Goal: Task Accomplishment & Management: Use online tool/utility

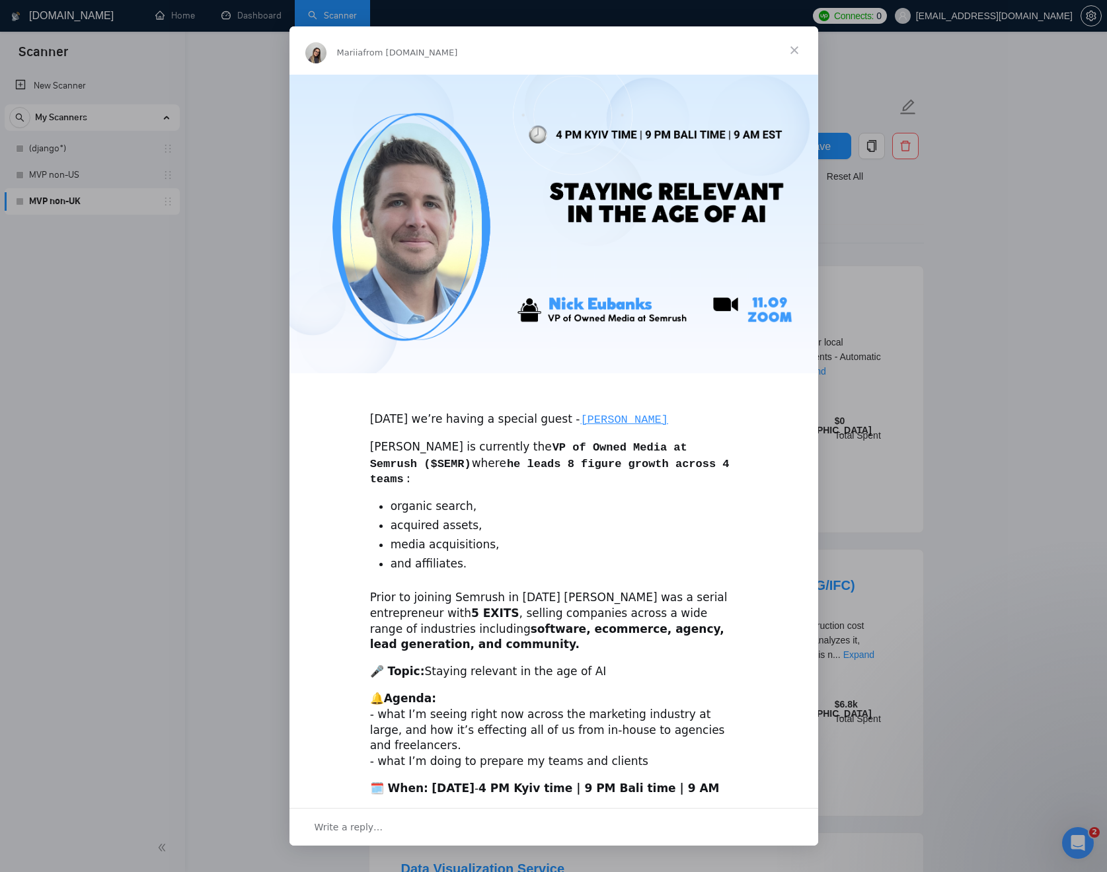
click at [798, 44] on span "Close" at bounding box center [795, 50] width 48 height 48
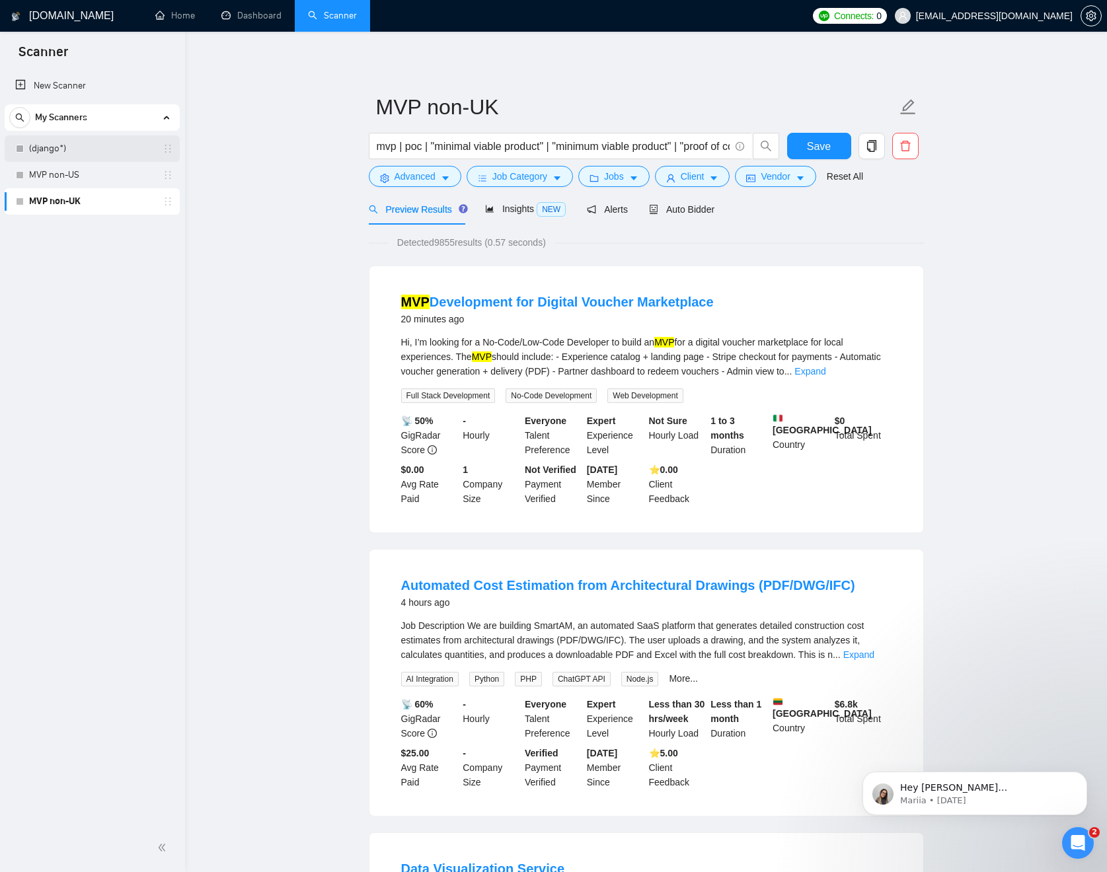
click at [67, 154] on link "(django*)" at bounding box center [92, 148] width 126 height 26
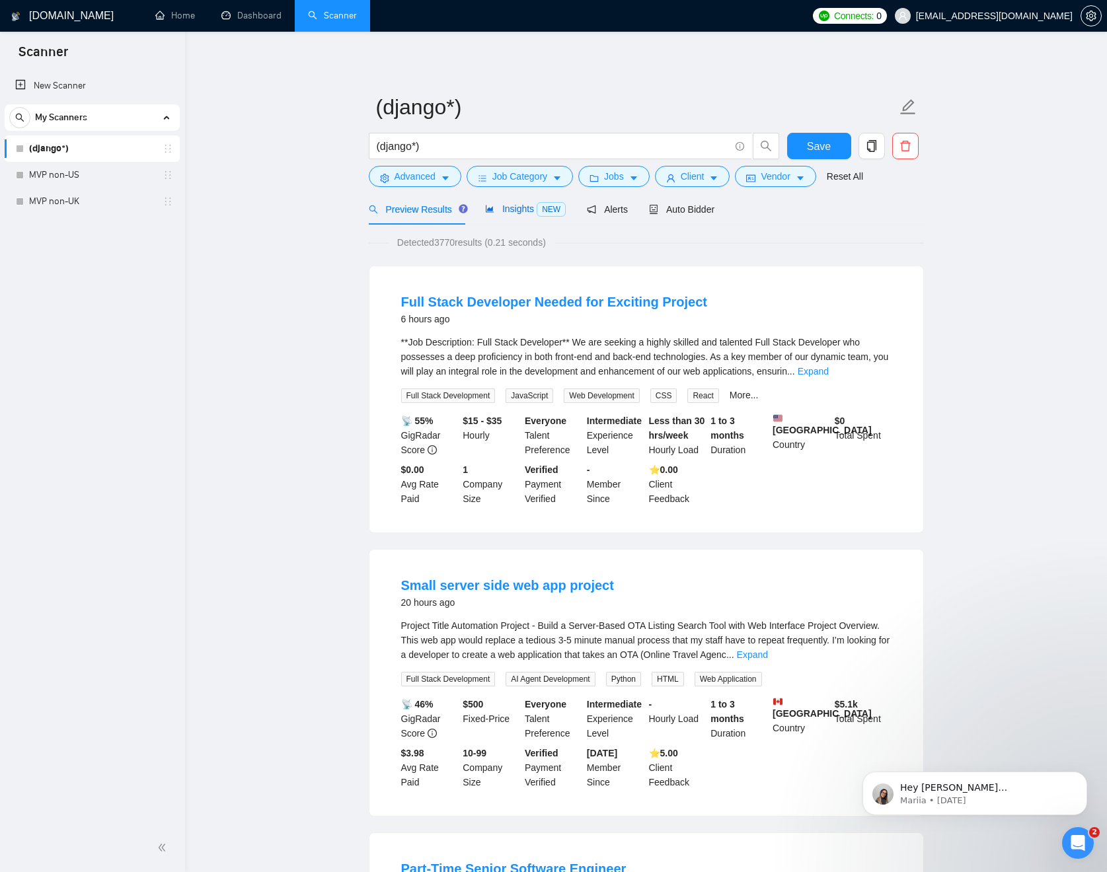
click at [529, 210] on span "Insights NEW" at bounding box center [525, 209] width 81 height 11
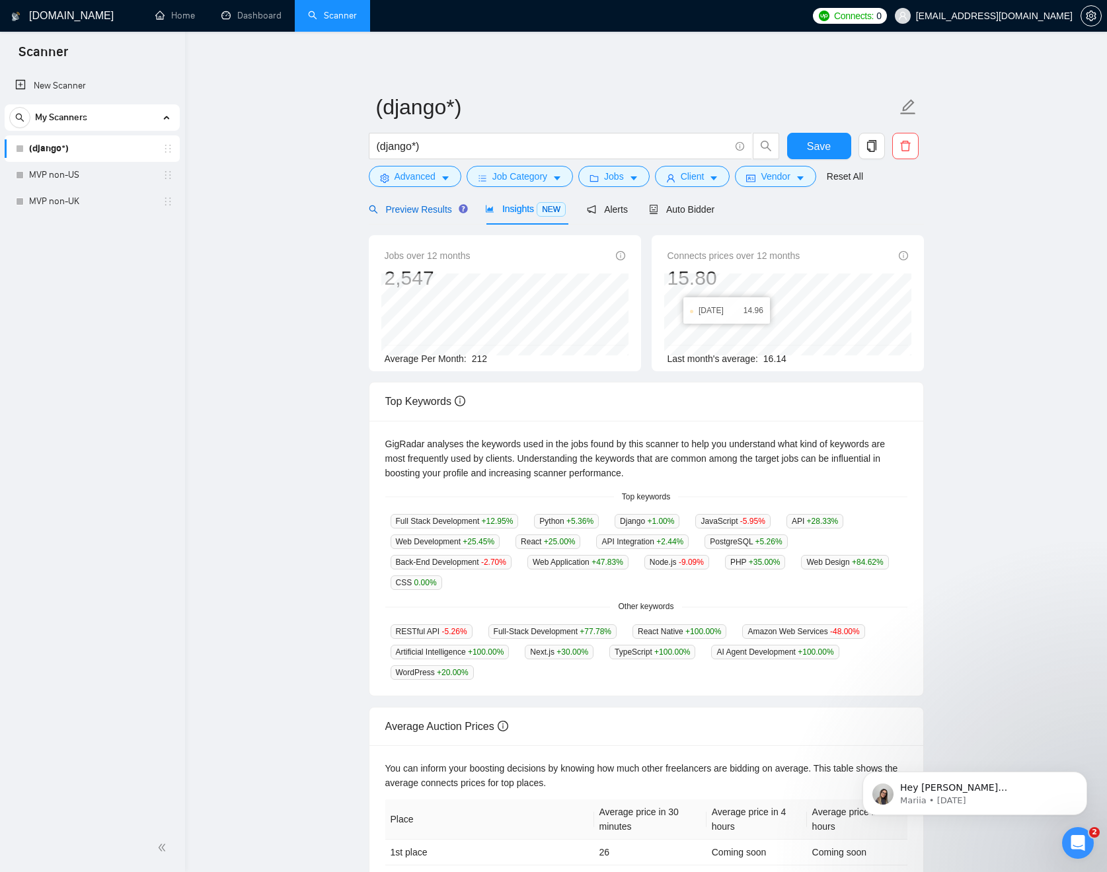
click at [426, 212] on span "Preview Results" at bounding box center [416, 209] width 95 height 11
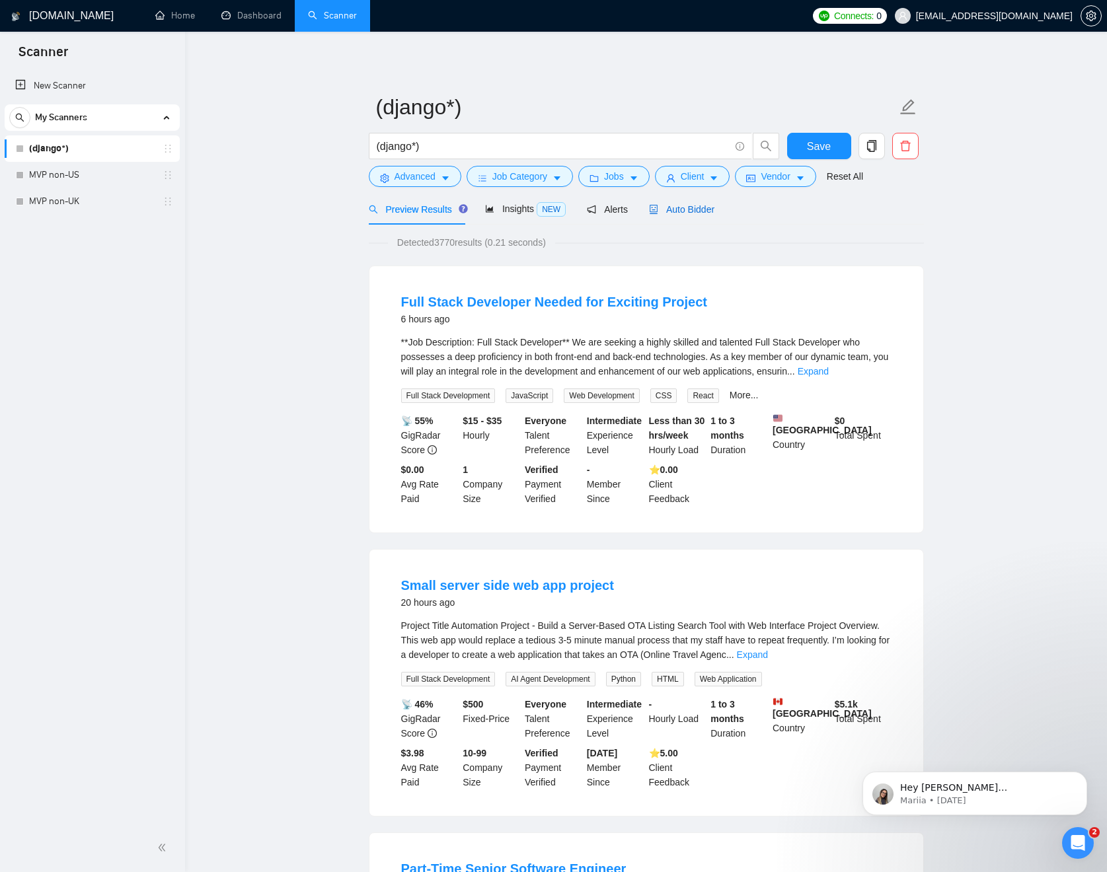
click at [693, 211] on span "Auto Bidder" at bounding box center [681, 209] width 65 height 11
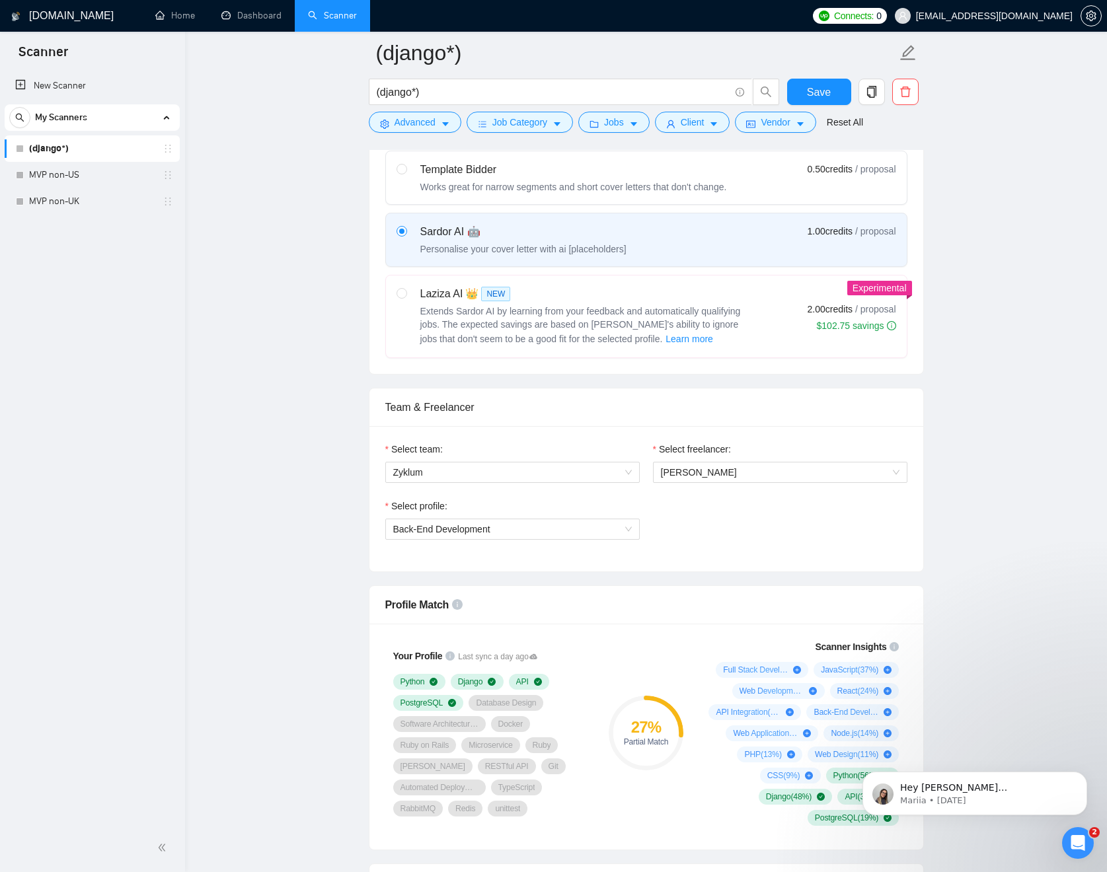
scroll to position [549, 0]
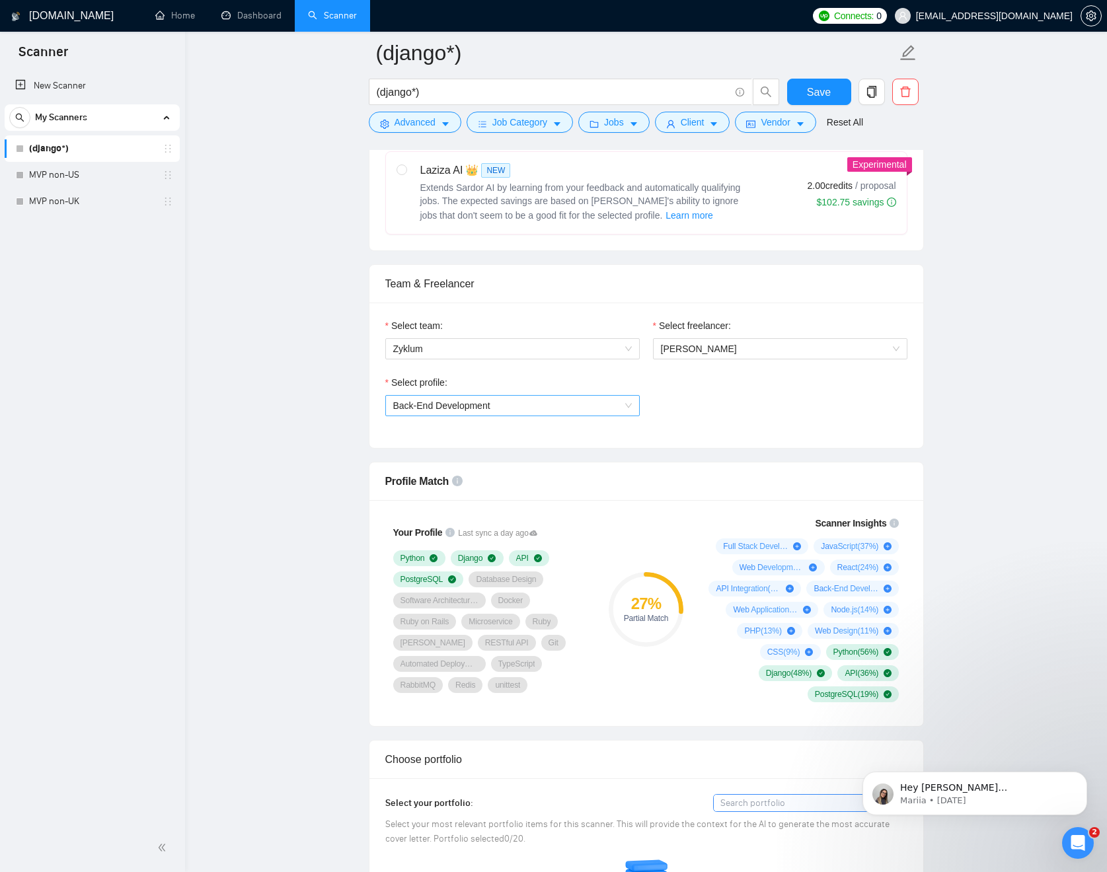
click at [587, 404] on span "Back-End Development" at bounding box center [512, 406] width 239 height 20
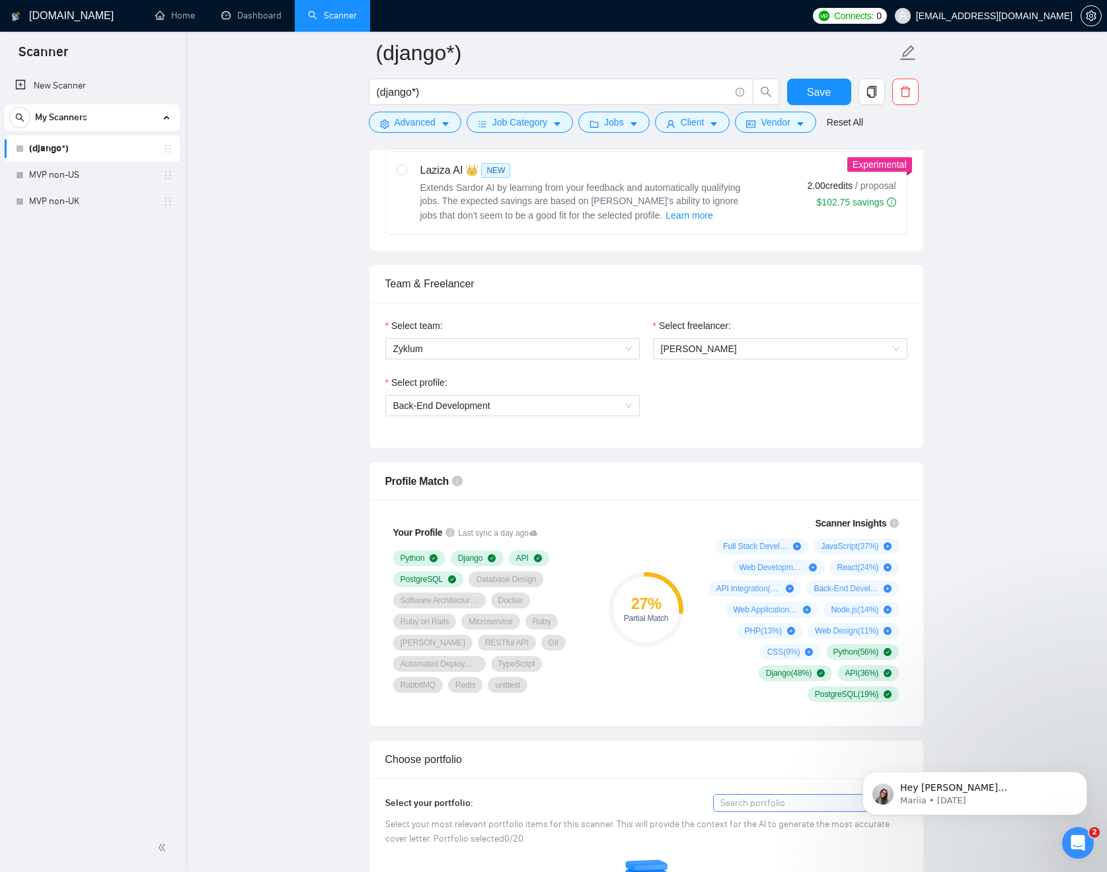
click at [1081, 15] on span "setting" at bounding box center [1091, 16] width 20 height 11
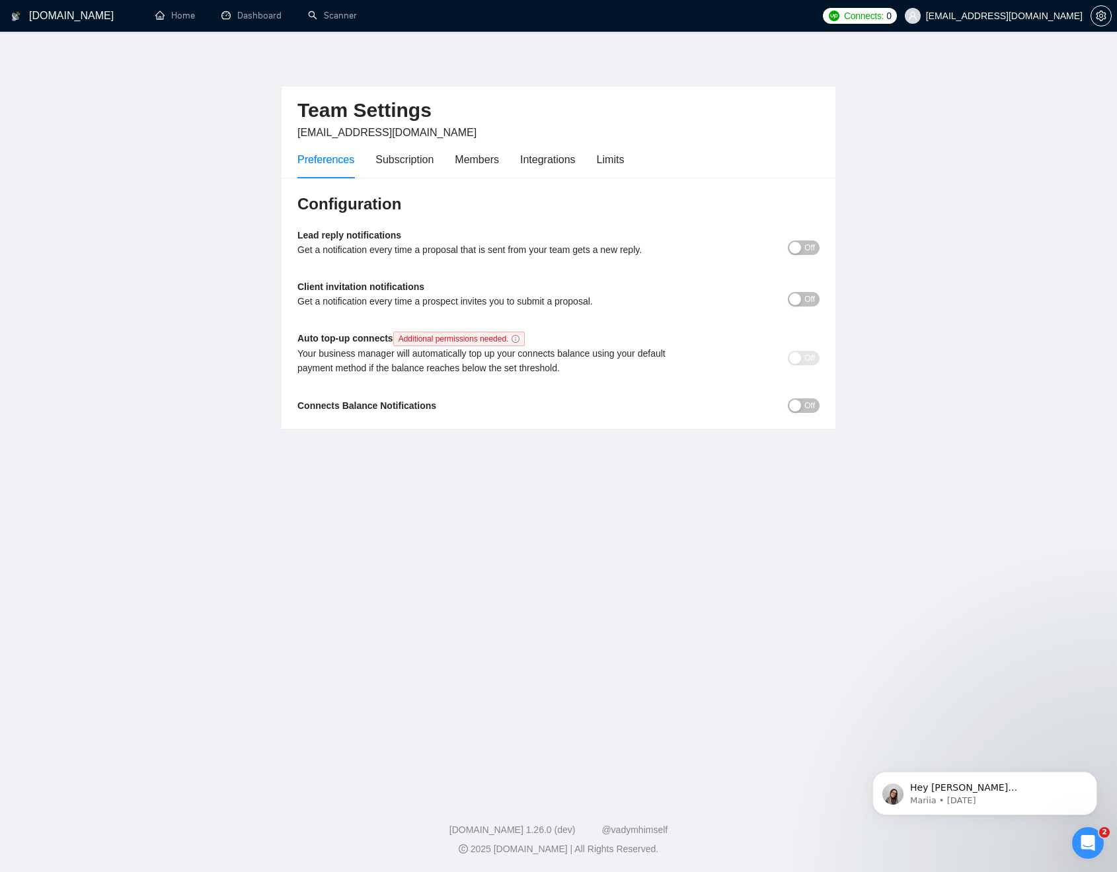
click at [888, 144] on main "Team Settings svyatoslav.gladkov@gmail.com Preferences Subscription Members Int…" at bounding box center [558, 412] width 1075 height 718
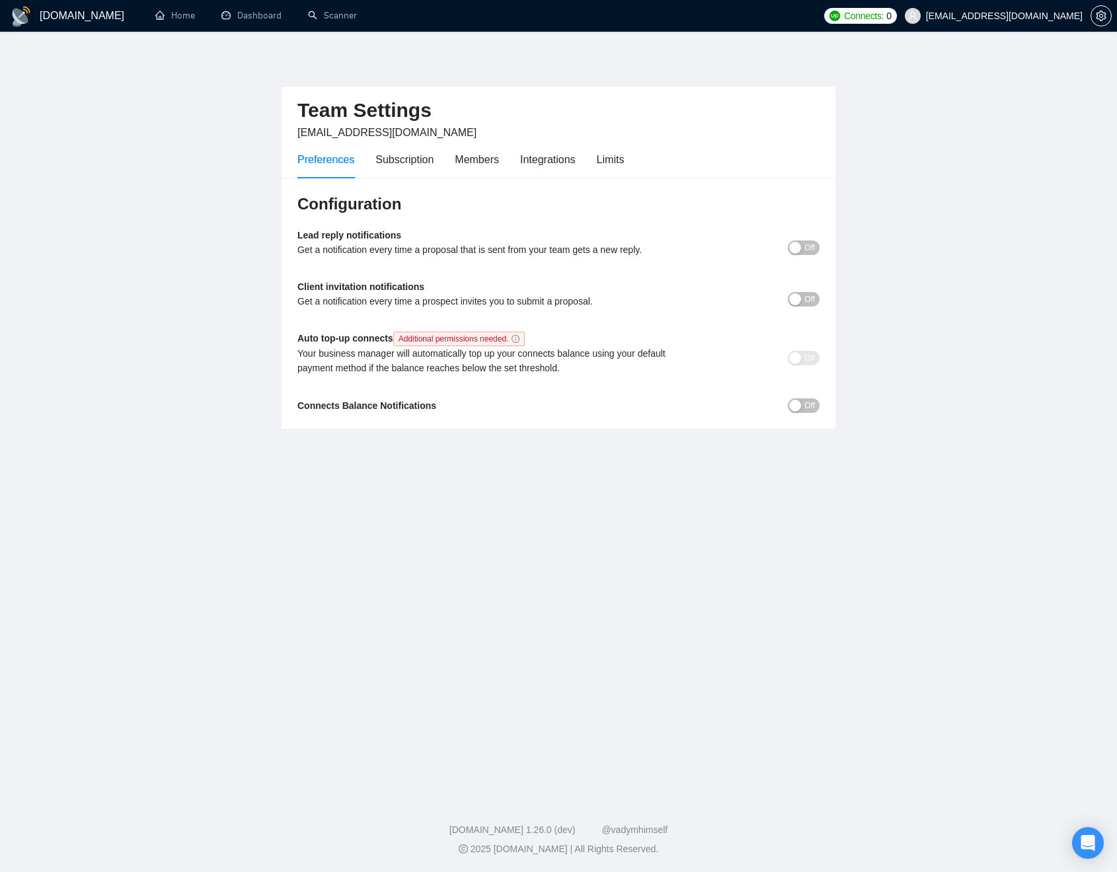
click at [884, 19] on span "Connects:" at bounding box center [864, 16] width 40 height 15
click at [1097, 13] on icon "setting" at bounding box center [1101, 16] width 10 height 11
click at [1098, 19] on icon "setting" at bounding box center [1101, 16] width 11 height 11
click at [1108, 10] on button "button" at bounding box center [1100, 15] width 21 height 21
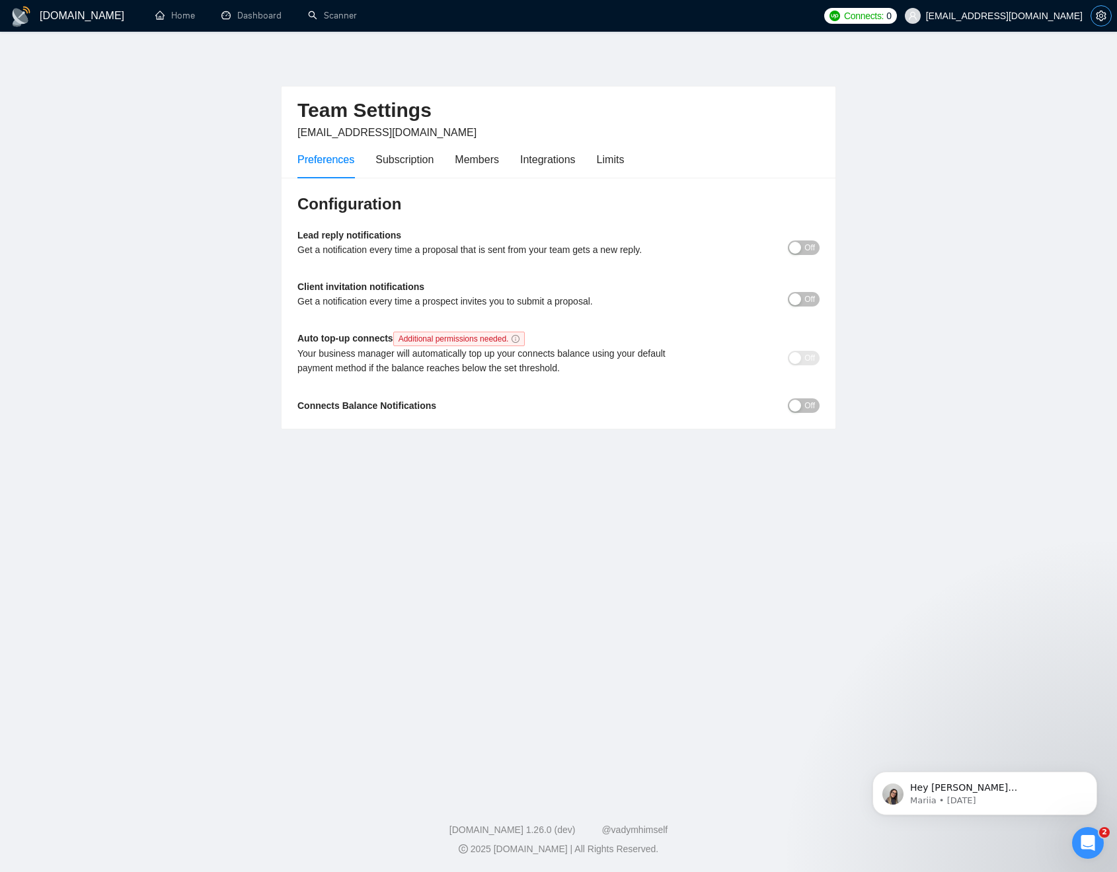
click at [1100, 9] on button "button" at bounding box center [1100, 15] width 21 height 21
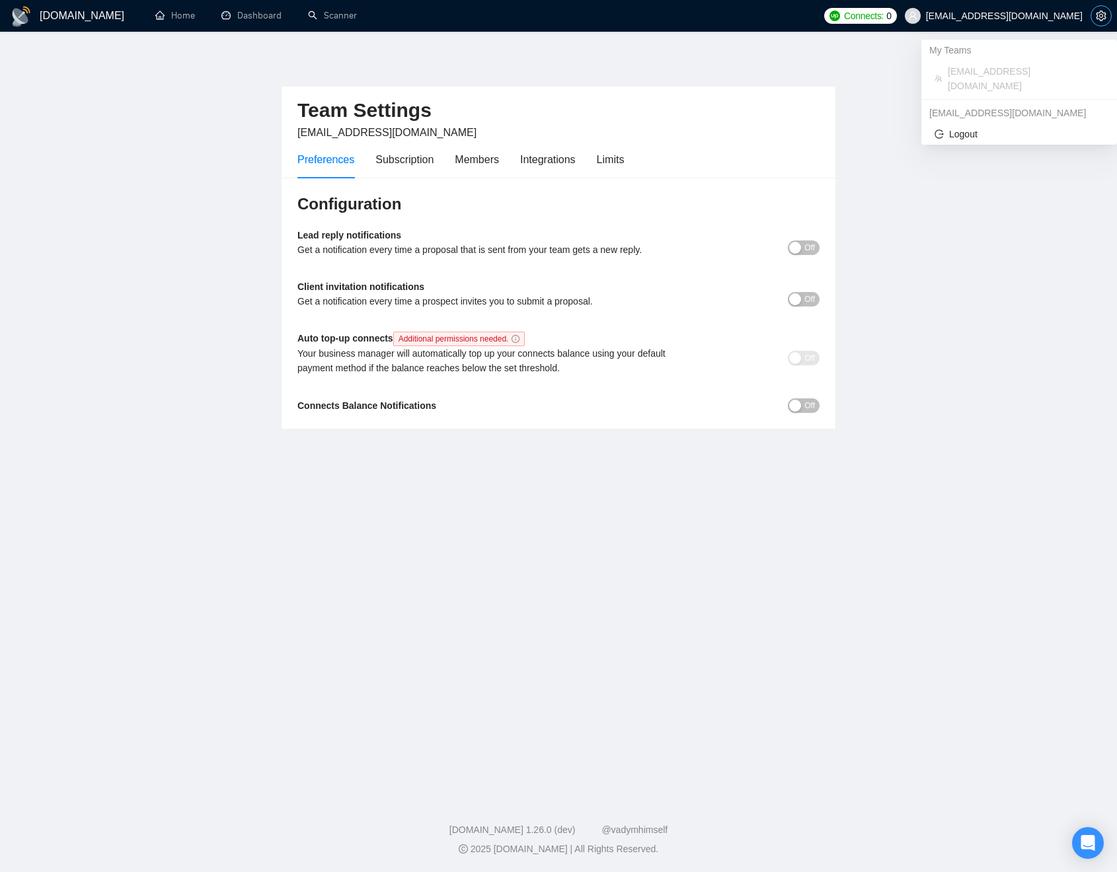
click at [1095, 17] on span "setting" at bounding box center [1101, 16] width 20 height 11
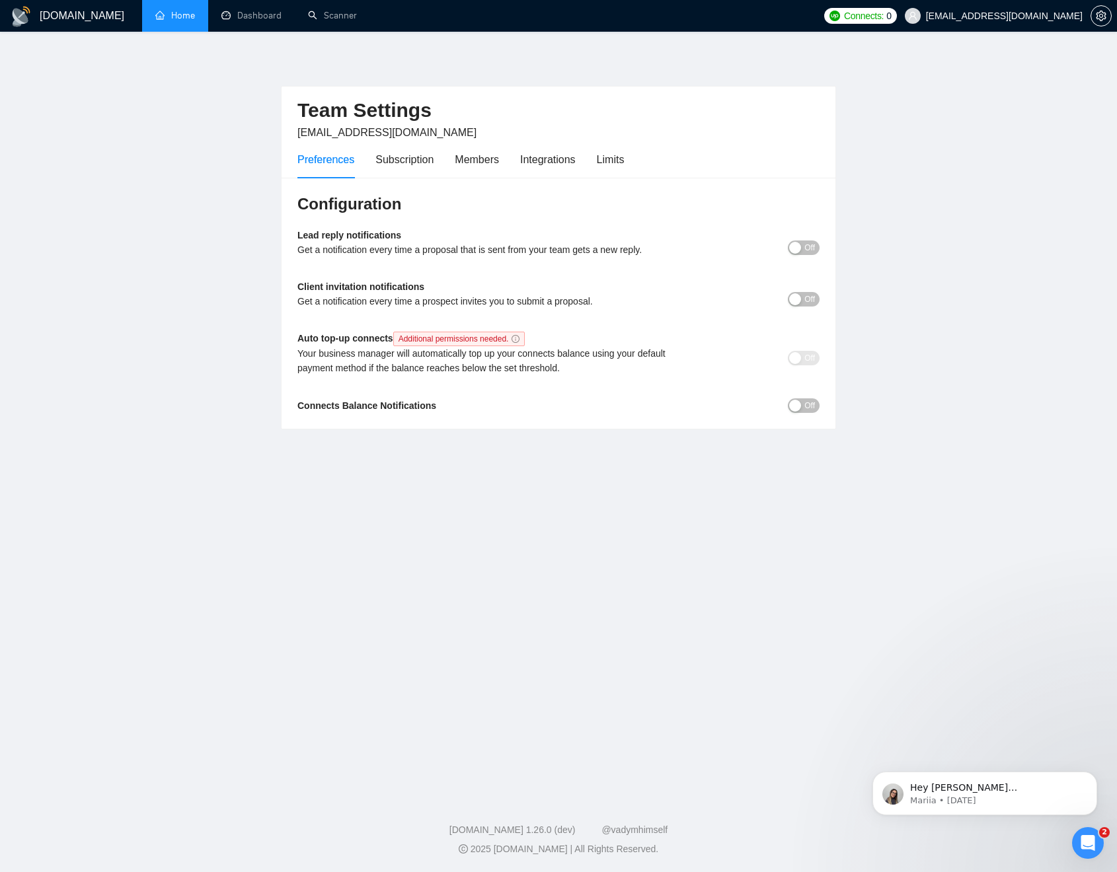
click at [155, 13] on link "Home" at bounding box center [175, 15] width 40 height 11
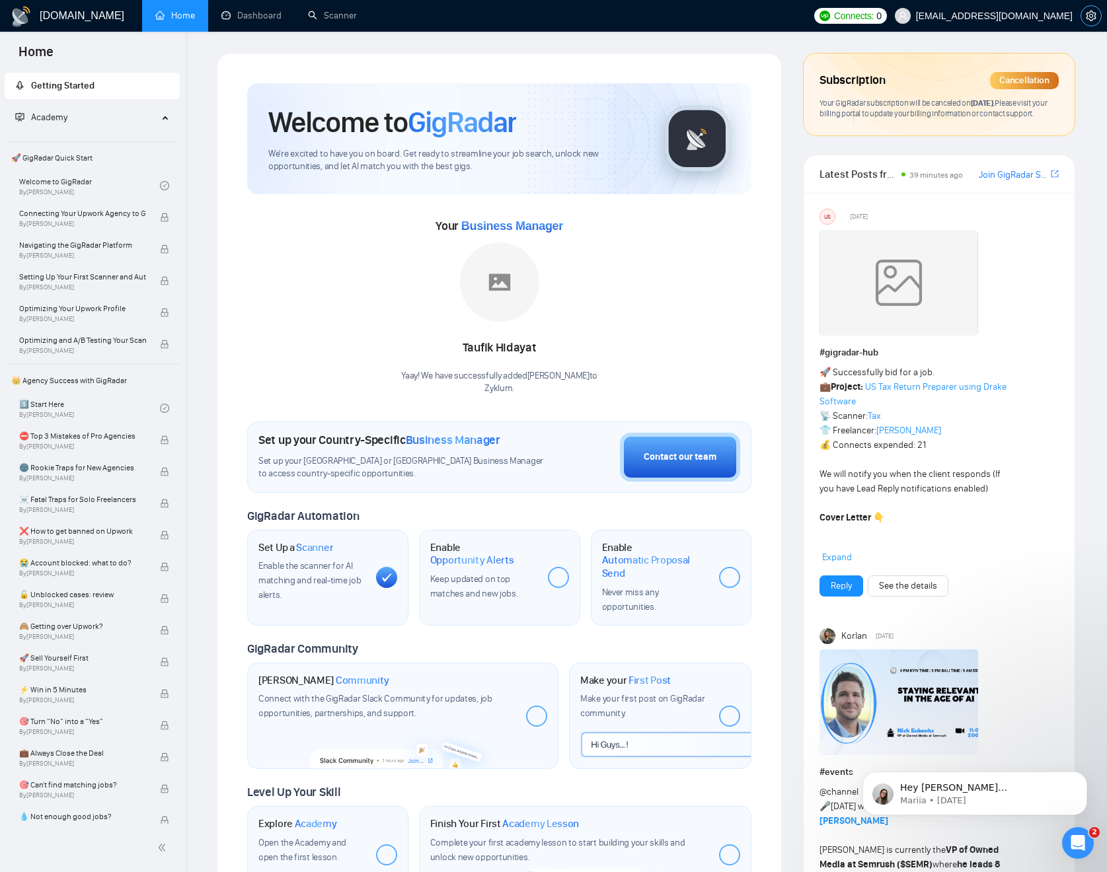
click at [1090, 14] on icon "setting" at bounding box center [1091, 16] width 10 height 11
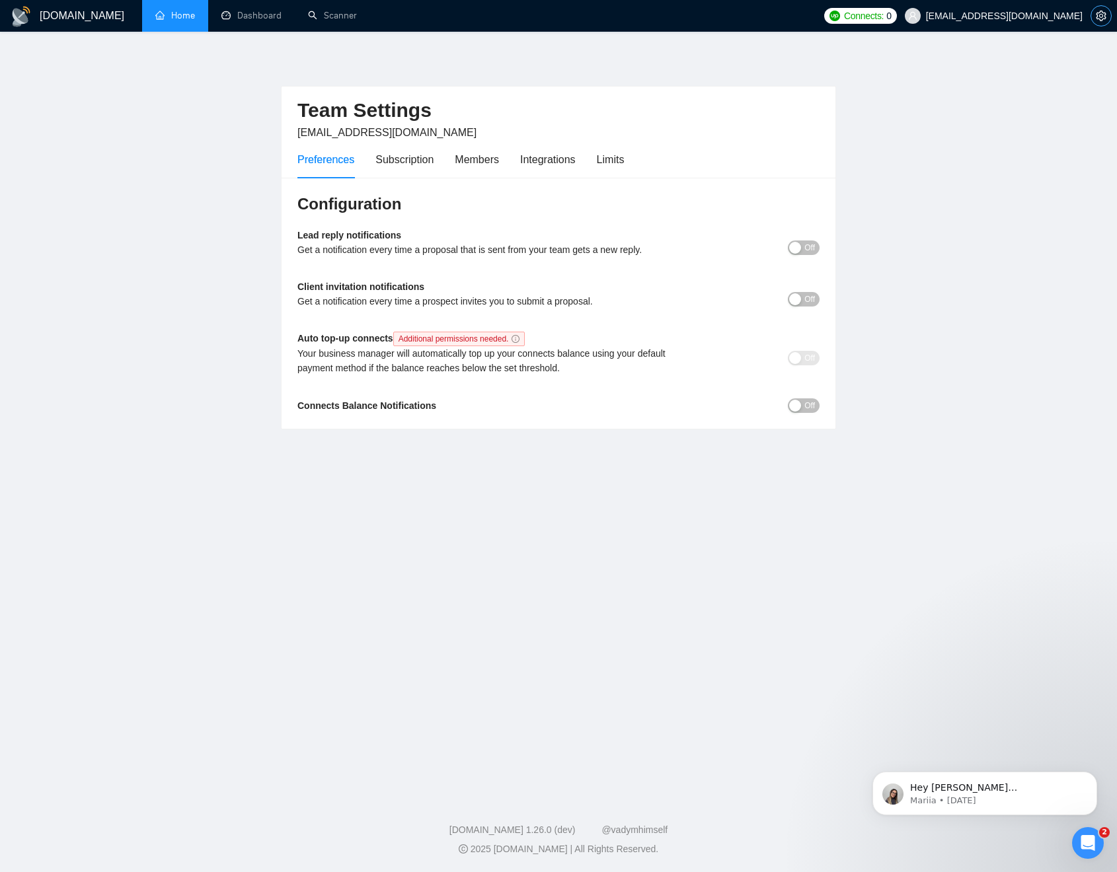
click at [1104, 17] on icon "setting" at bounding box center [1101, 16] width 11 height 11
click at [1075, 16] on span "[EMAIL_ADDRESS][DOMAIN_NAME]" at bounding box center [1004, 16] width 157 height 0
click at [975, 127] on span "Logout" at bounding box center [1018, 134] width 169 height 15
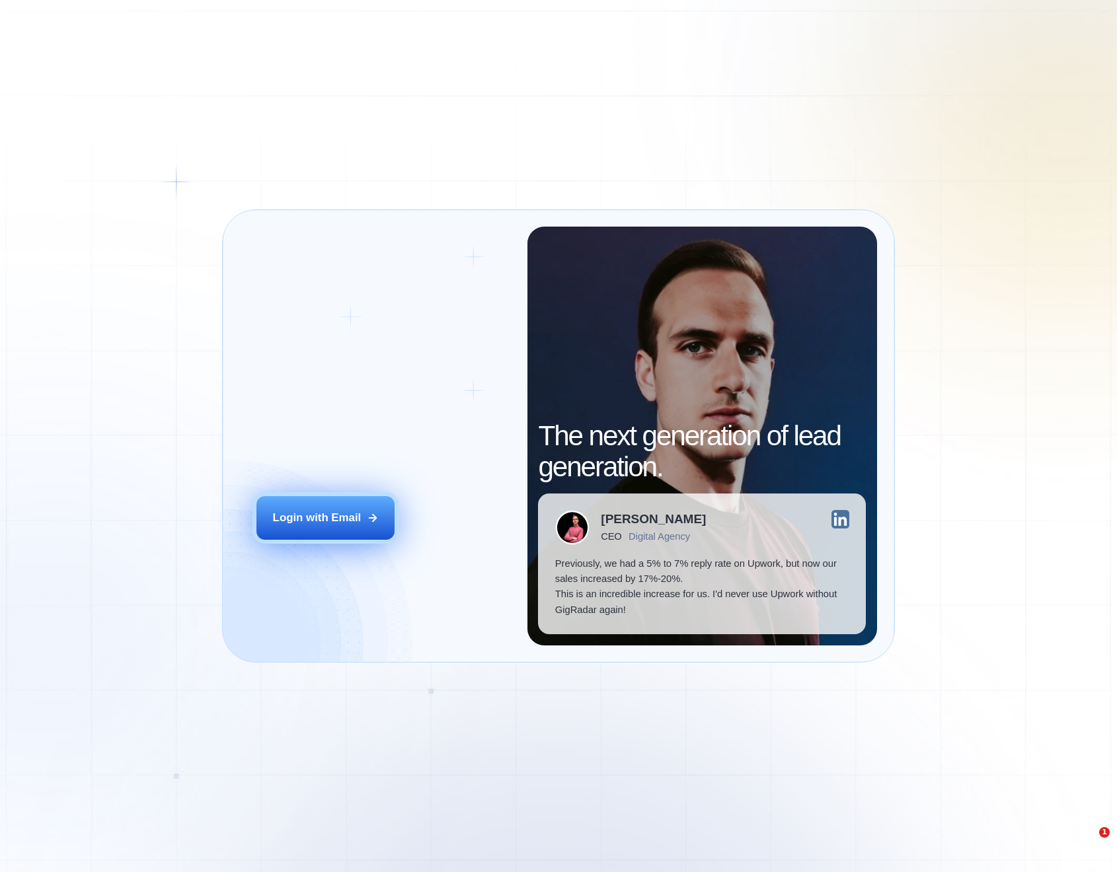
click at [371, 510] on button "Login with Email" at bounding box center [325, 517] width 138 height 43
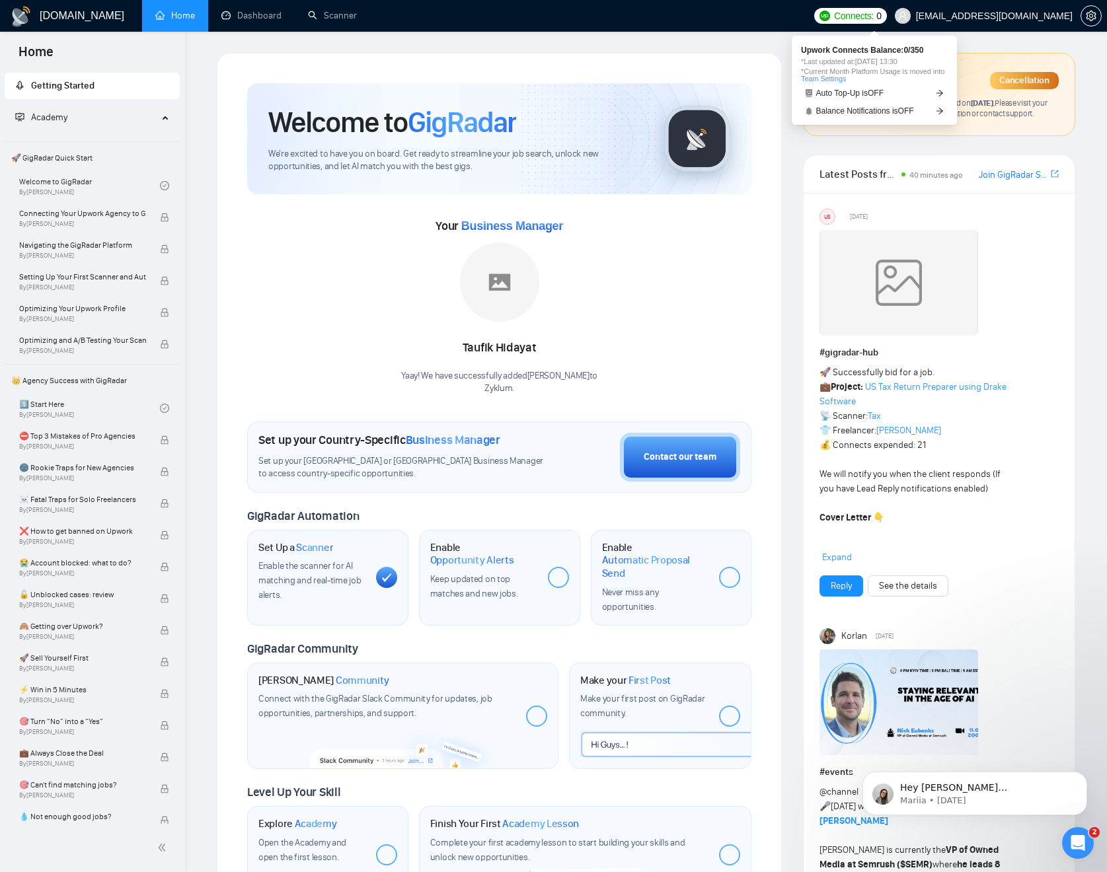
click at [846, 79] on link "Team Settings" at bounding box center [823, 79] width 45 height 8
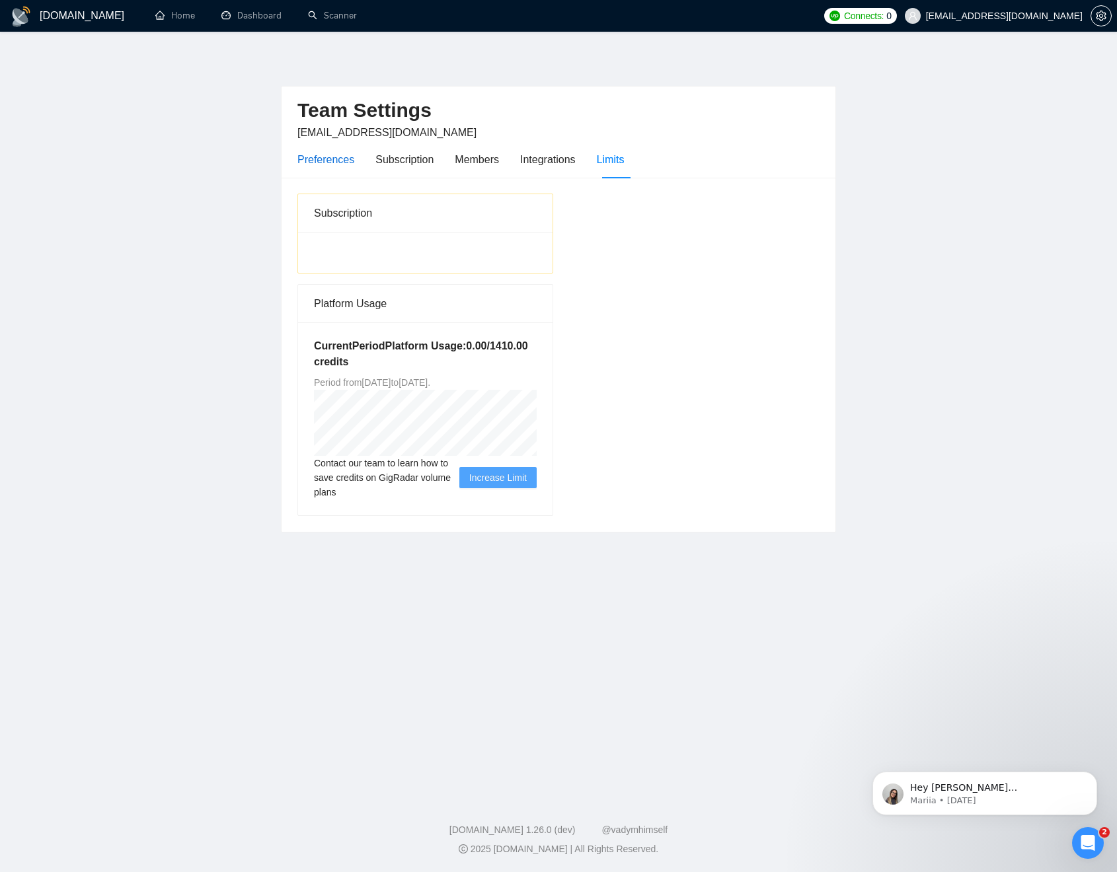
click at [335, 155] on div "Preferences" at bounding box center [325, 159] width 57 height 17
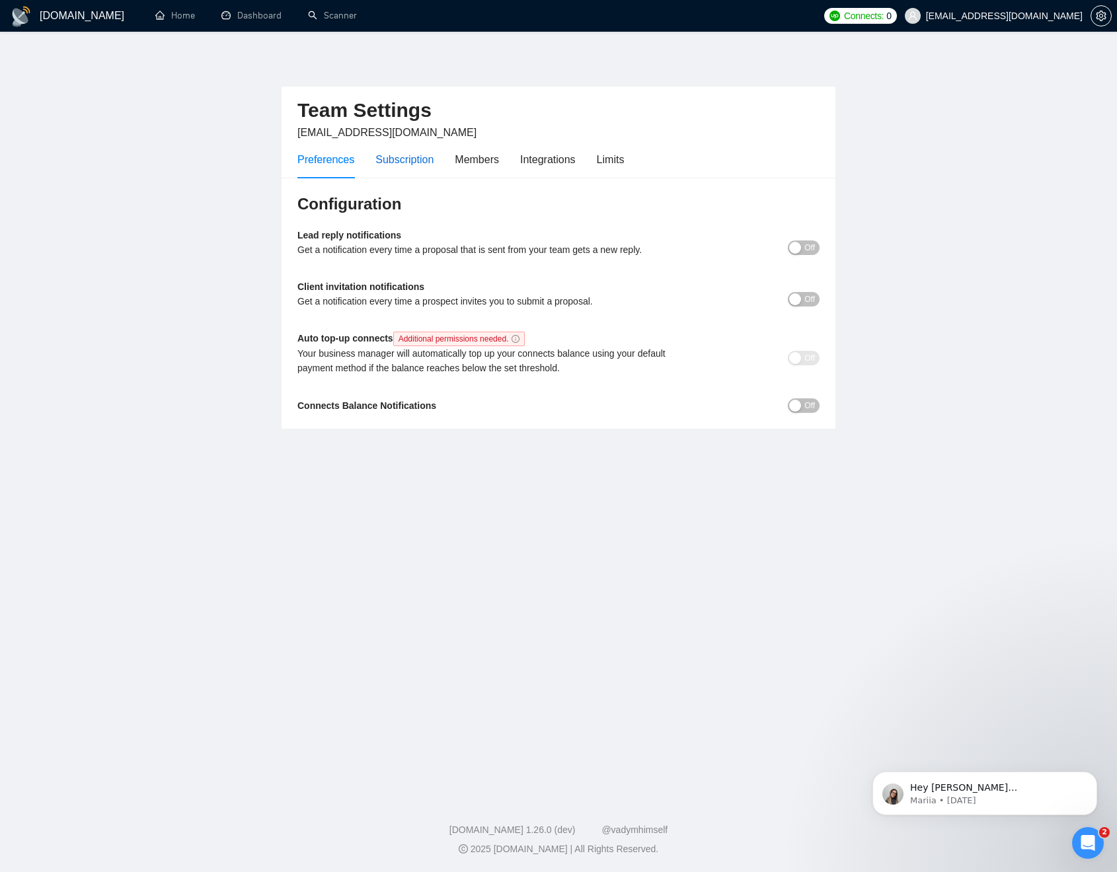
click at [424, 161] on div "Subscription" at bounding box center [404, 159] width 58 height 17
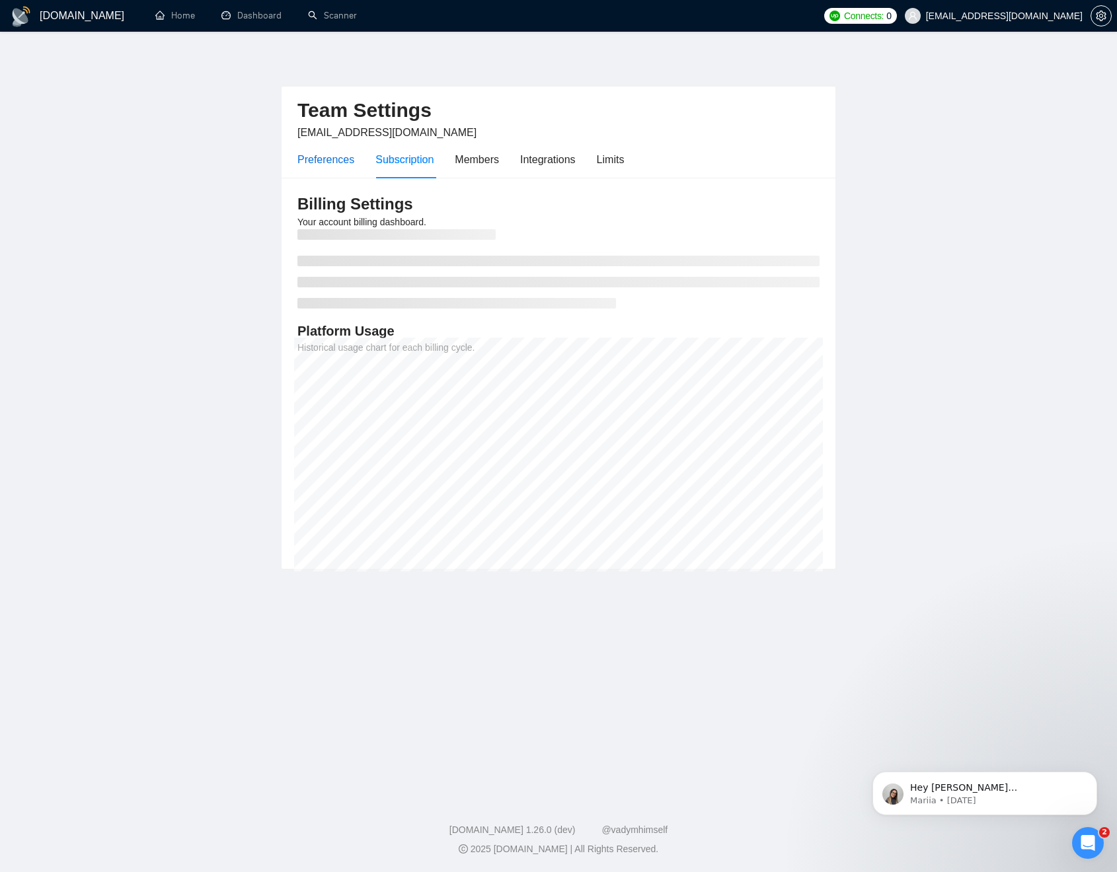
click at [342, 155] on div "Preferences" at bounding box center [325, 159] width 57 height 17
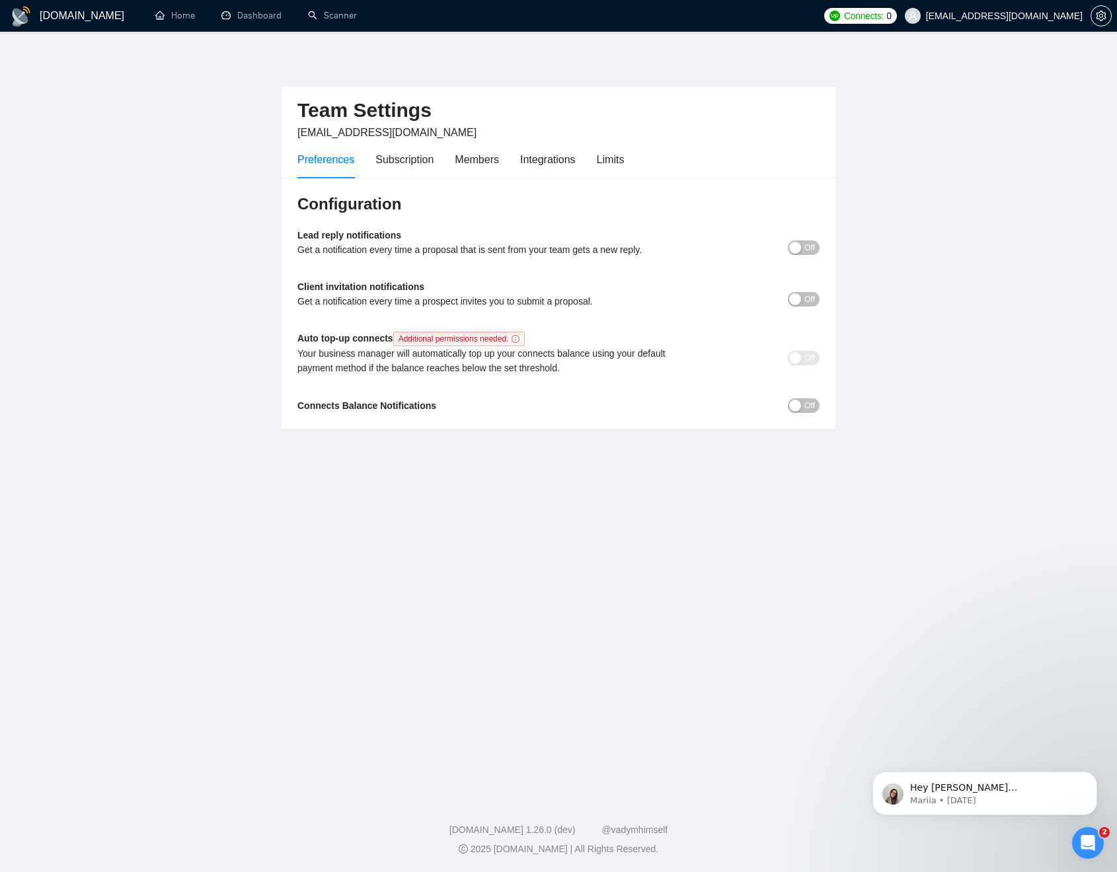
click at [804, 403] on span "Off" at bounding box center [809, 406] width 11 height 15
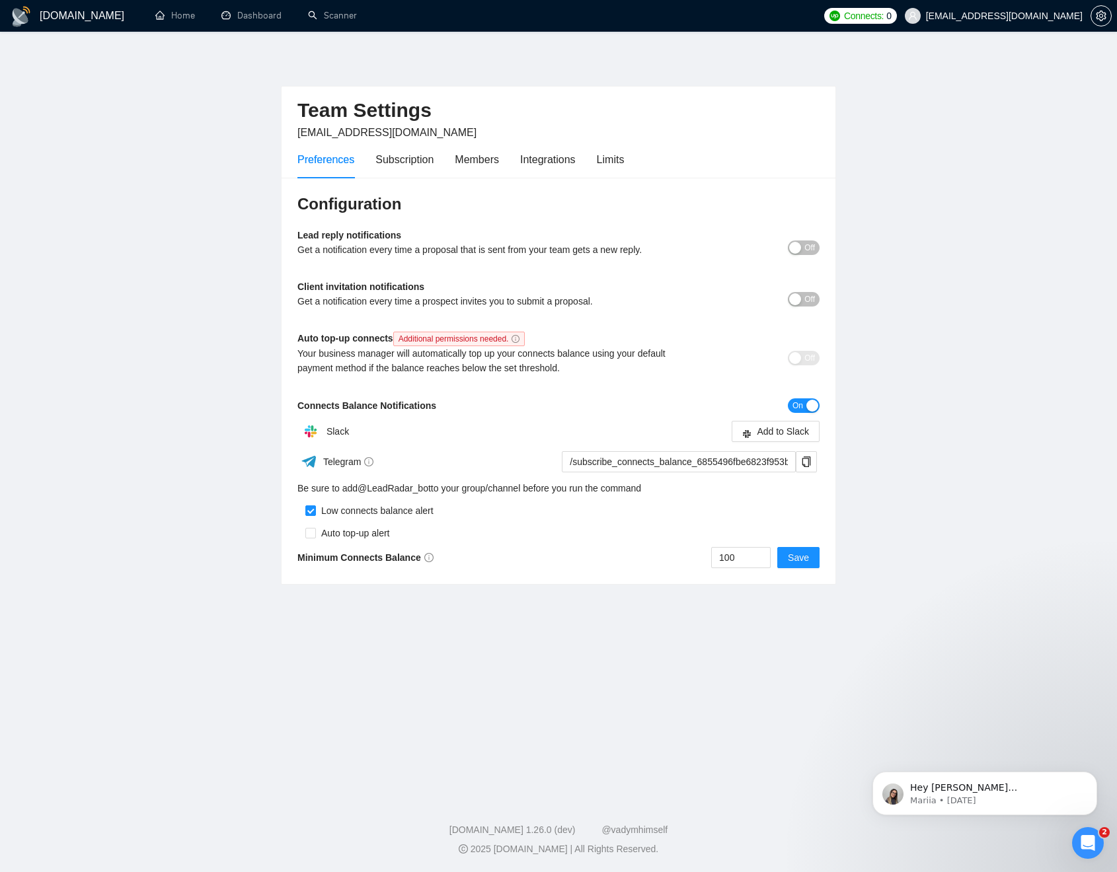
click at [810, 404] on div "button" at bounding box center [812, 406] width 12 height 12
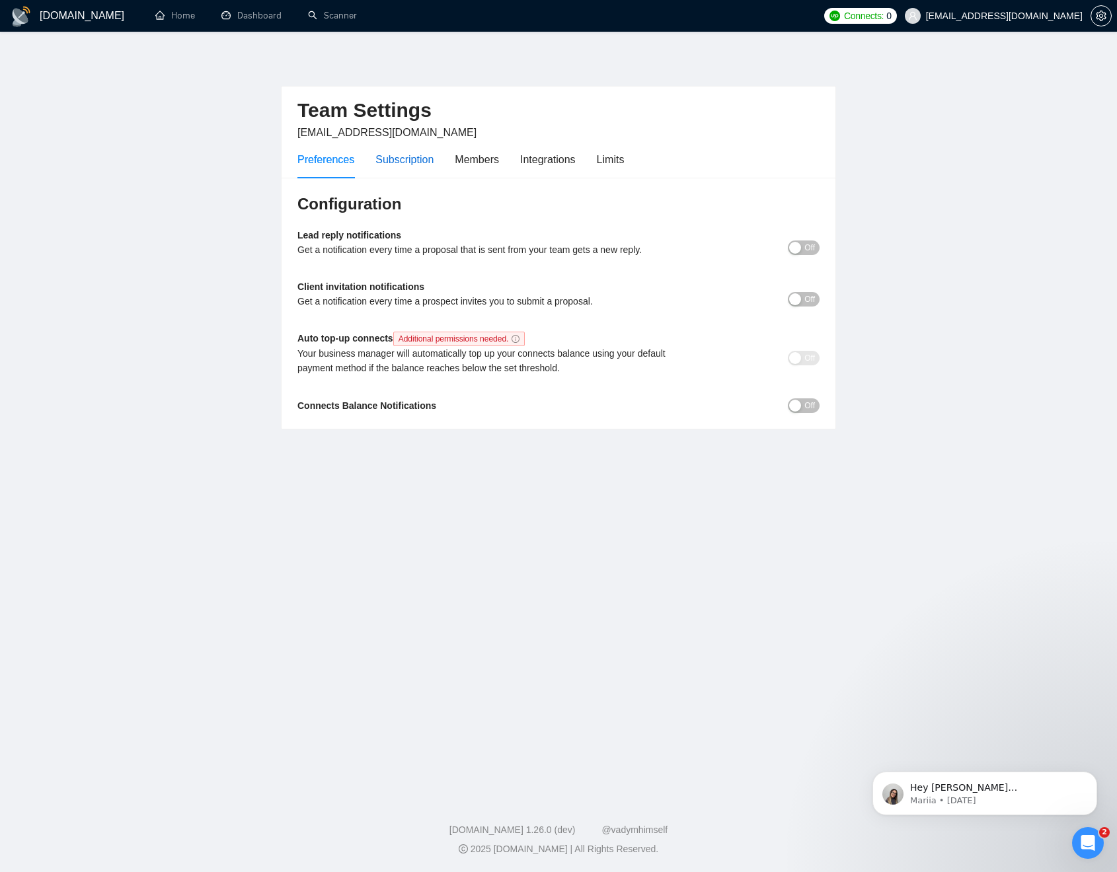
click at [393, 155] on div "Subscription" at bounding box center [404, 159] width 58 height 17
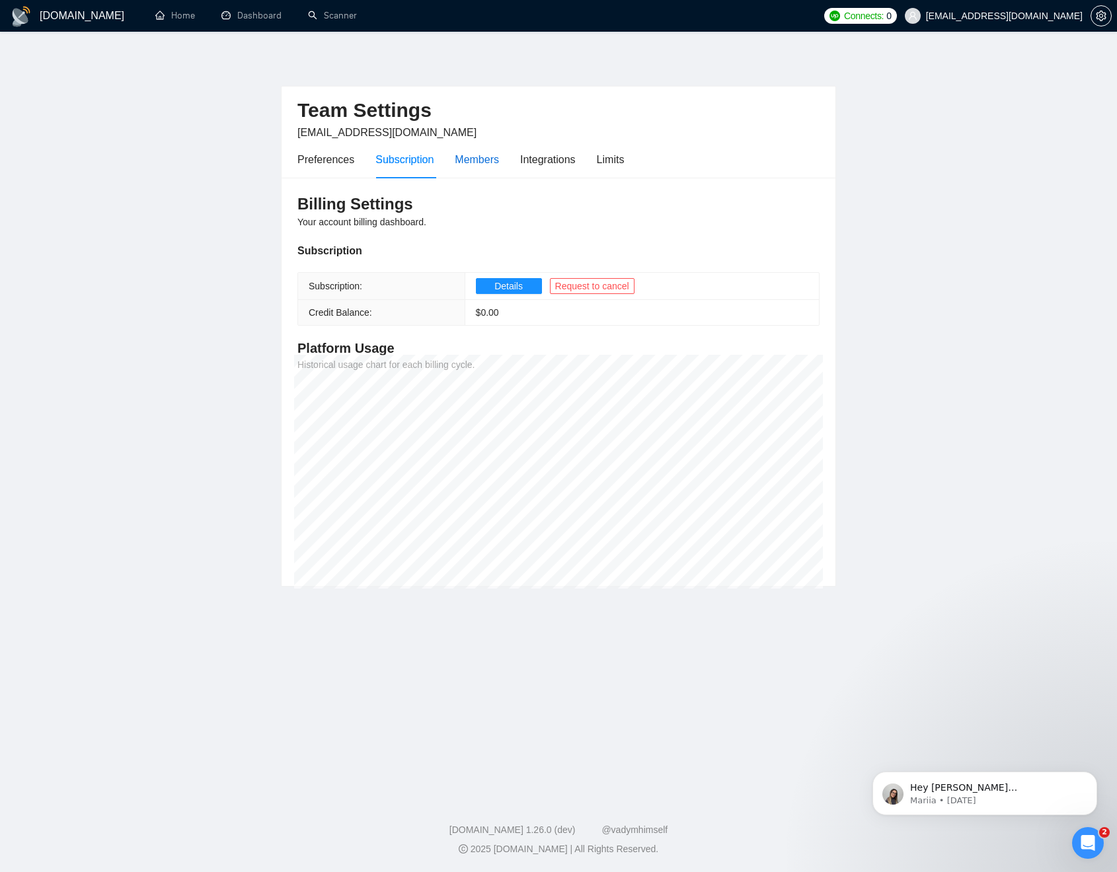
click at [488, 160] on div "Members" at bounding box center [477, 159] width 44 height 17
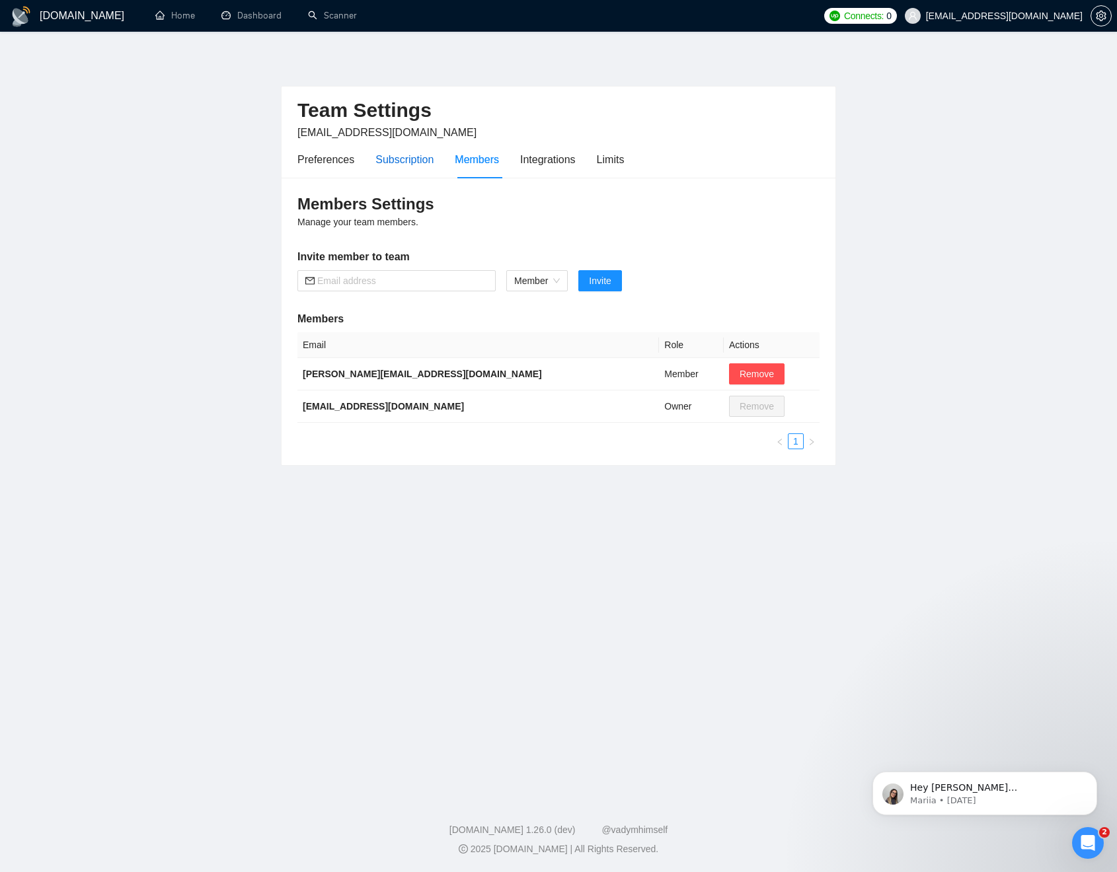
click at [429, 159] on div "Subscription" at bounding box center [404, 159] width 58 height 17
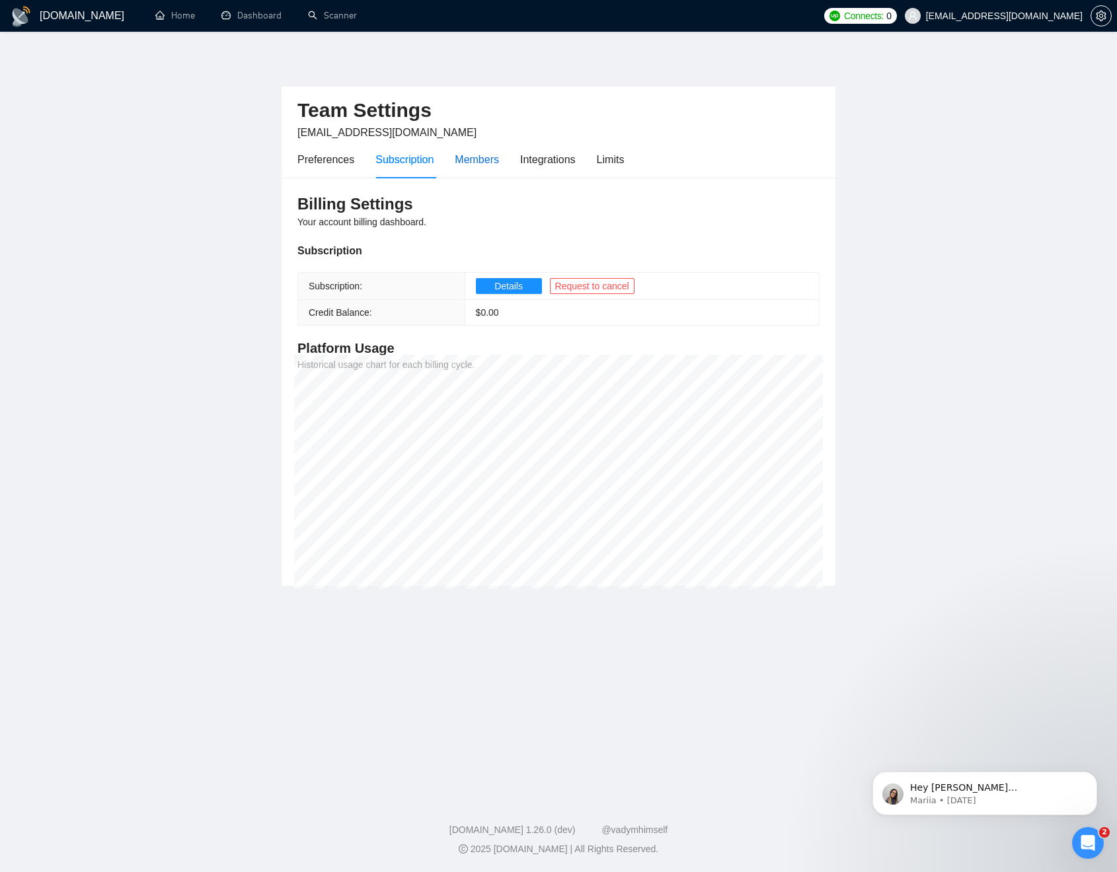
click at [466, 157] on div "Members" at bounding box center [477, 159] width 44 height 17
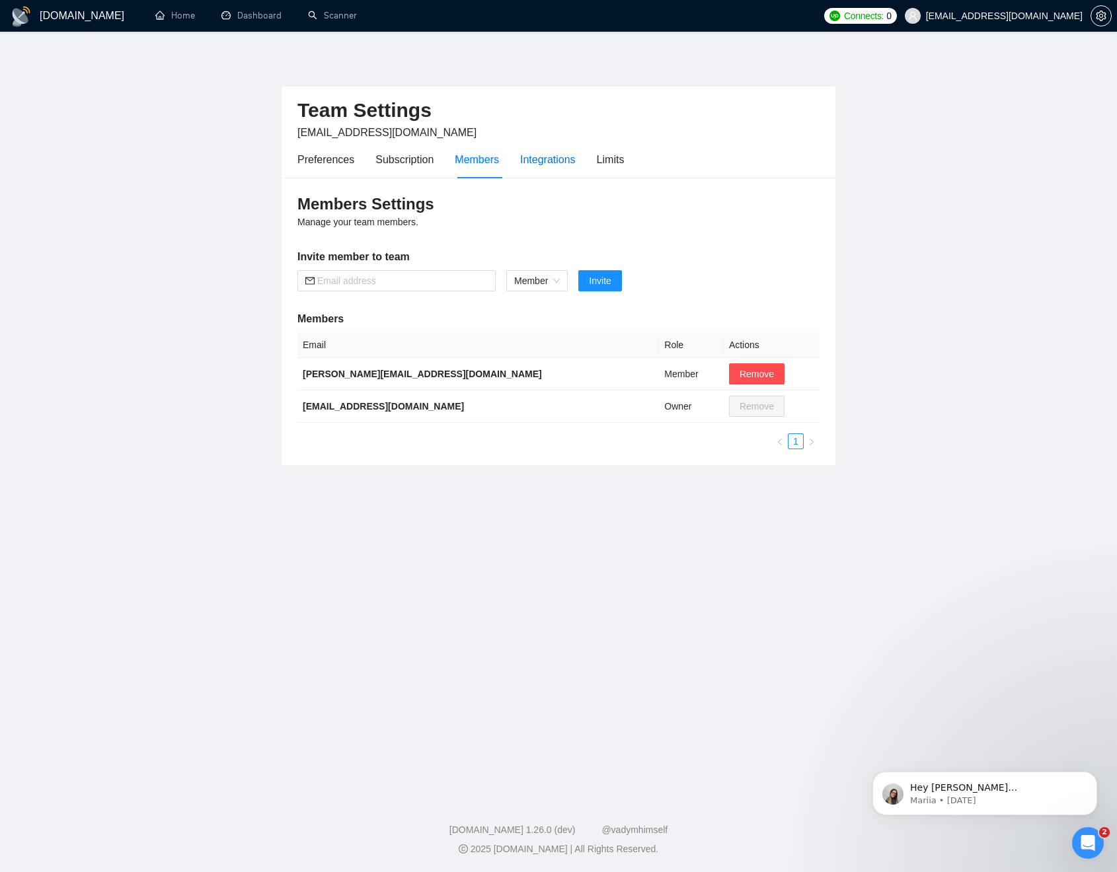
click at [540, 160] on div "Integrations" at bounding box center [548, 159] width 56 height 17
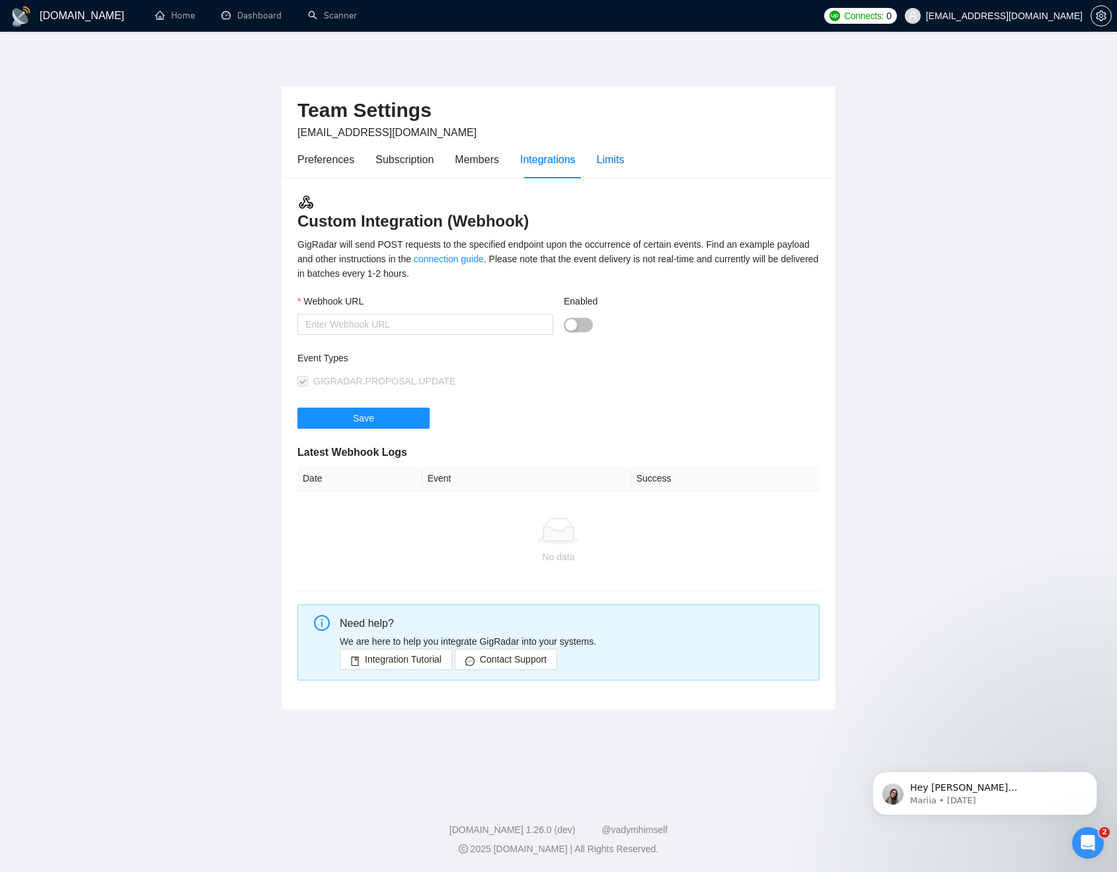
click at [617, 159] on div "Limits" at bounding box center [611, 159] width 28 height 17
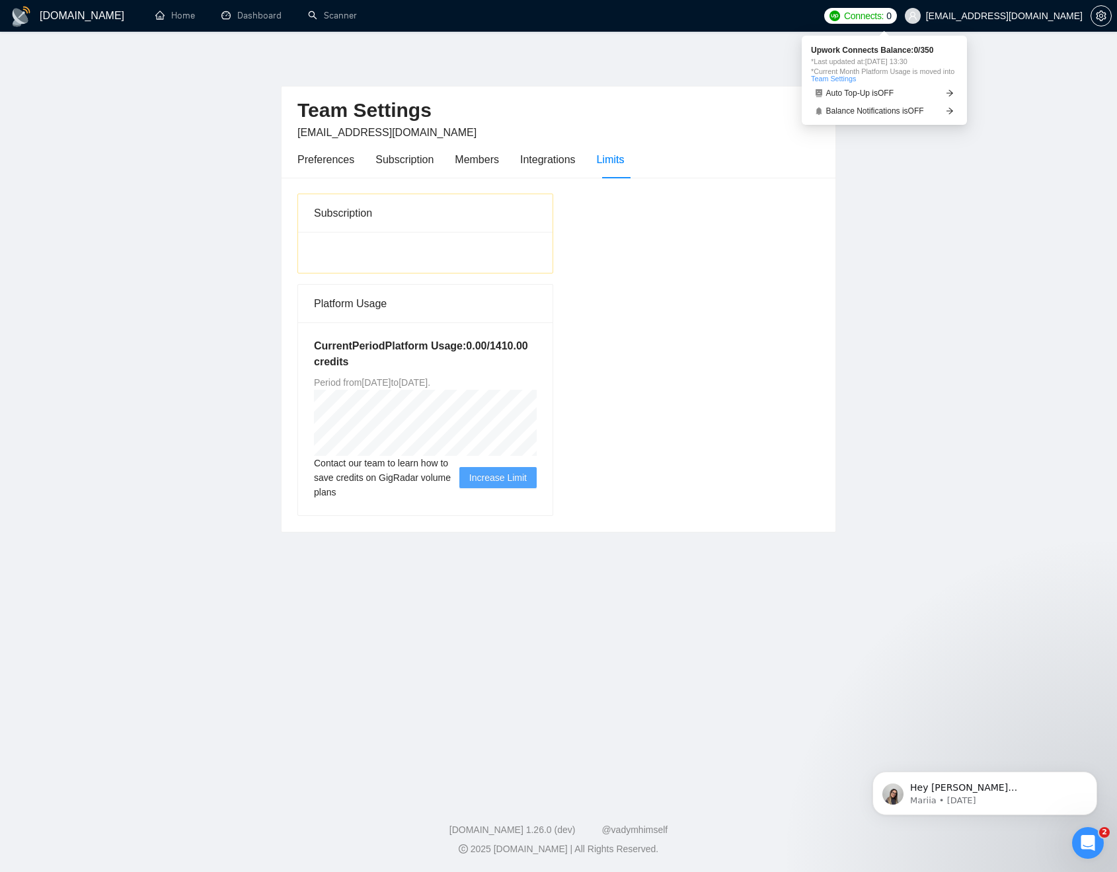
click at [884, 14] on span "Connects:" at bounding box center [864, 16] width 40 height 15
click at [858, 374] on main "Team Settings svyatoslav.gladkov@gmail.com Preferences Subscription Members Int…" at bounding box center [558, 412] width 1075 height 718
click at [340, 17] on link "Scanner" at bounding box center [332, 15] width 49 height 11
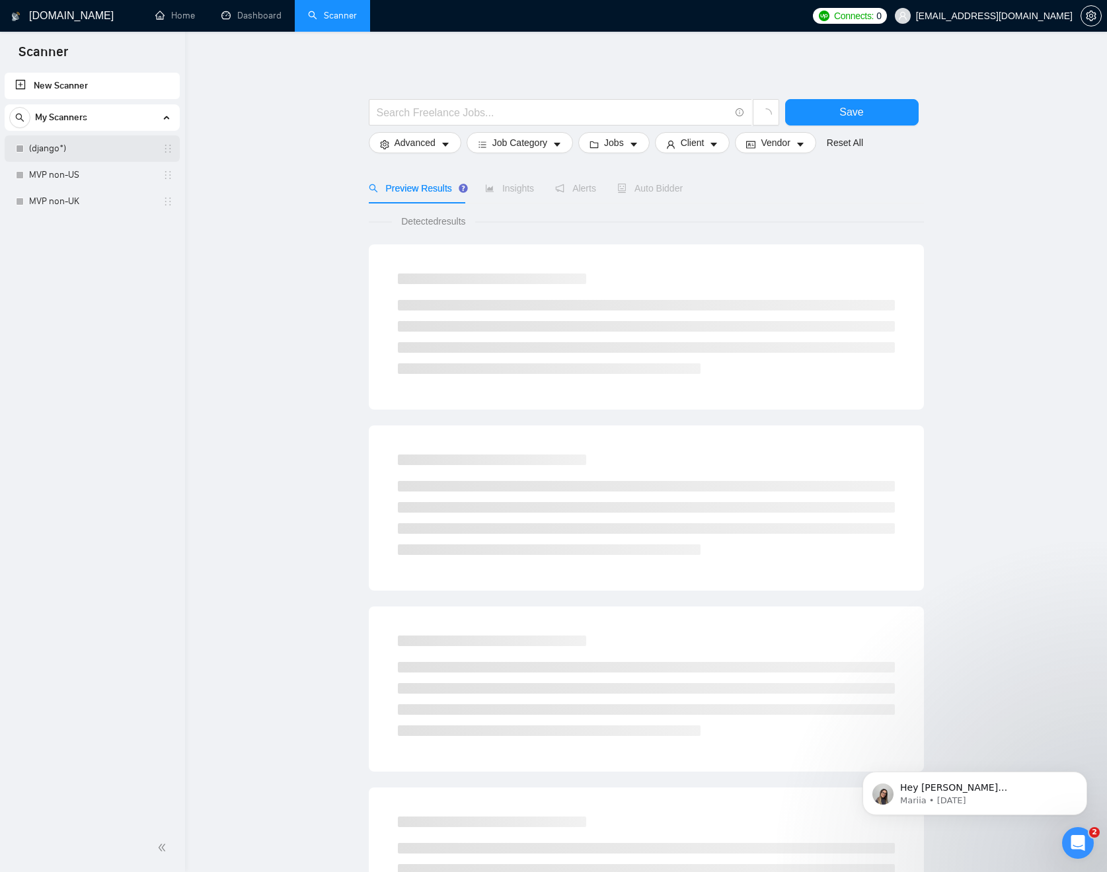
click at [71, 152] on link "(django*)" at bounding box center [92, 148] width 126 height 26
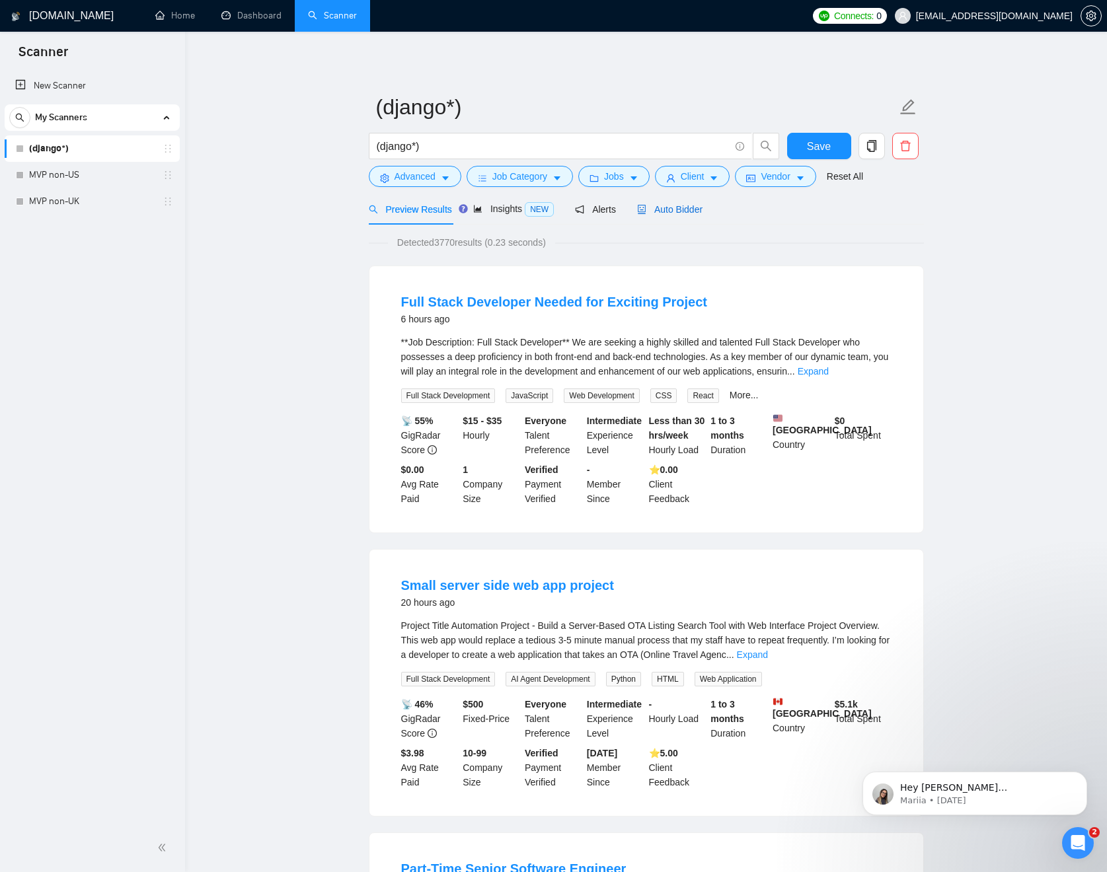
click at [697, 214] on span "Auto Bidder" at bounding box center [669, 209] width 65 height 11
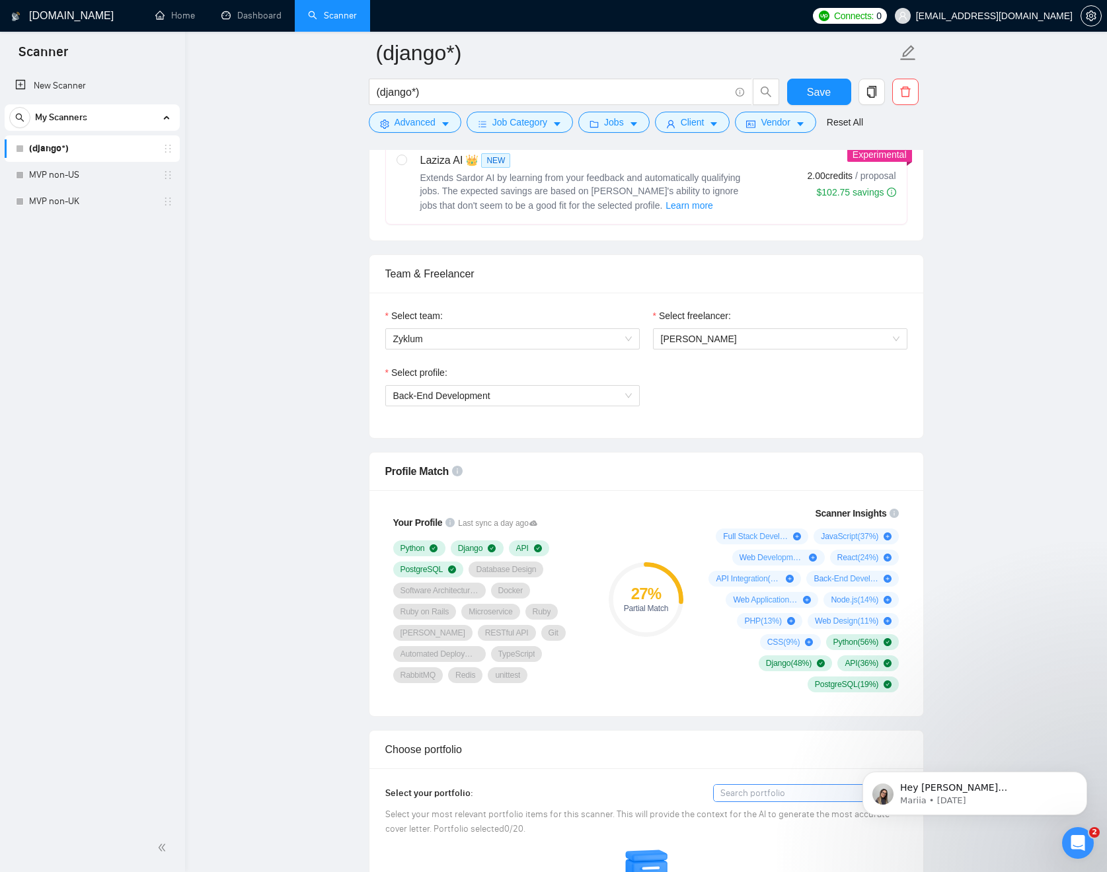
scroll to position [561, 0]
click at [578, 345] on span "Zyklum" at bounding box center [512, 336] width 239 height 20
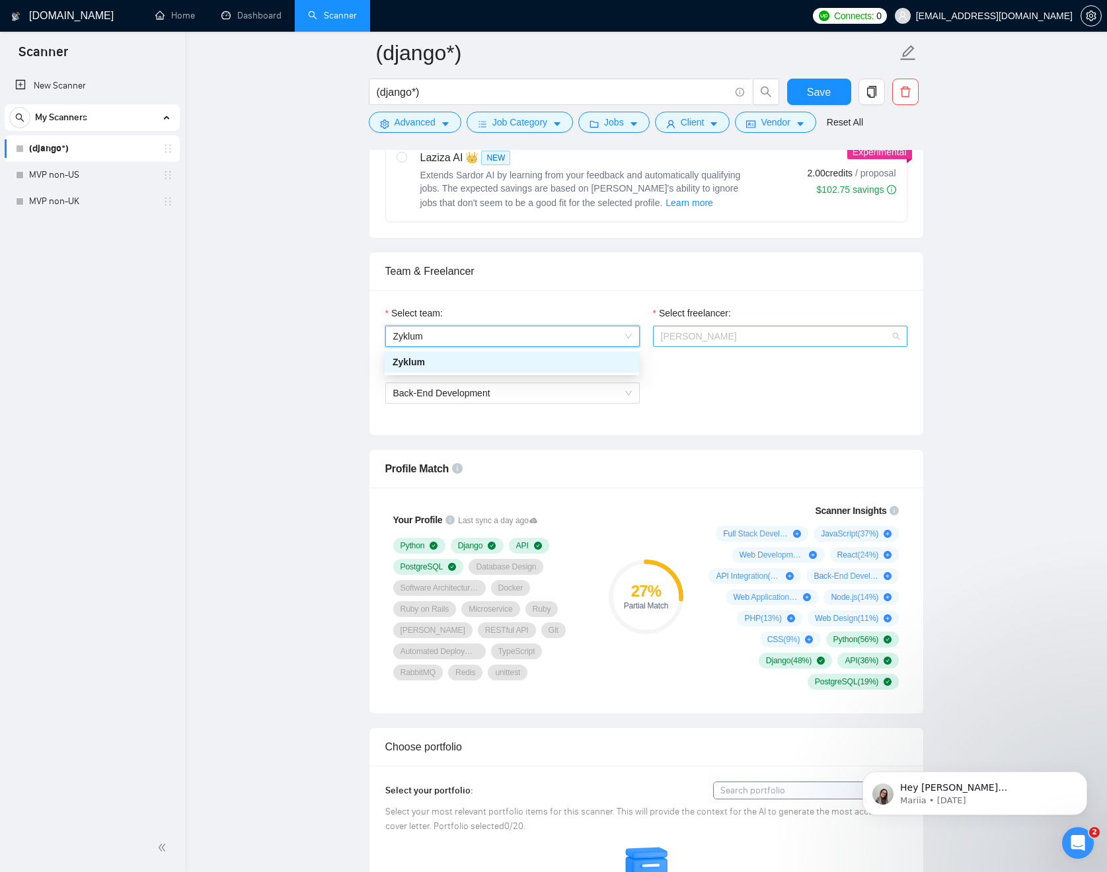
click at [709, 340] on span "[PERSON_NAME]" at bounding box center [699, 336] width 76 height 11
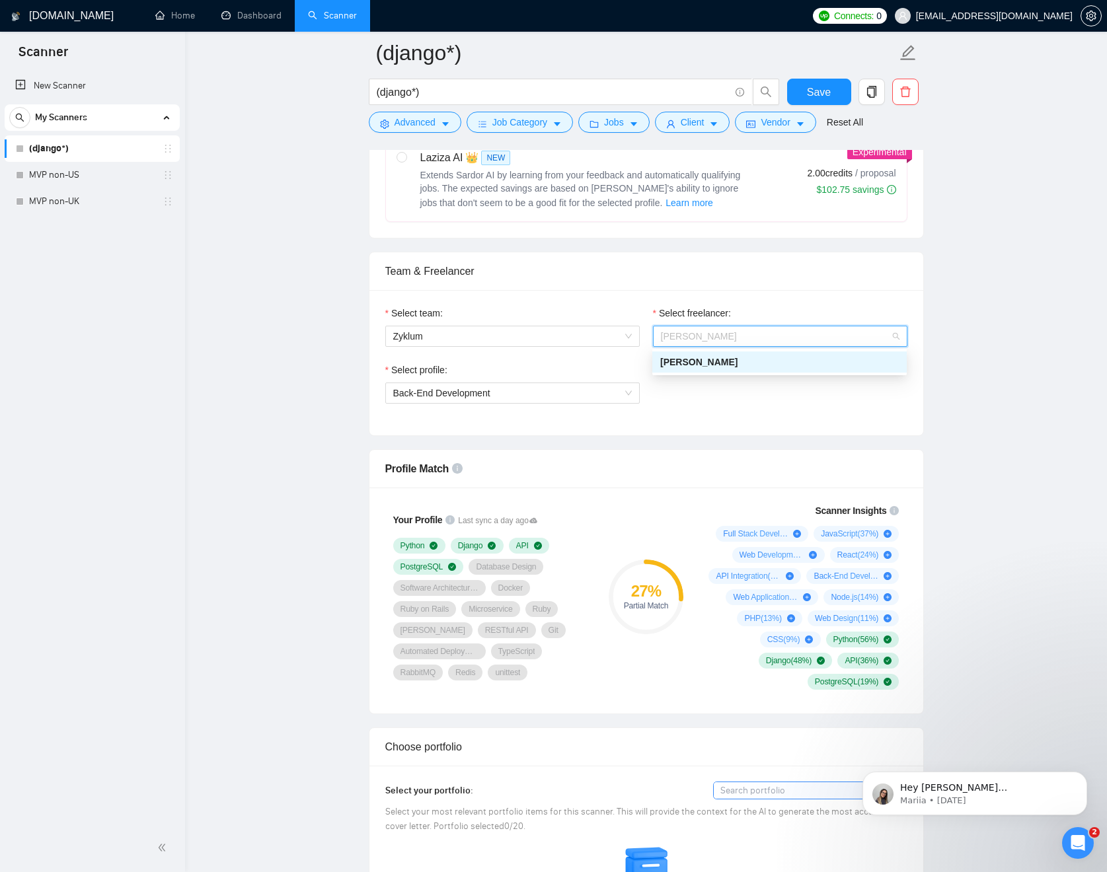
click at [768, 361] on div "[PERSON_NAME]" at bounding box center [779, 362] width 239 height 15
click at [550, 395] on span "Back-End Development" at bounding box center [512, 393] width 239 height 20
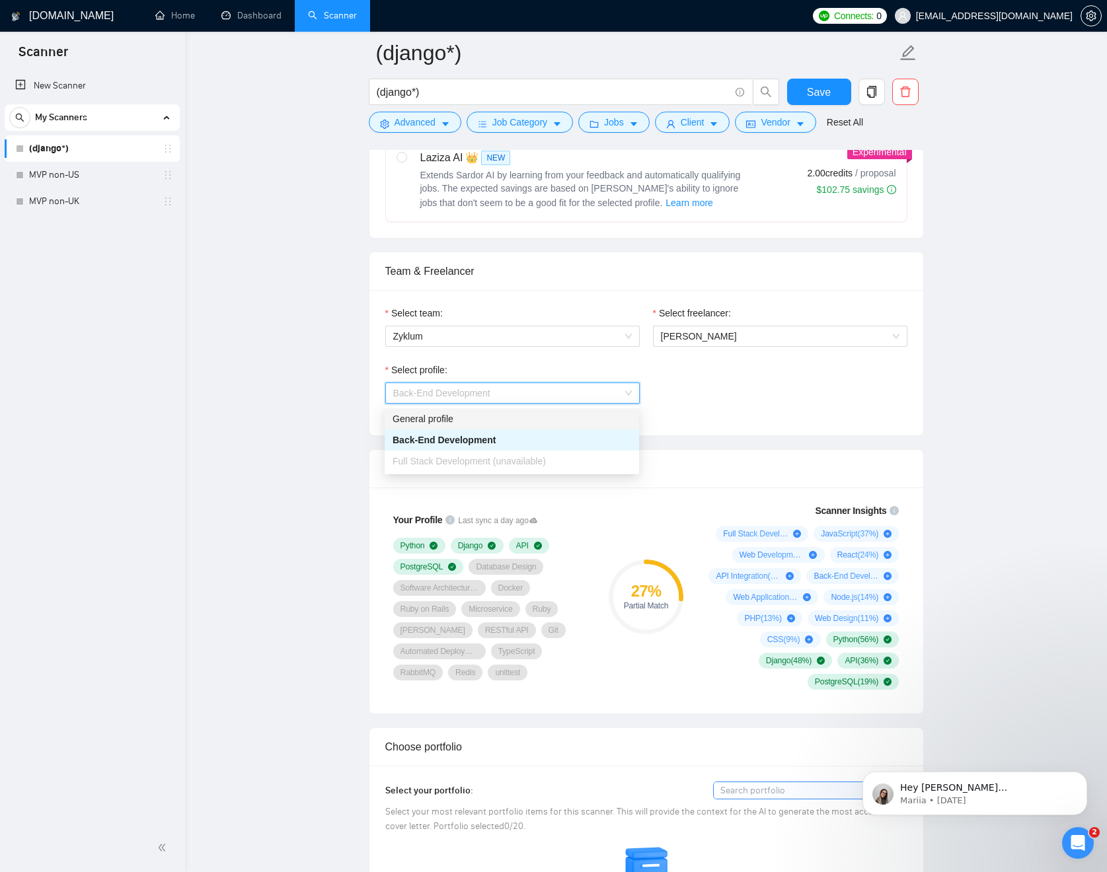
click at [459, 422] on div "General profile" at bounding box center [512, 419] width 239 height 15
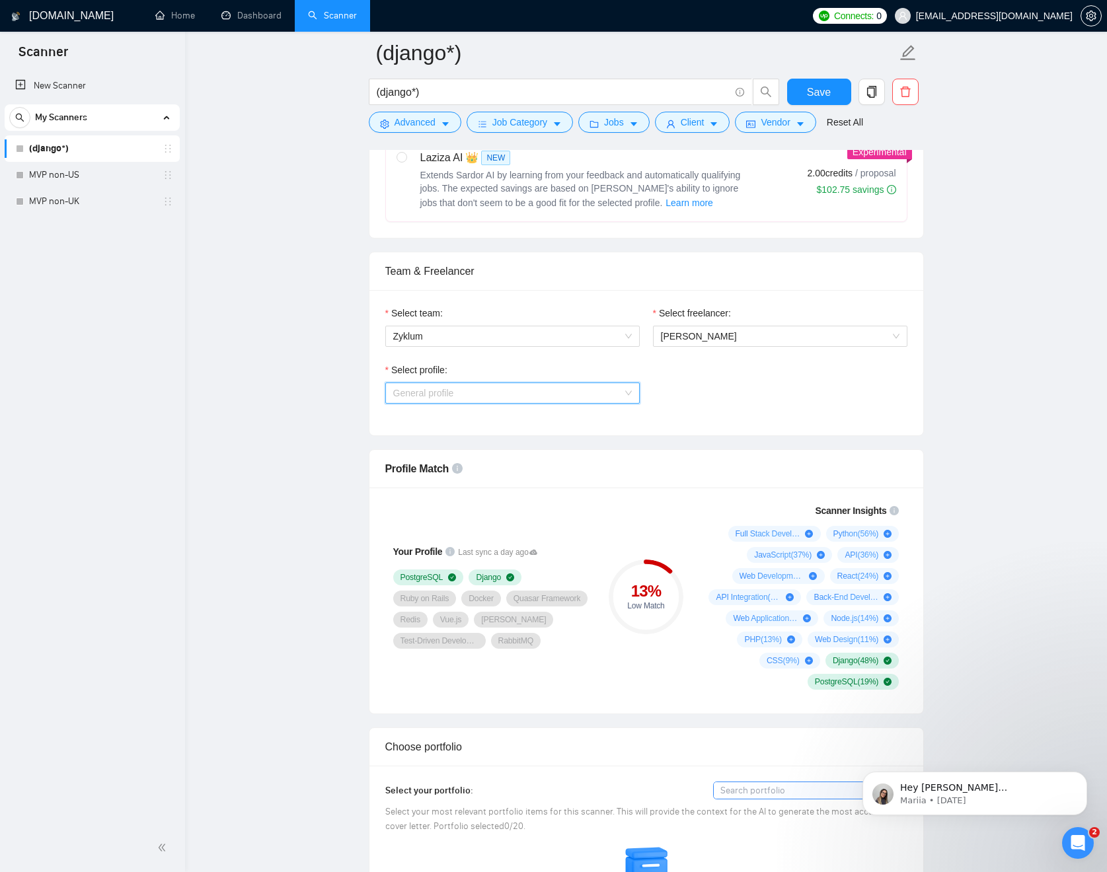
click at [585, 392] on span "General profile" at bounding box center [512, 393] width 239 height 20
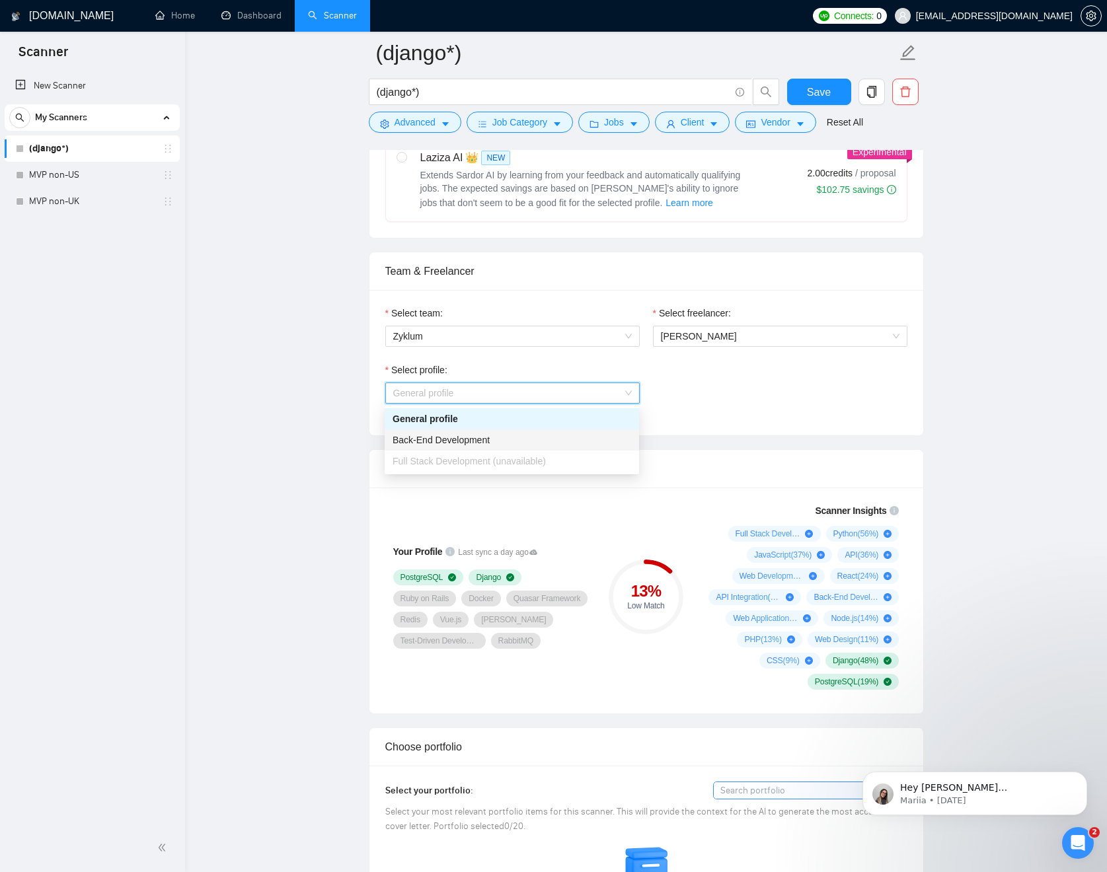
click at [519, 437] on div "Back-End Development" at bounding box center [512, 440] width 239 height 15
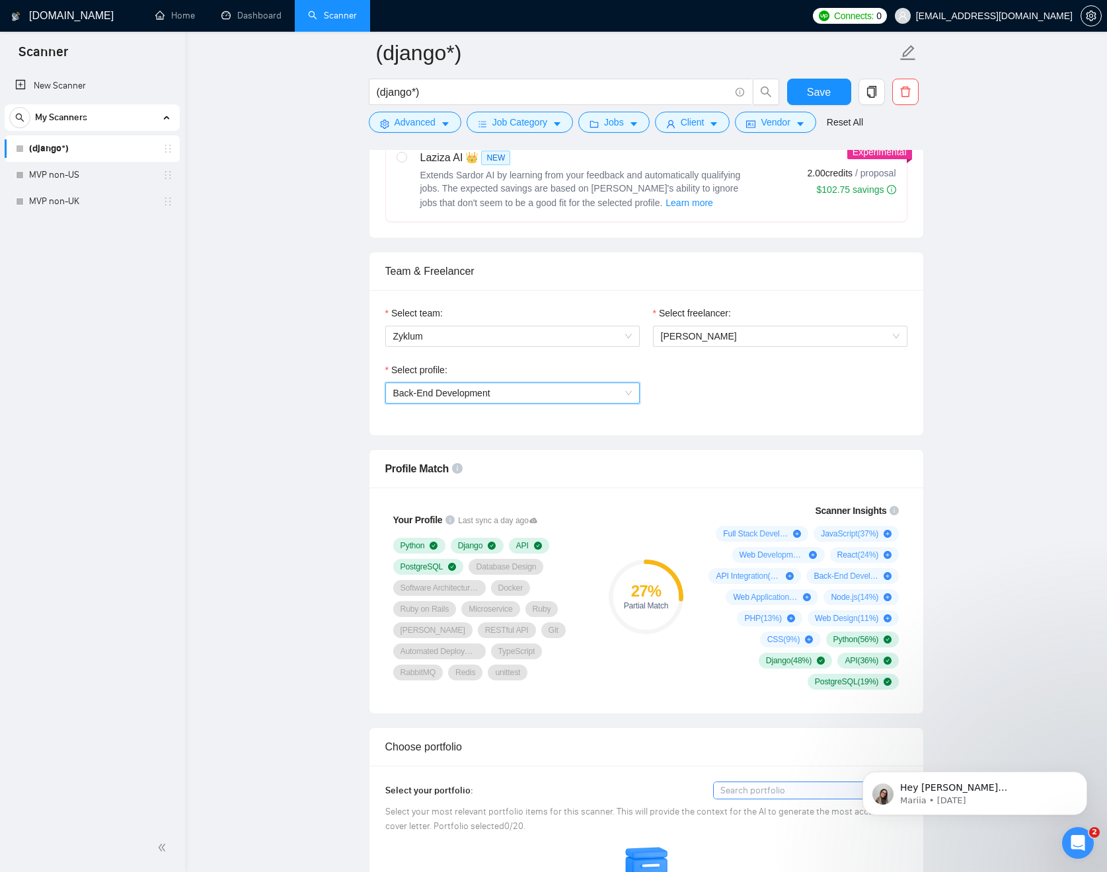
click at [629, 394] on span "Back-End Development" at bounding box center [512, 393] width 239 height 20
click at [567, 457] on div "Full Stack Development (unavailable)" at bounding box center [512, 461] width 239 height 15
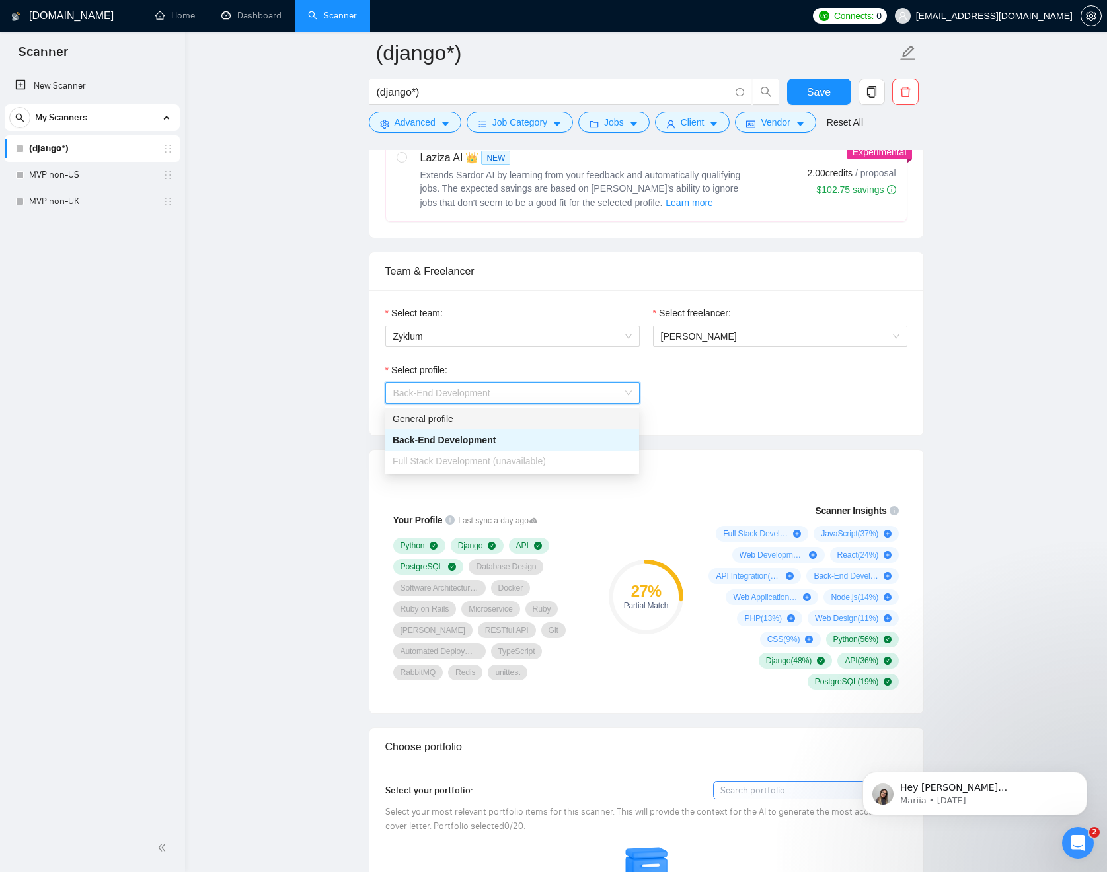
click at [502, 420] on div "General profile" at bounding box center [512, 419] width 239 height 15
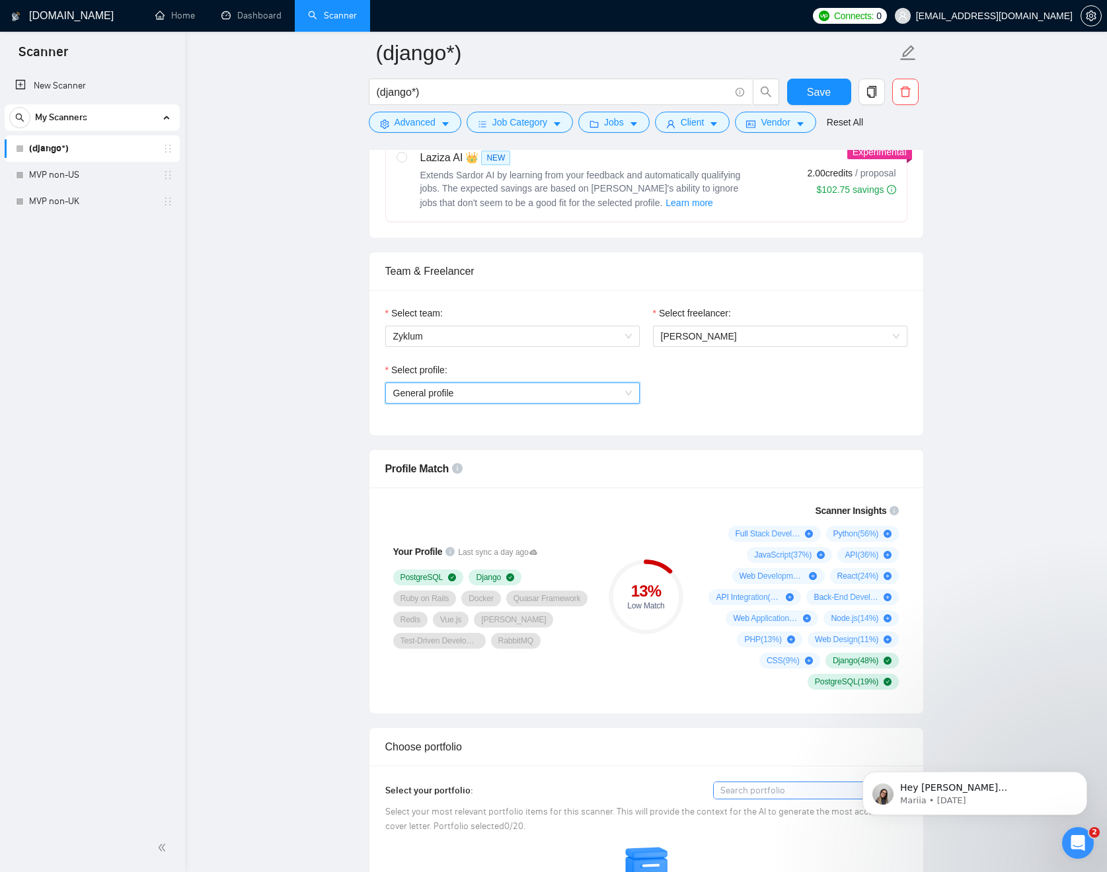
click at [625, 395] on span "General profile" at bounding box center [512, 393] width 239 height 20
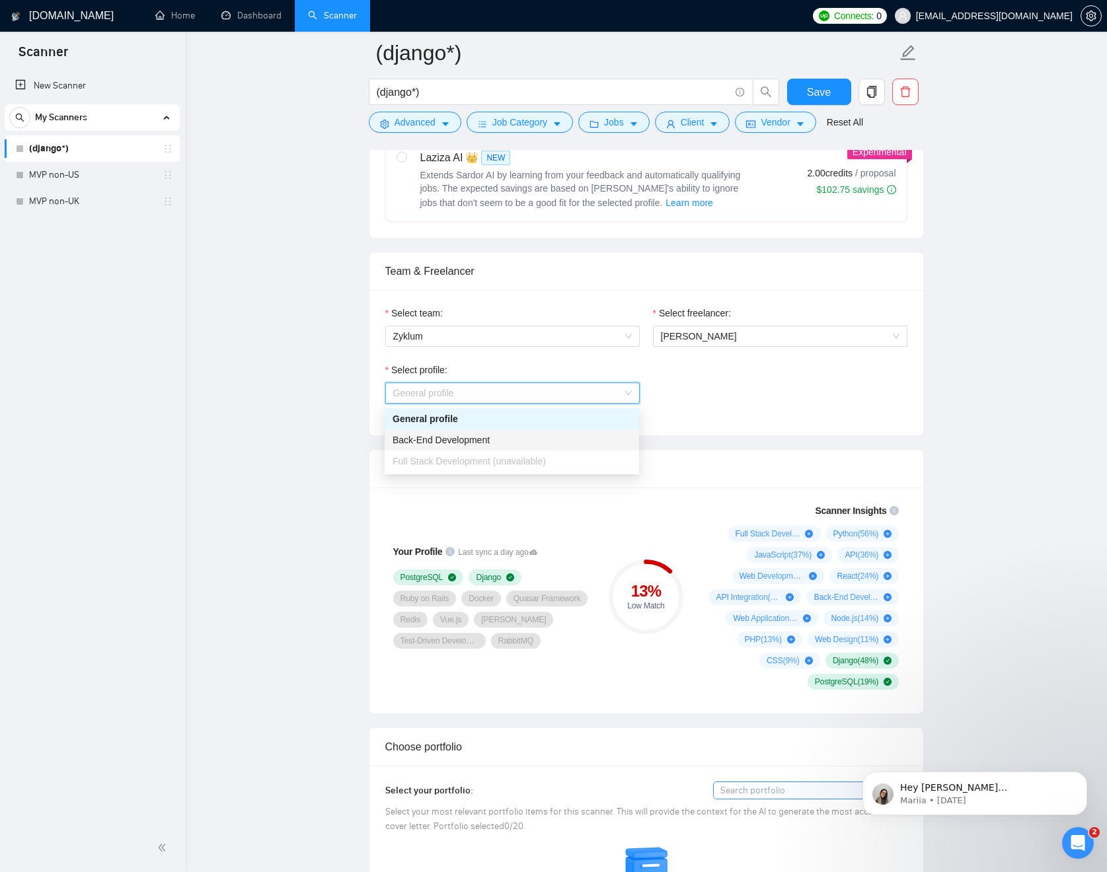
click at [557, 443] on div "Back-End Development" at bounding box center [512, 440] width 239 height 15
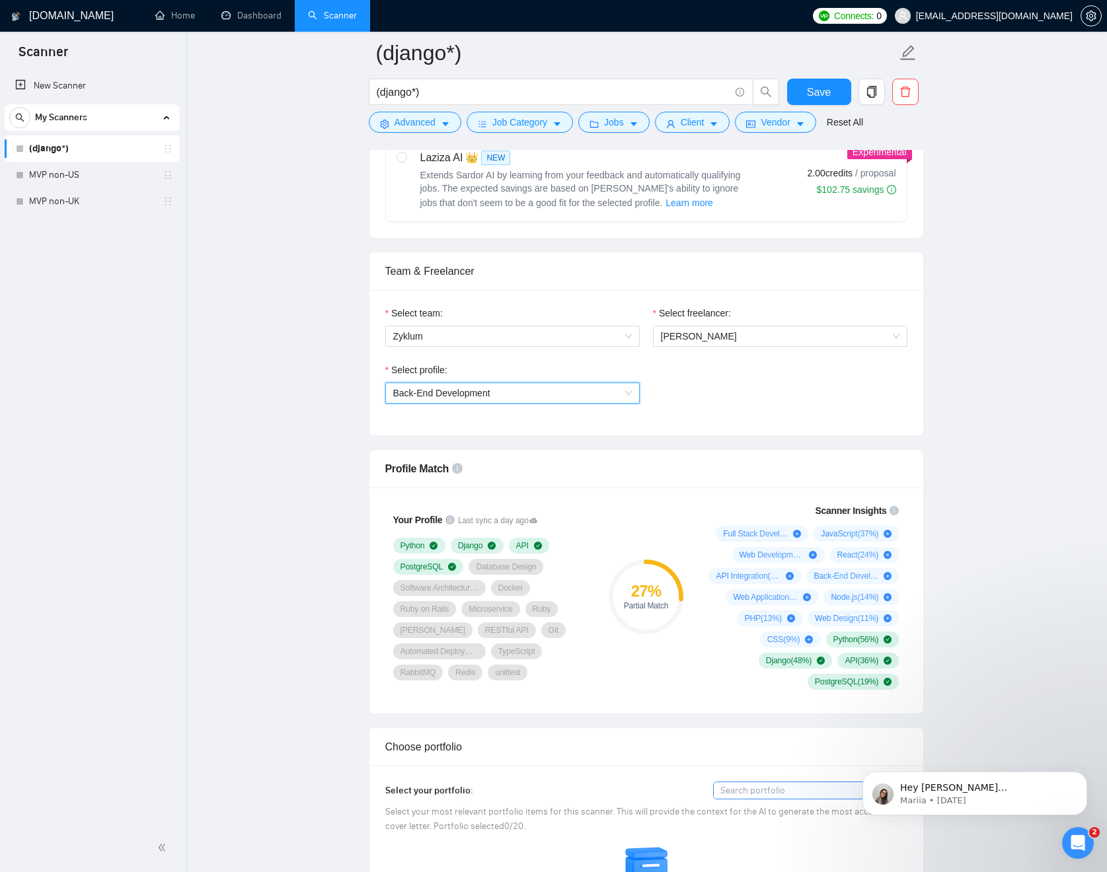
click at [609, 395] on span "Back-End Development" at bounding box center [512, 393] width 239 height 20
click at [579, 457] on div "Full Stack Development (unavailable)" at bounding box center [512, 461] width 239 height 15
click at [580, 463] on div "Full Stack Development (unavailable)" at bounding box center [512, 461] width 239 height 15
click at [577, 396] on span "Back-End Development" at bounding box center [512, 393] width 239 height 20
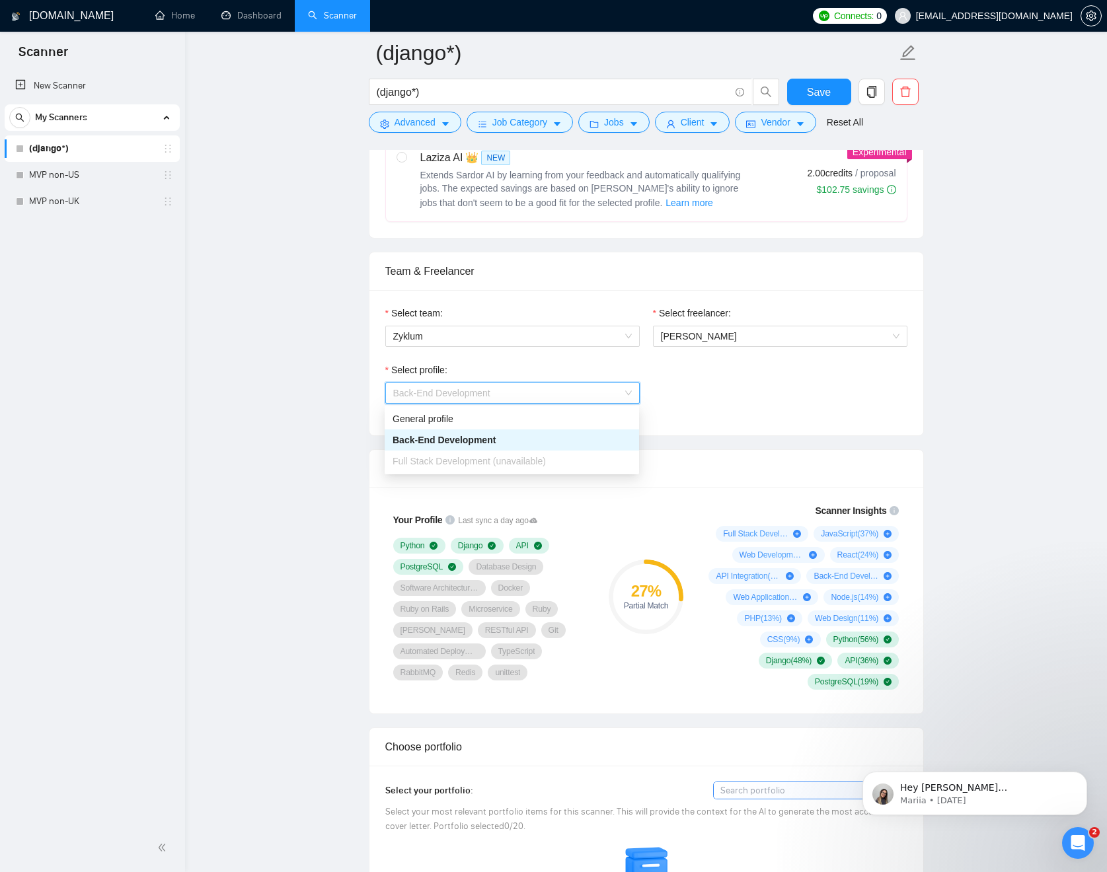
click at [558, 455] on div "Full Stack Development (unavailable)" at bounding box center [512, 461] width 239 height 15
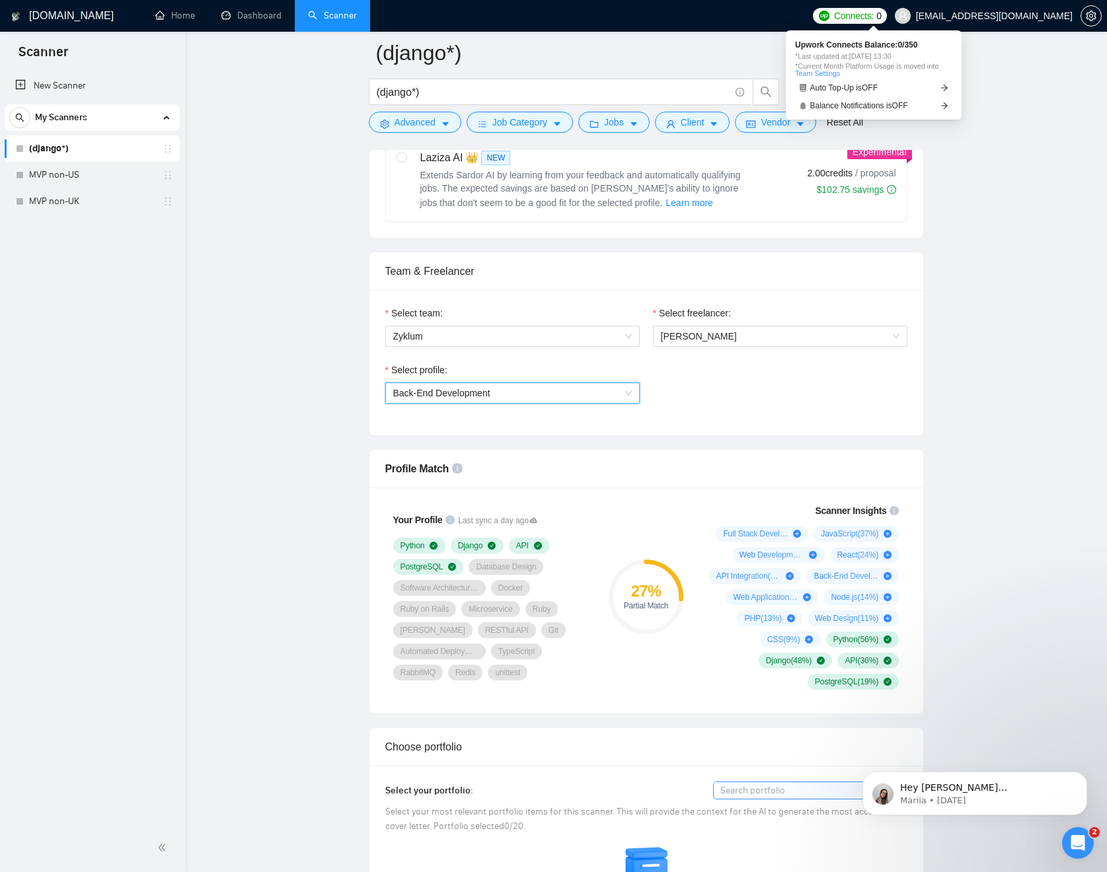
click at [874, 12] on span "Connects:" at bounding box center [854, 16] width 40 height 15
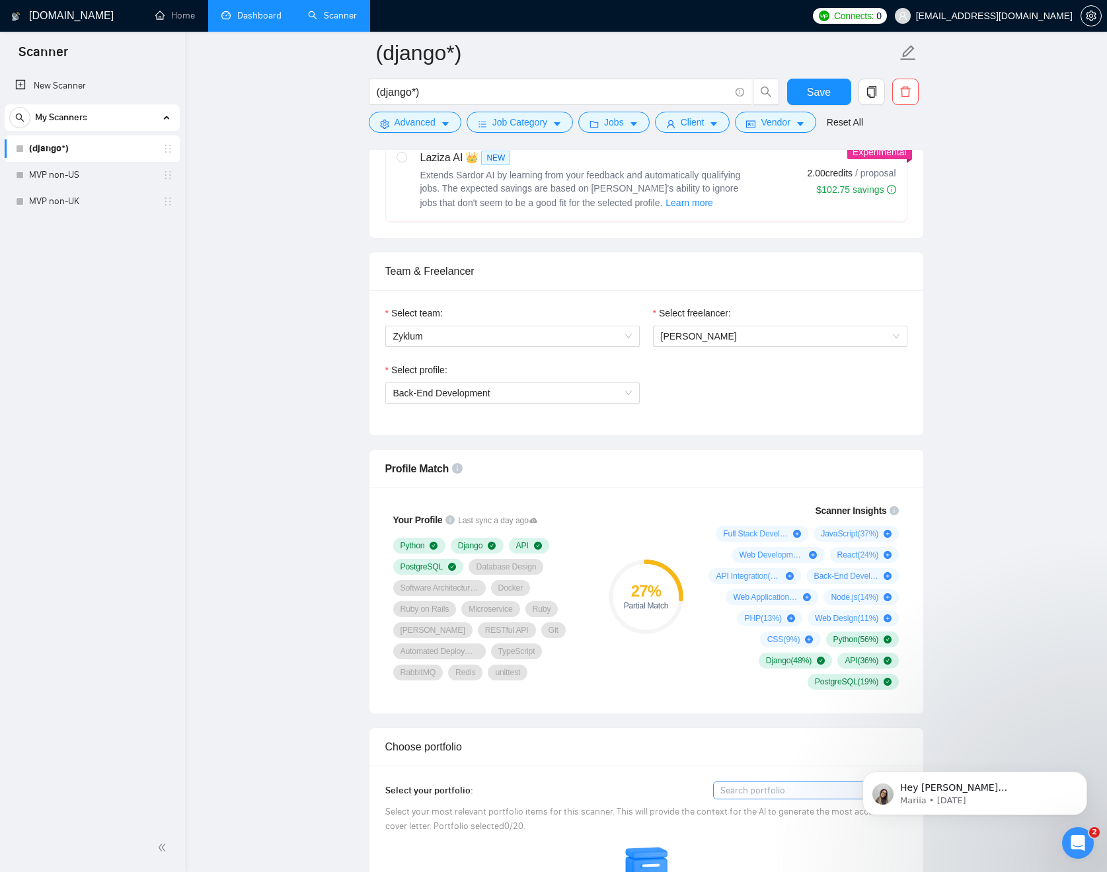
click at [221, 10] on link "Dashboard" at bounding box center [251, 15] width 60 height 11
click at [239, 14] on link "Dashboard" at bounding box center [251, 15] width 60 height 11
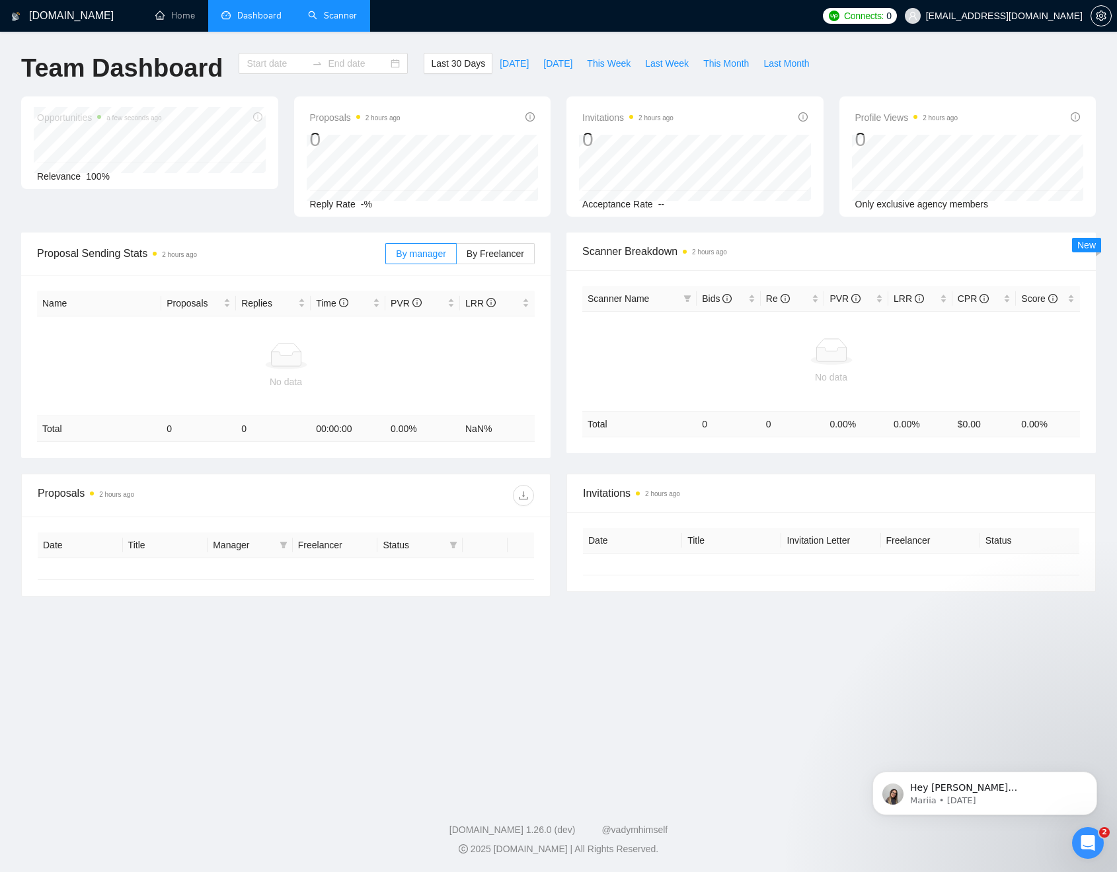
type input "[DATE]"
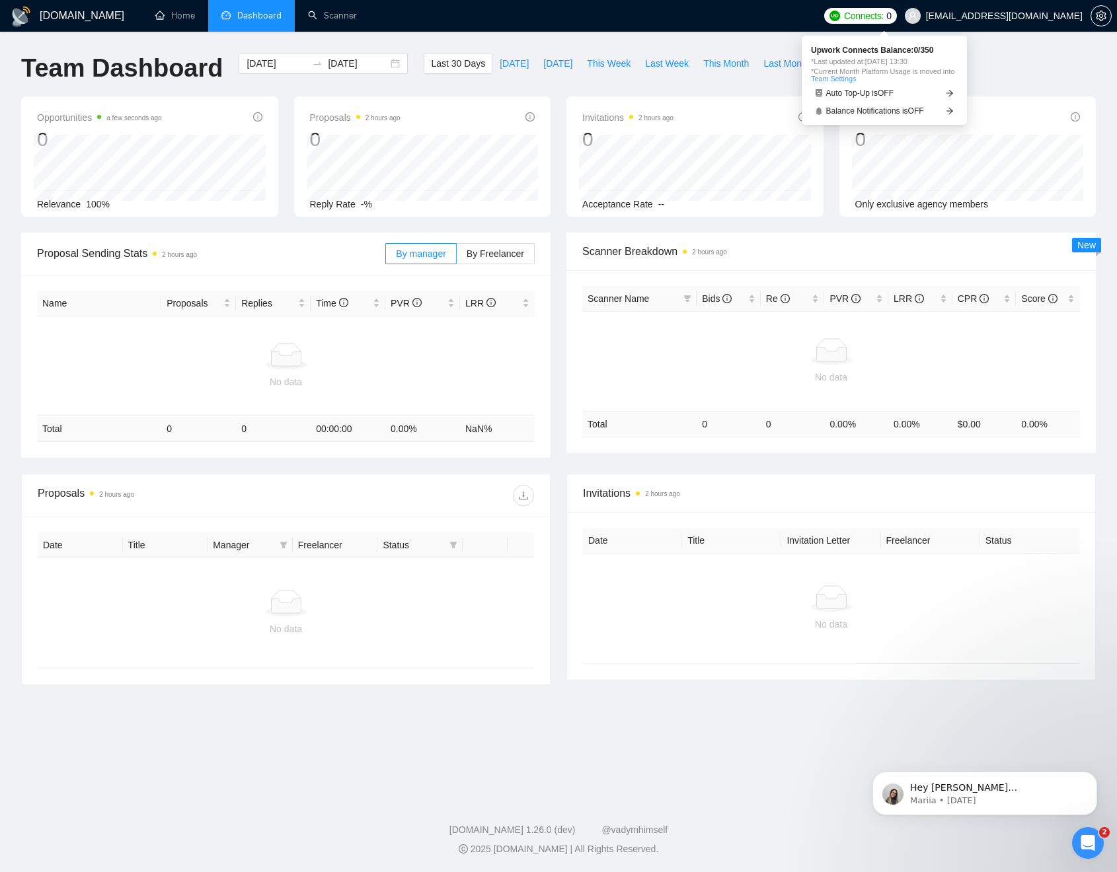
click at [856, 79] on link "Team Settings" at bounding box center [833, 79] width 45 height 8
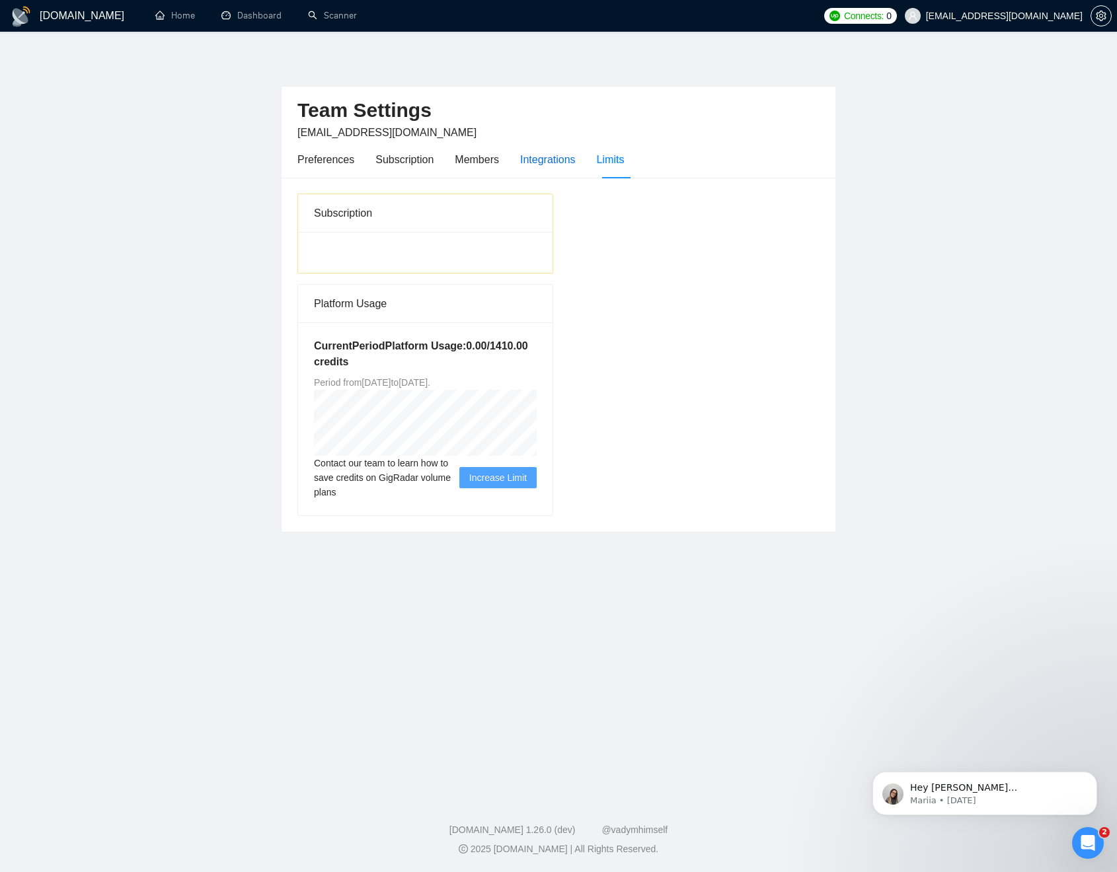
click at [551, 155] on div "Integrations" at bounding box center [548, 159] width 56 height 17
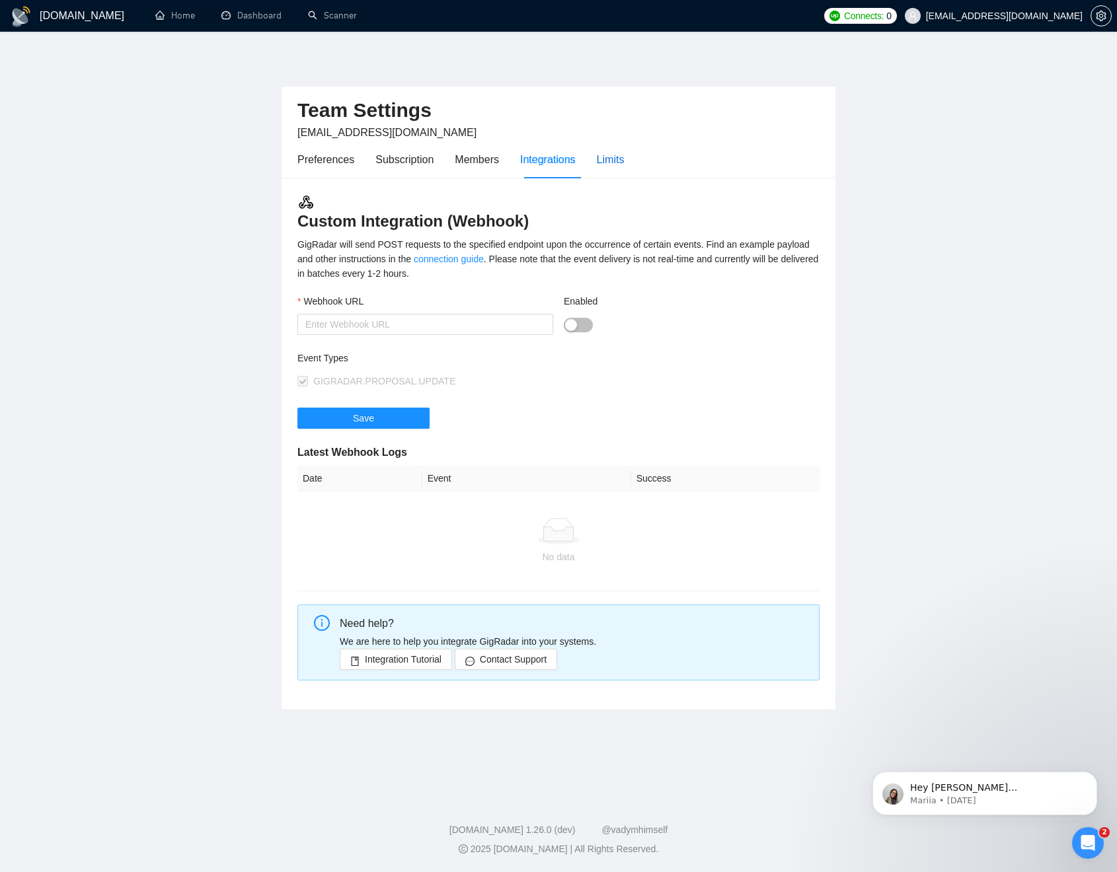
click at [625, 155] on div "Limits" at bounding box center [611, 159] width 28 height 17
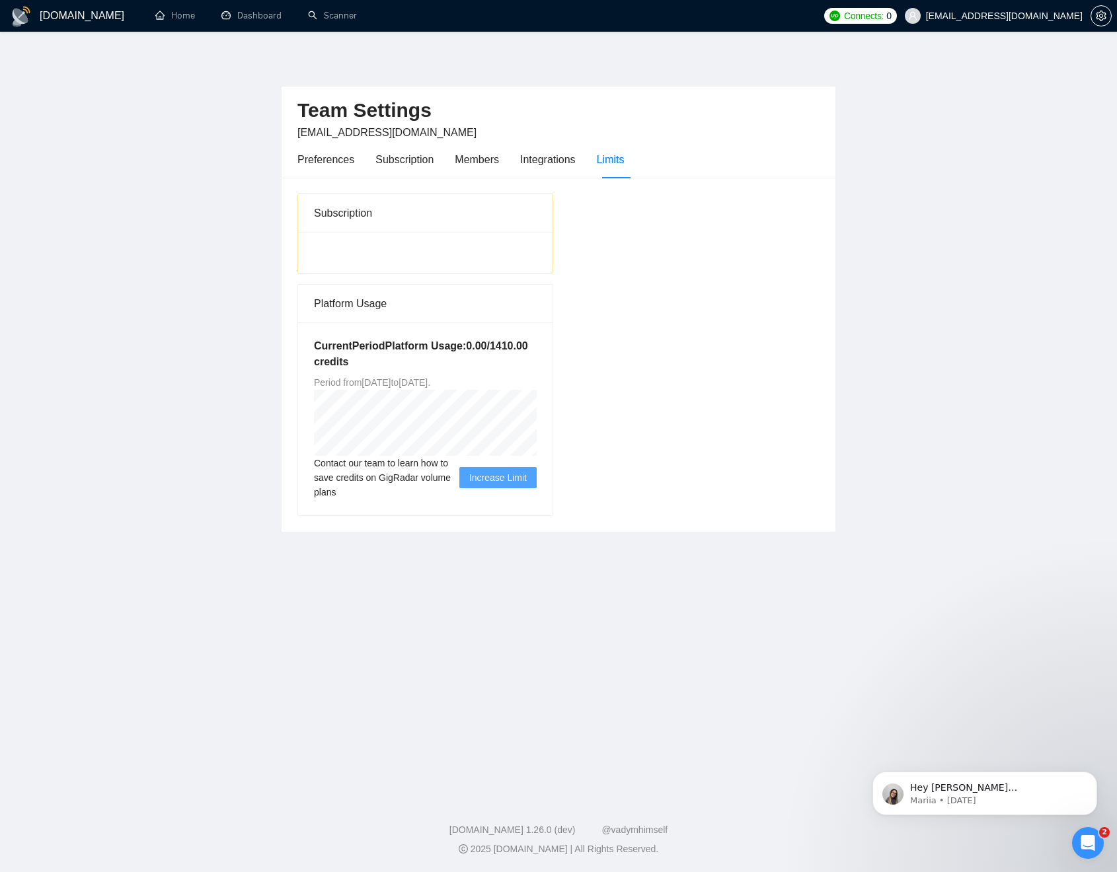
click at [884, 17] on span "Connects:" at bounding box center [864, 16] width 40 height 15
click at [873, 48] on span "Upwork Connects Balance: 0 / 350" at bounding box center [884, 50] width 147 height 8
click at [338, 20] on link "Scanner" at bounding box center [332, 15] width 49 height 11
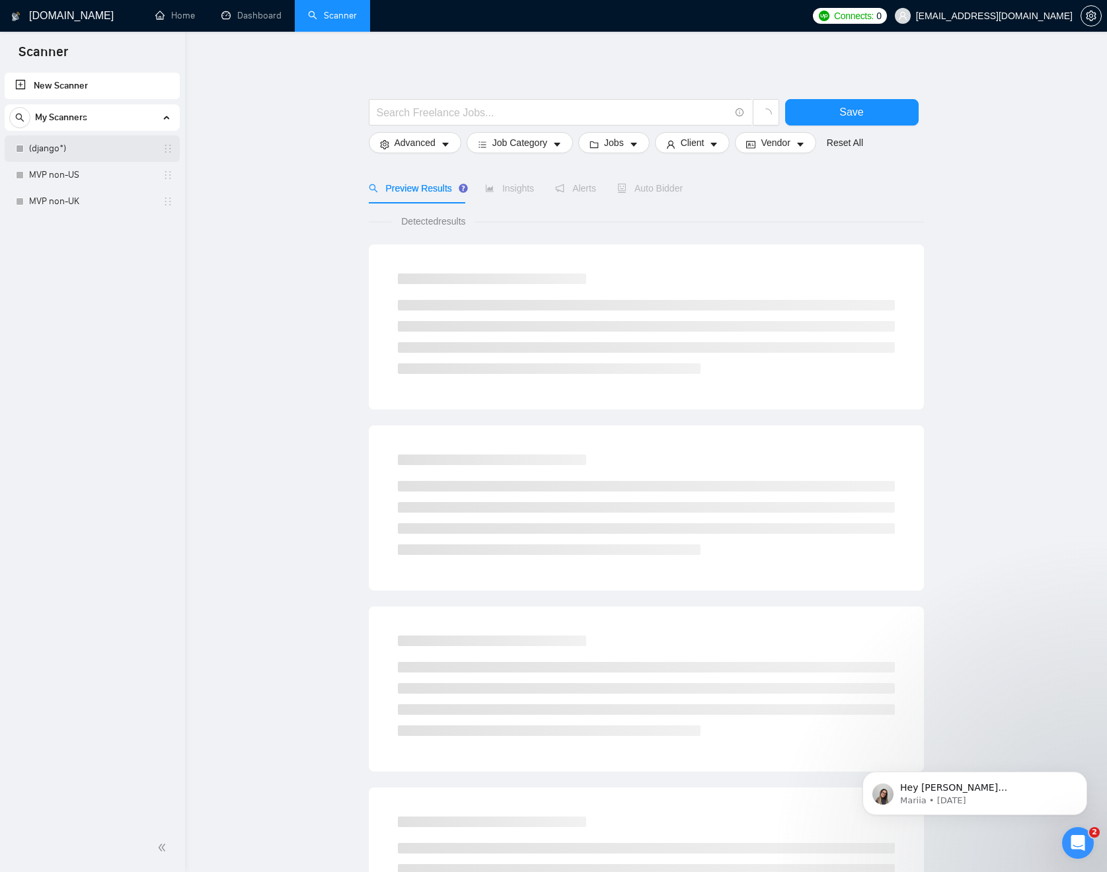
click at [93, 149] on link "(django*)" at bounding box center [92, 148] width 126 height 26
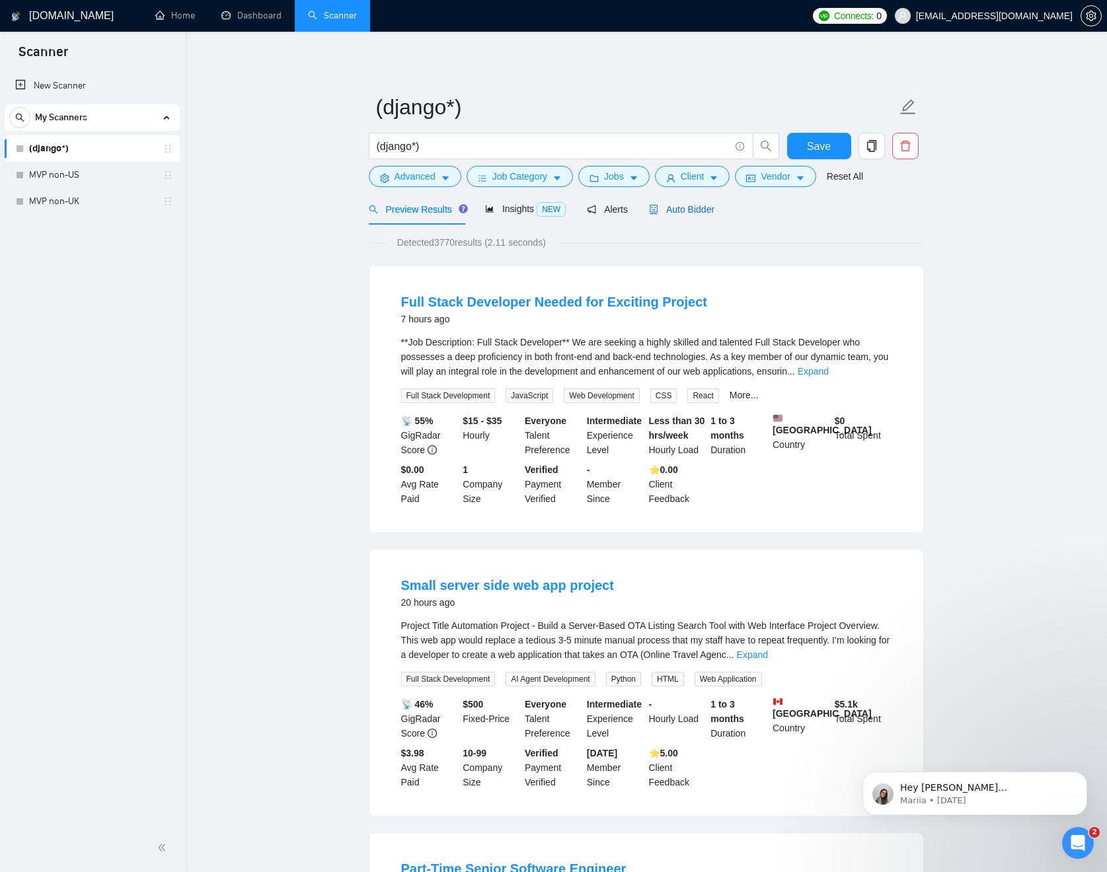
click at [704, 211] on span "Auto Bidder" at bounding box center [681, 209] width 65 height 11
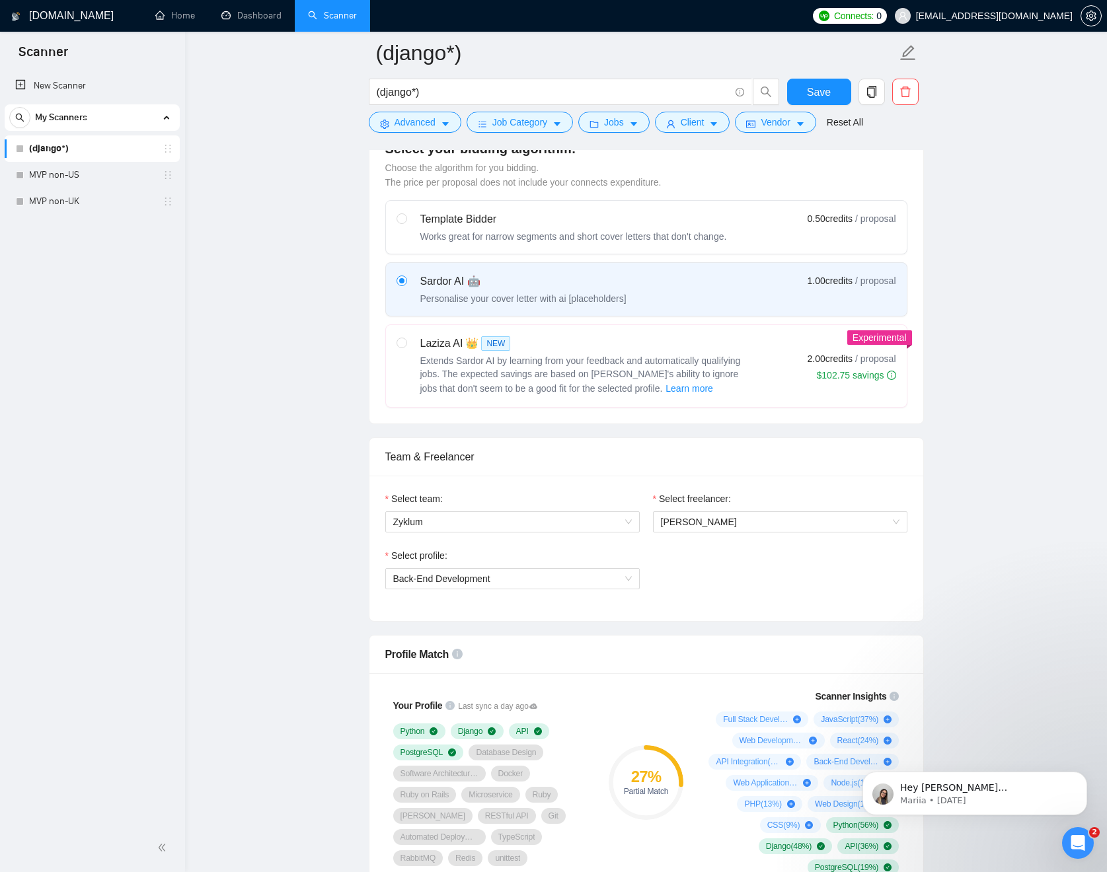
scroll to position [537, 0]
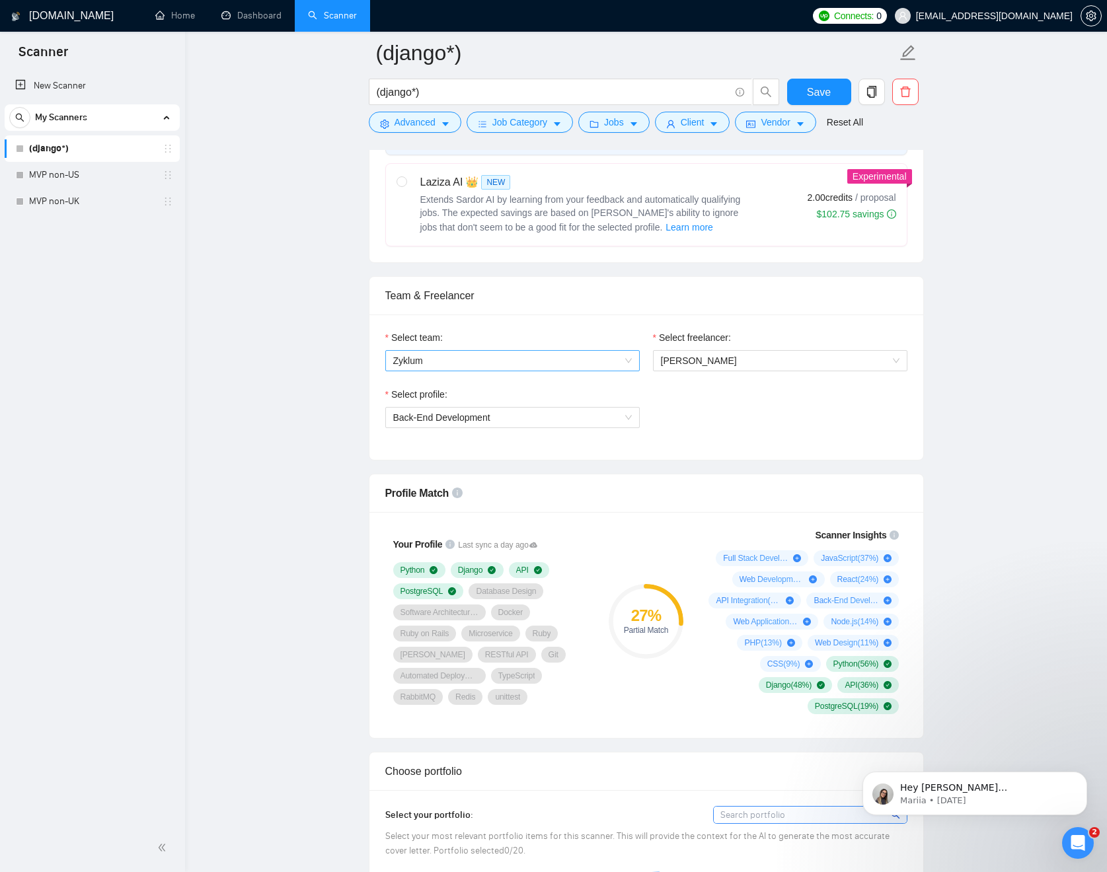
click at [539, 360] on span "Zyklum" at bounding box center [512, 361] width 239 height 20
click at [463, 385] on div "Zyklum" at bounding box center [512, 386] width 239 height 15
click at [763, 362] on span "[PERSON_NAME]" at bounding box center [780, 361] width 239 height 20
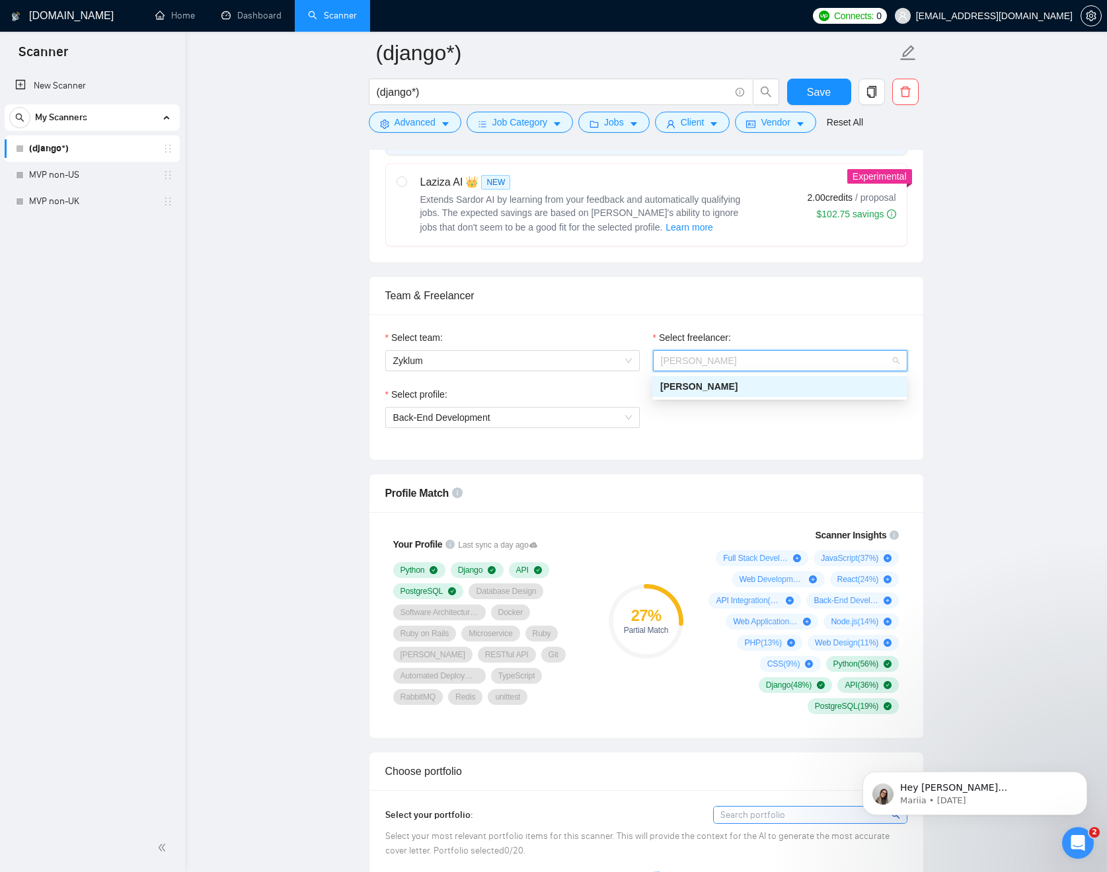
click at [761, 386] on div "[PERSON_NAME]" at bounding box center [779, 386] width 239 height 15
click at [570, 413] on span "Back-End Development" at bounding box center [512, 418] width 239 height 20
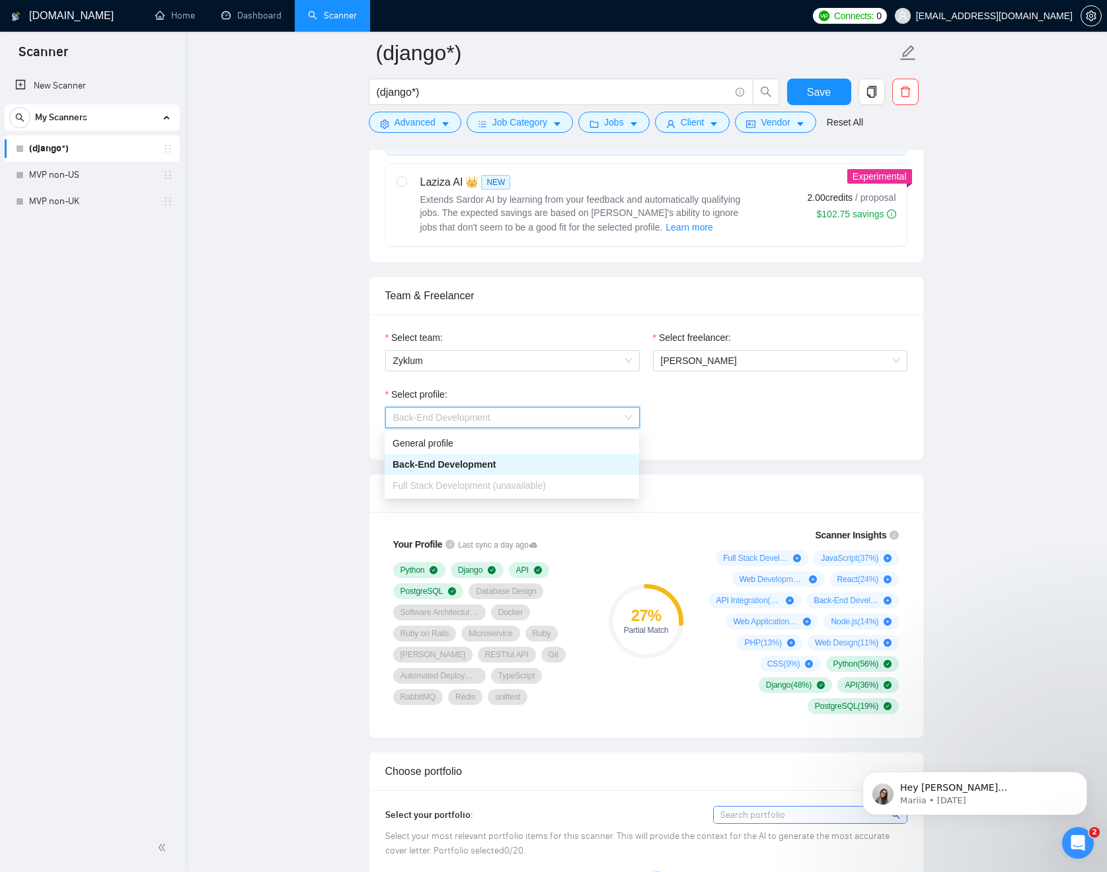
click at [539, 484] on span "Full Stack Development (unavailable)" at bounding box center [469, 485] width 153 height 11
click at [451, 443] on div "General profile" at bounding box center [512, 443] width 239 height 15
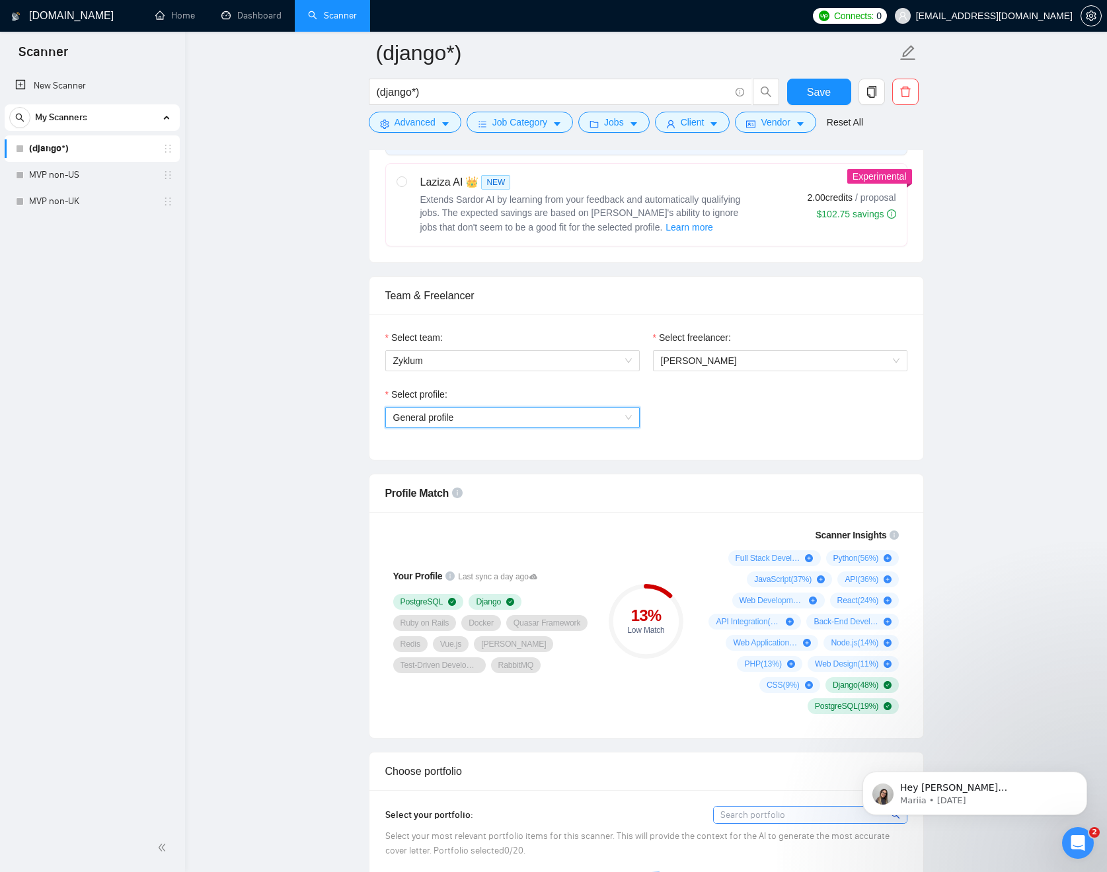
scroll to position [271, 0]
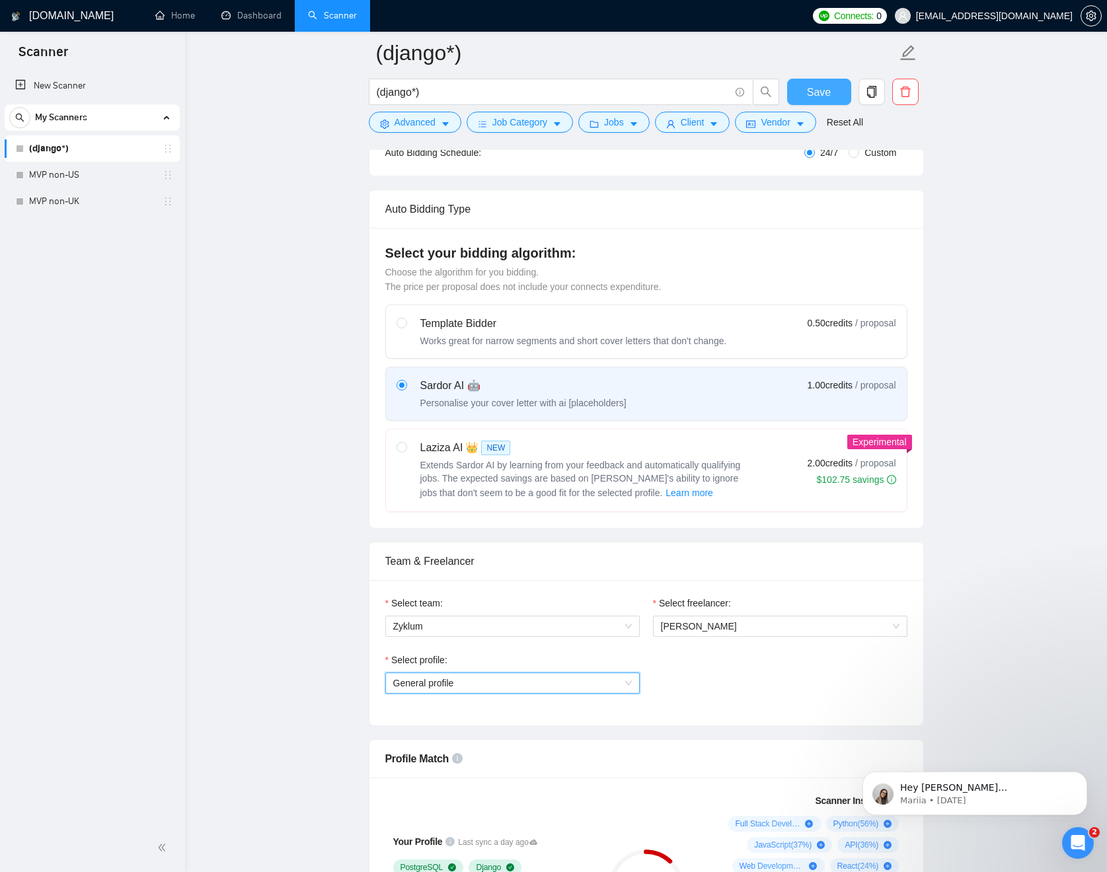
click at [825, 96] on span "Save" at bounding box center [819, 92] width 24 height 17
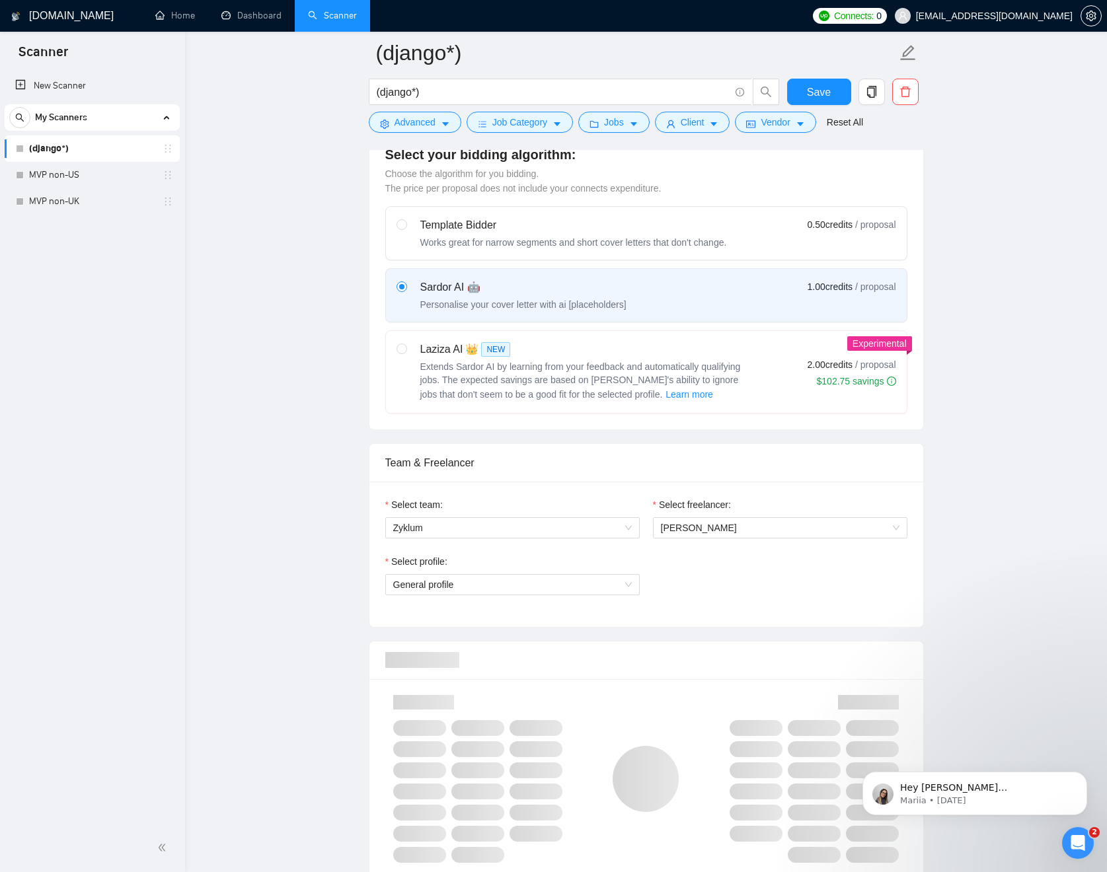
scroll to position [399, 0]
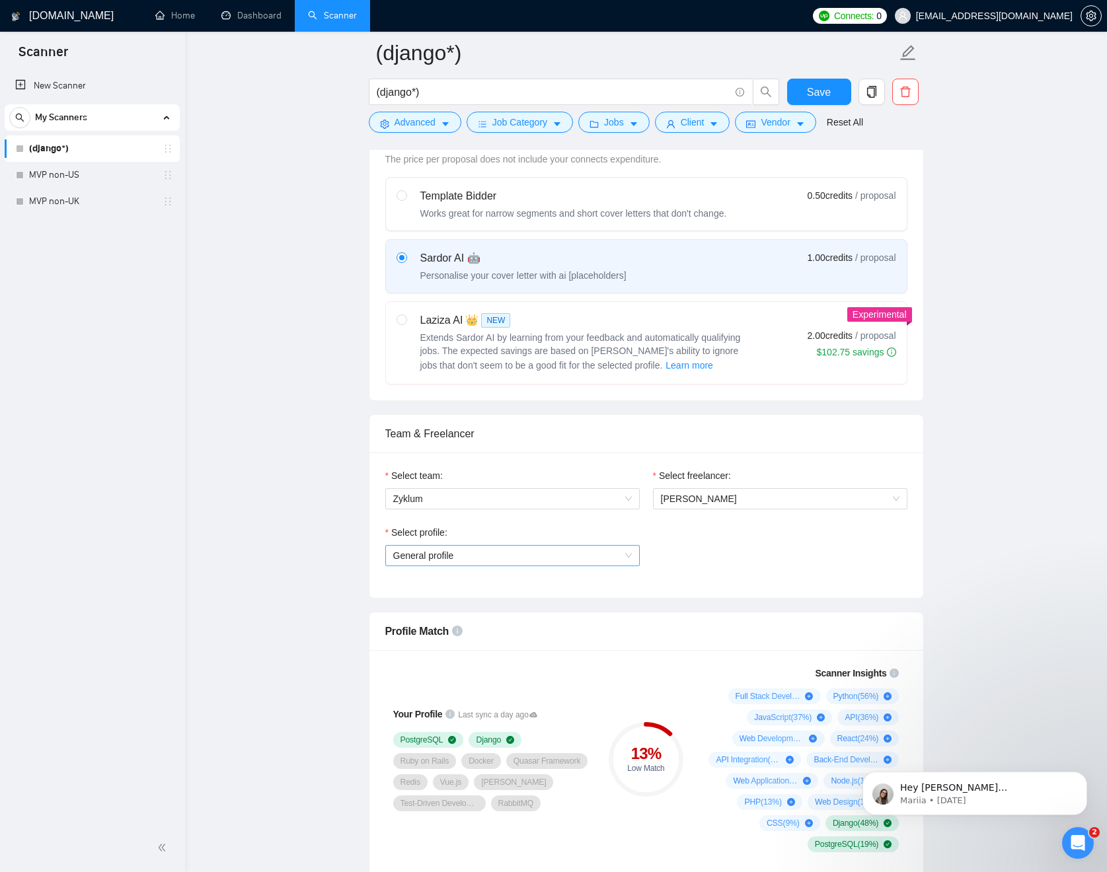
click at [611, 556] on span "General profile" at bounding box center [512, 556] width 239 height 20
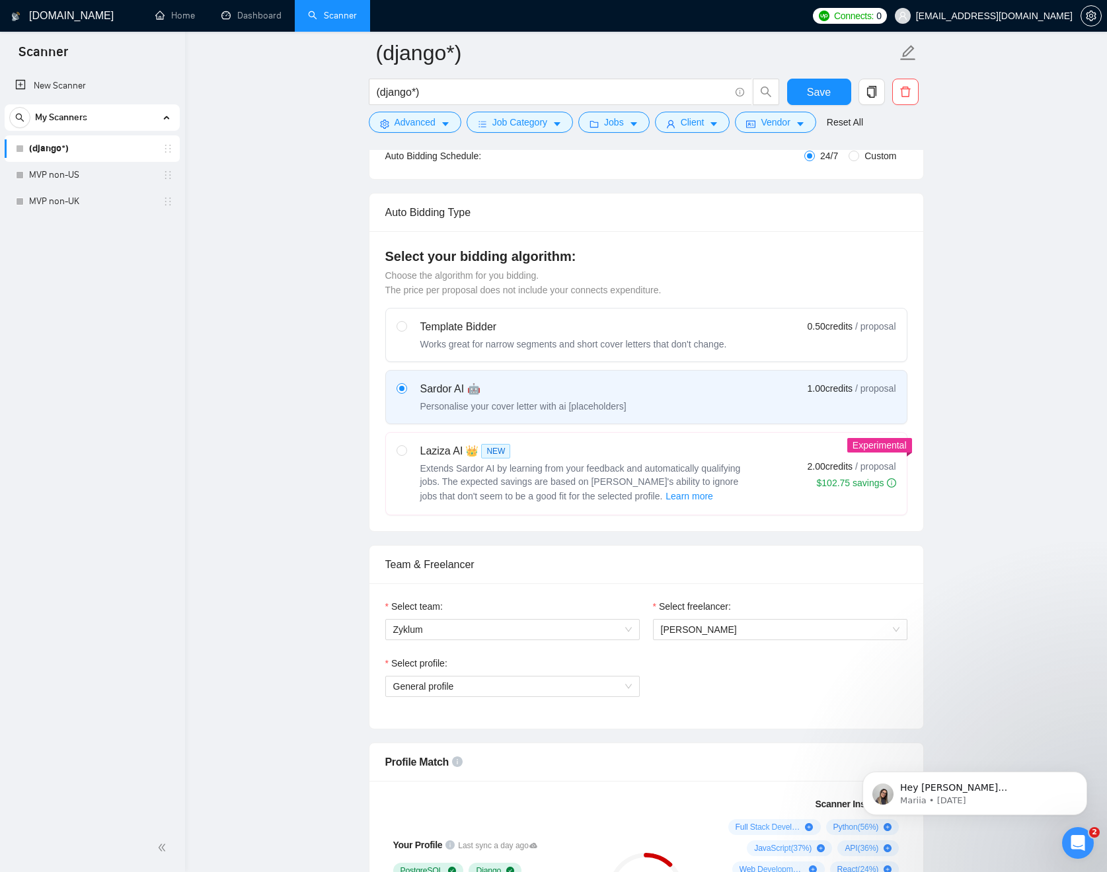
scroll to position [265, 0]
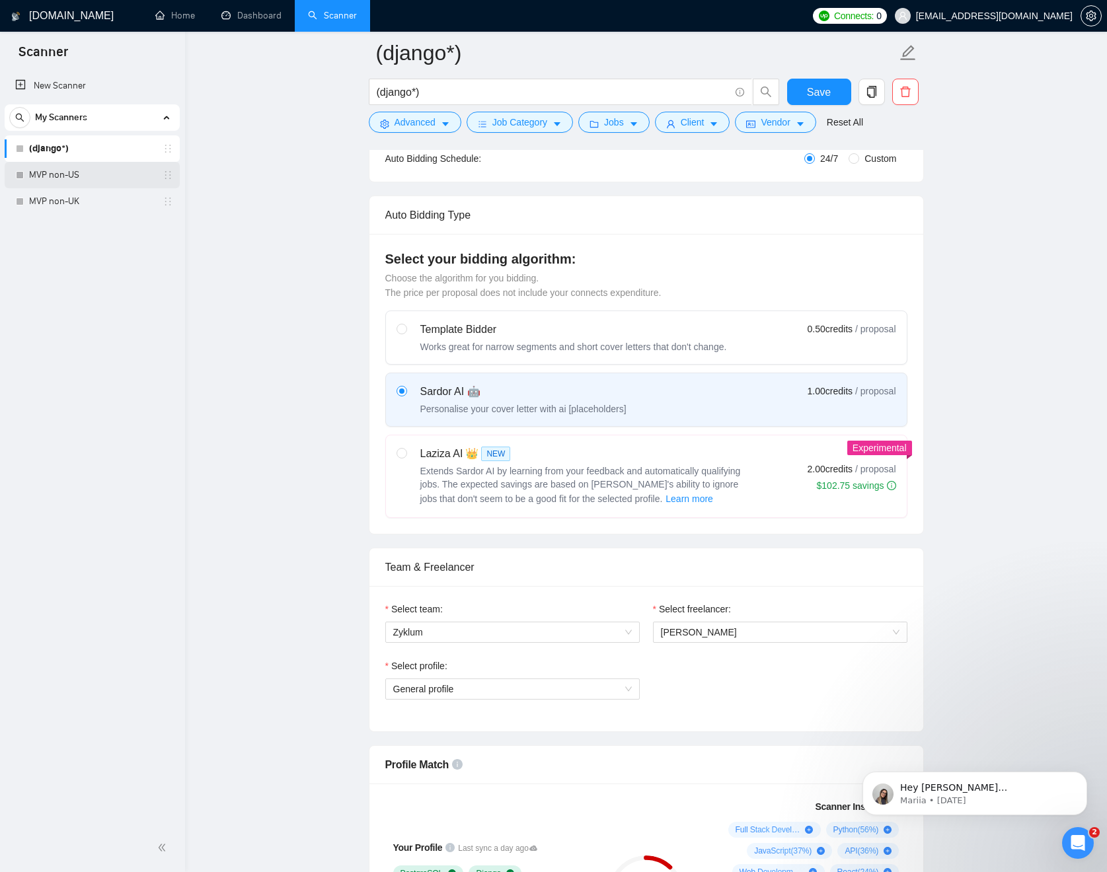
click at [67, 178] on link "MVP non-US" at bounding box center [92, 175] width 126 height 26
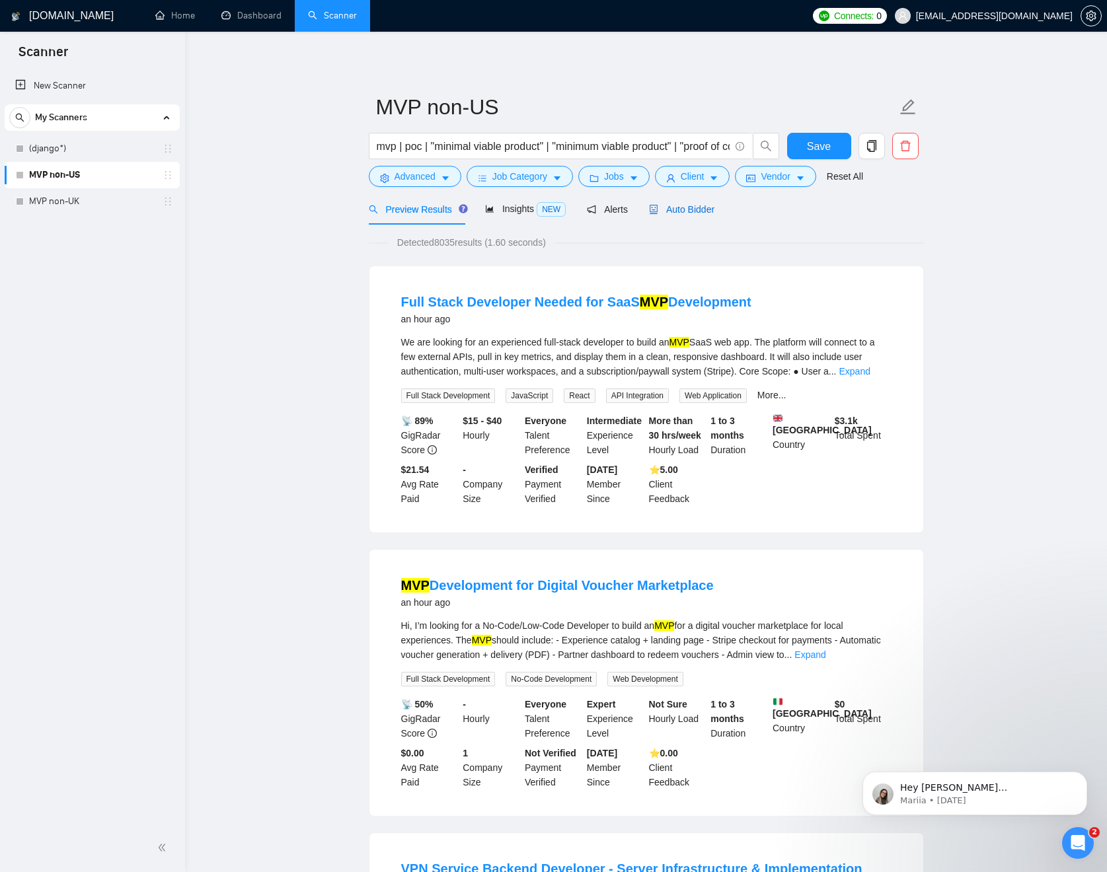
click at [693, 211] on span "Auto Bidder" at bounding box center [681, 209] width 65 height 11
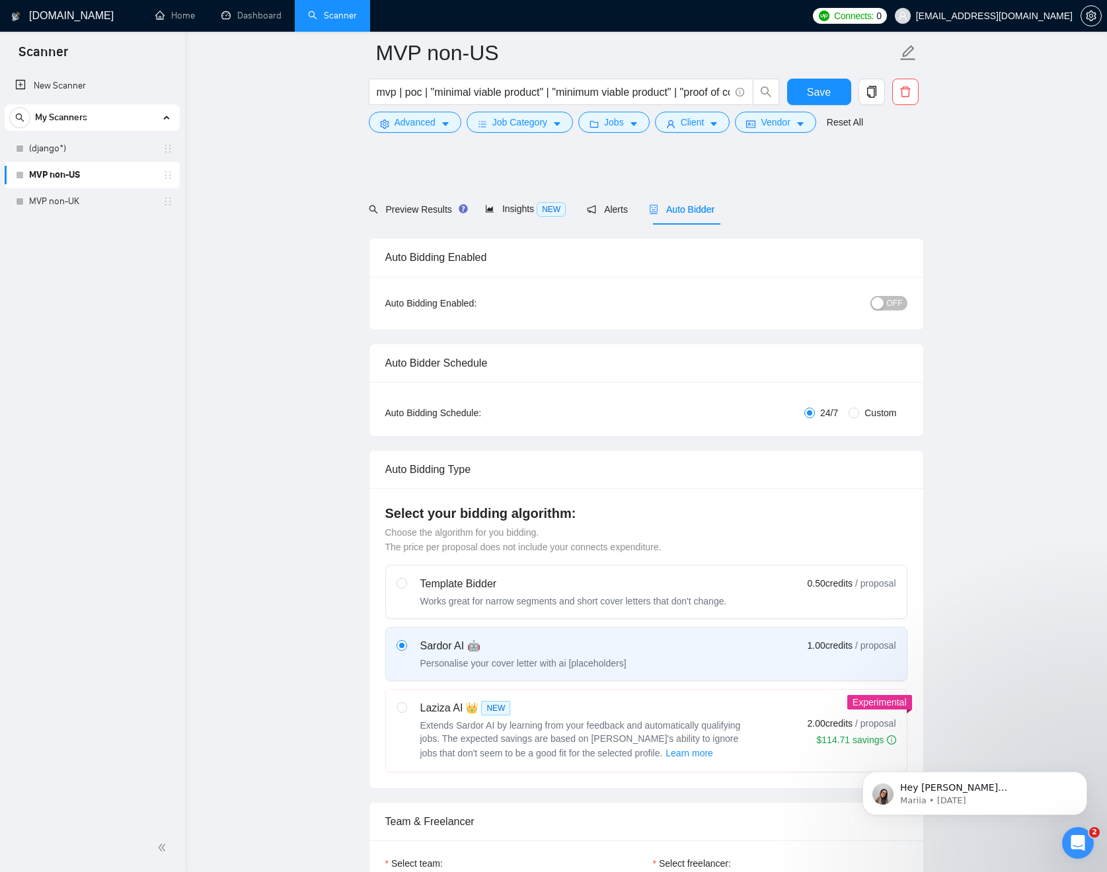
scroll to position [451, 0]
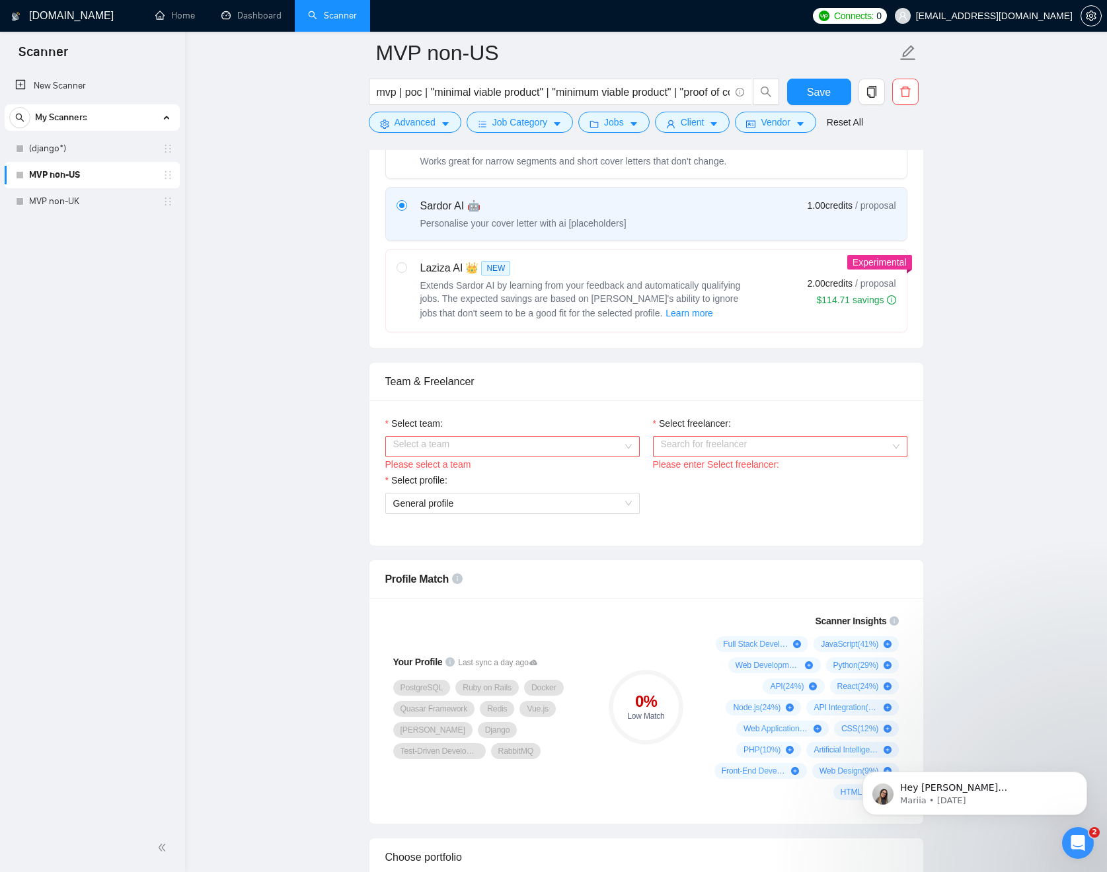
click at [552, 451] on input "Select team:" at bounding box center [507, 447] width 229 height 20
click at [544, 471] on div "Zyklum" at bounding box center [512, 472] width 239 height 15
click at [775, 448] on input "Select freelancer:" at bounding box center [775, 447] width 229 height 20
click at [770, 476] on div "[PERSON_NAME]" at bounding box center [779, 472] width 239 height 15
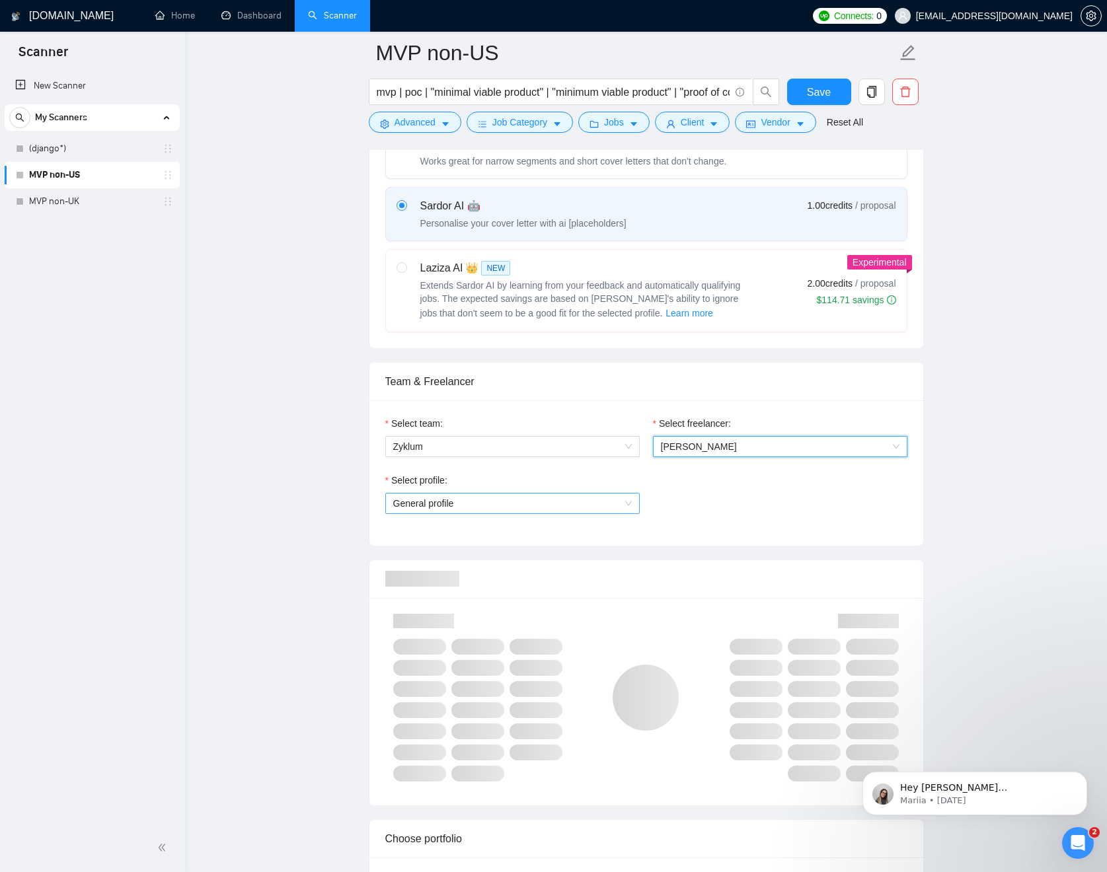
click at [592, 502] on span "General profile" at bounding box center [512, 504] width 239 height 20
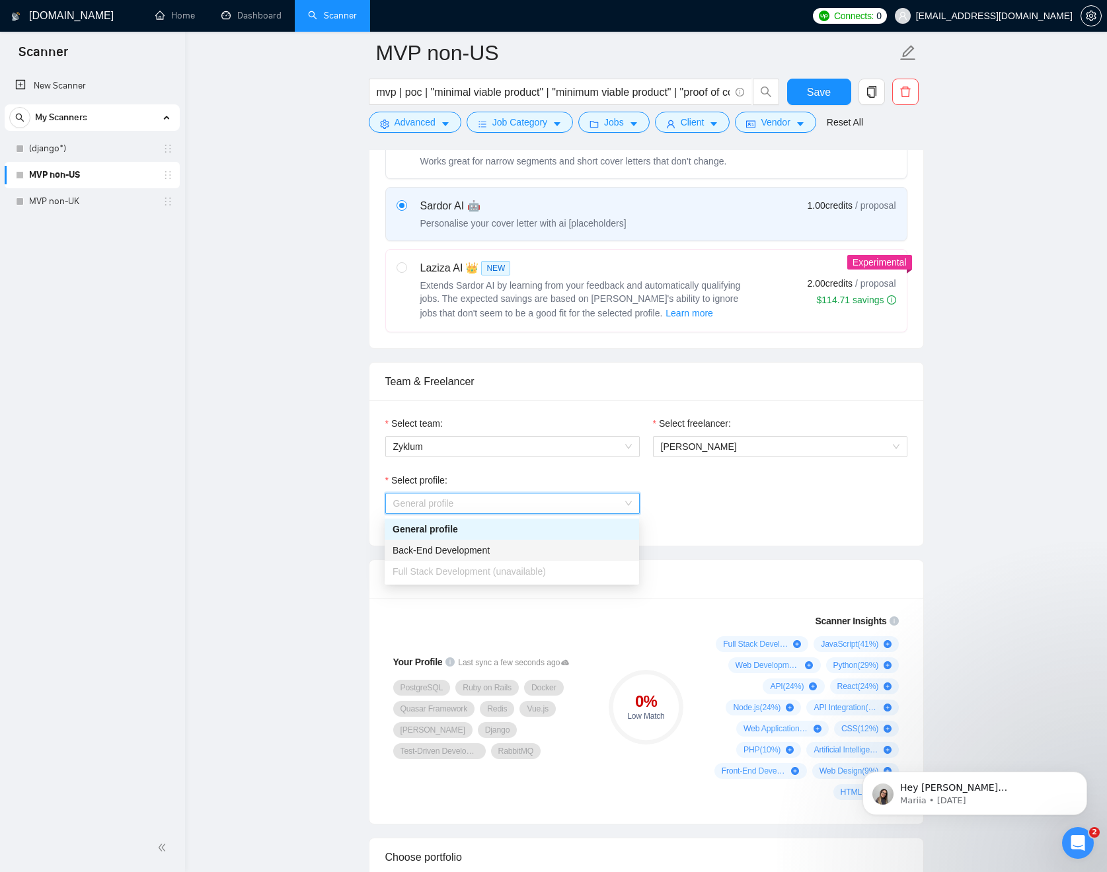
click at [465, 552] on span "Back-End Development" at bounding box center [441, 550] width 97 height 11
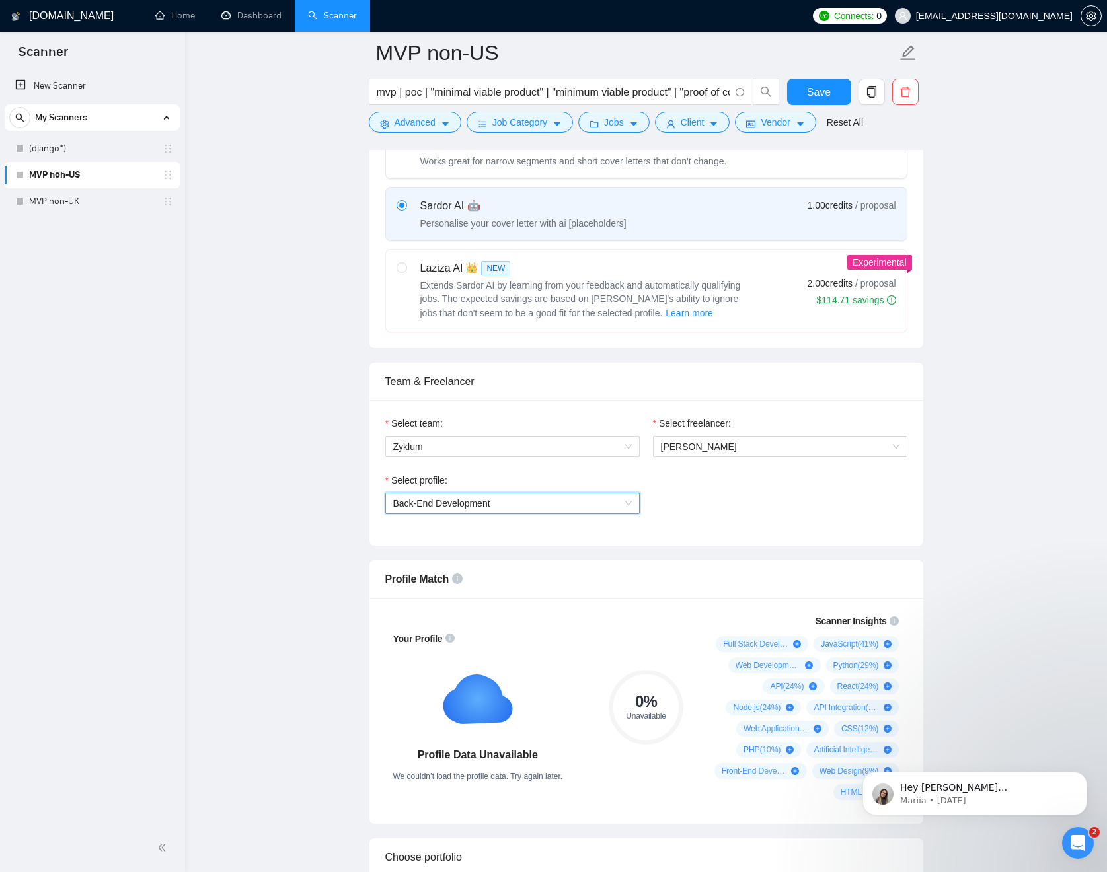
click at [593, 506] on span "Back-End Development" at bounding box center [512, 504] width 239 height 20
click at [483, 568] on span "Full Stack Development (unavailable)" at bounding box center [469, 571] width 153 height 11
click at [496, 500] on span "Back-End Development" at bounding box center [512, 504] width 239 height 20
click at [543, 506] on span "Back-End Development" at bounding box center [512, 504] width 239 height 20
click at [476, 539] on div "General profile" at bounding box center [512, 529] width 254 height 21
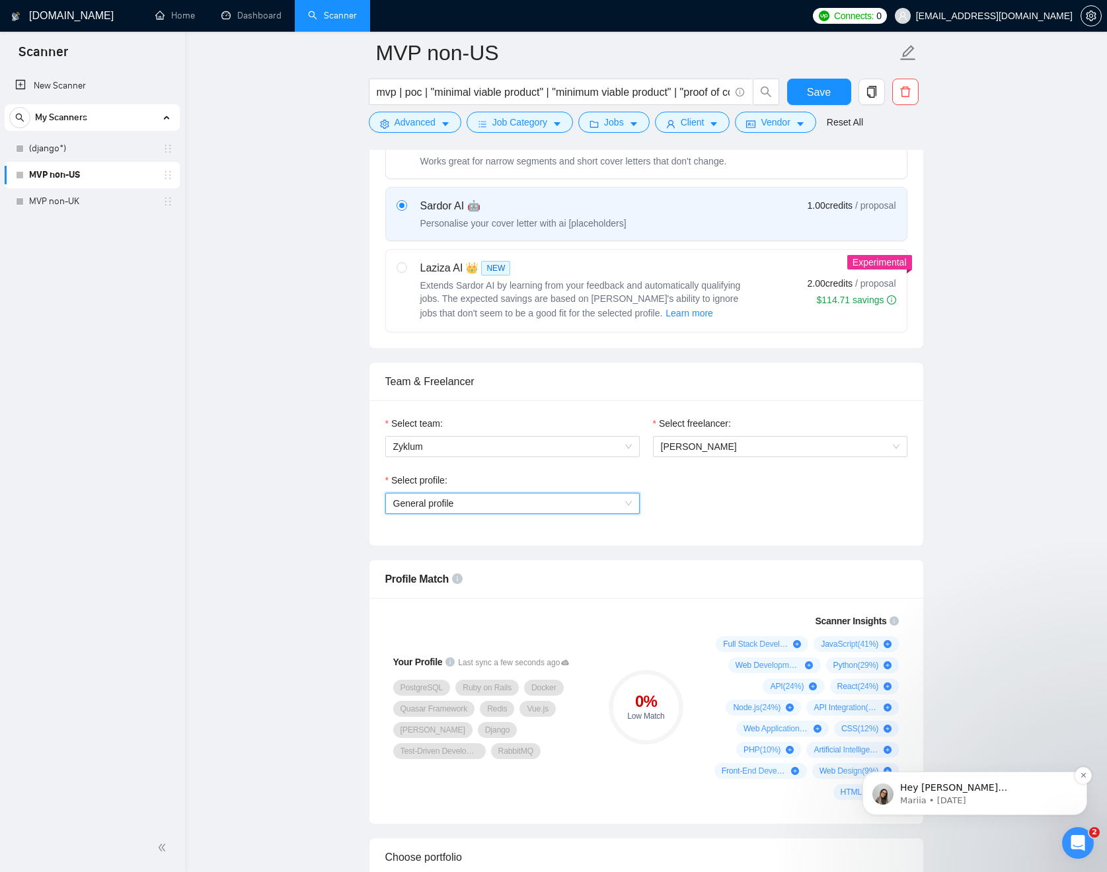
click at [968, 795] on p "Mariia • [DATE]" at bounding box center [985, 801] width 171 height 12
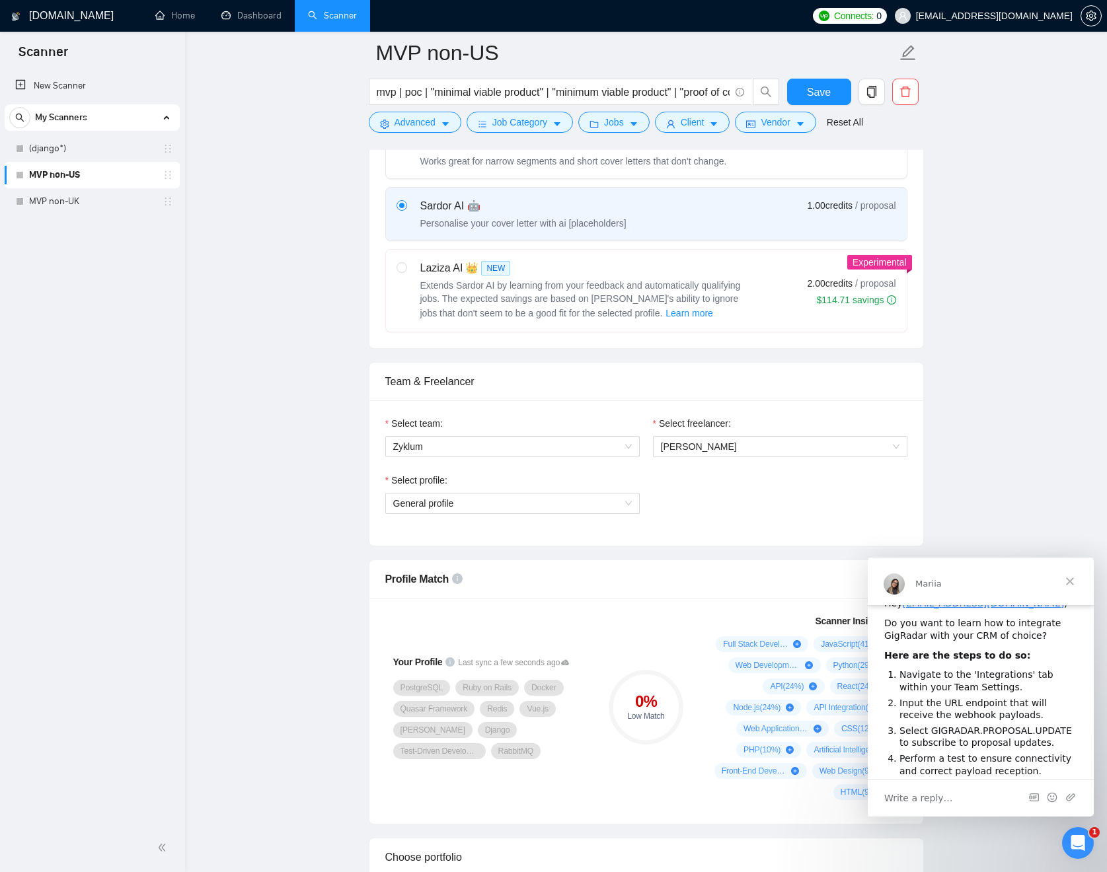
scroll to position [198, 0]
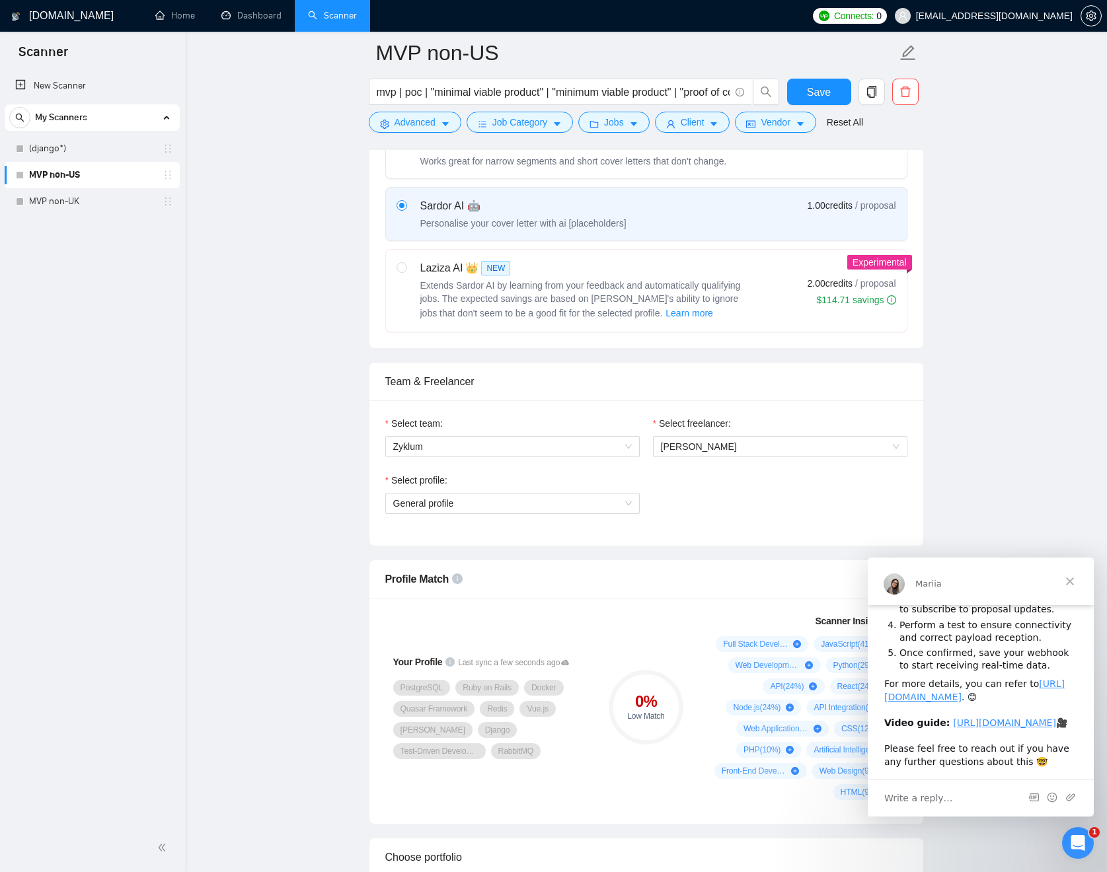
click at [960, 796] on div "Write a reply…" at bounding box center [981, 798] width 226 height 38
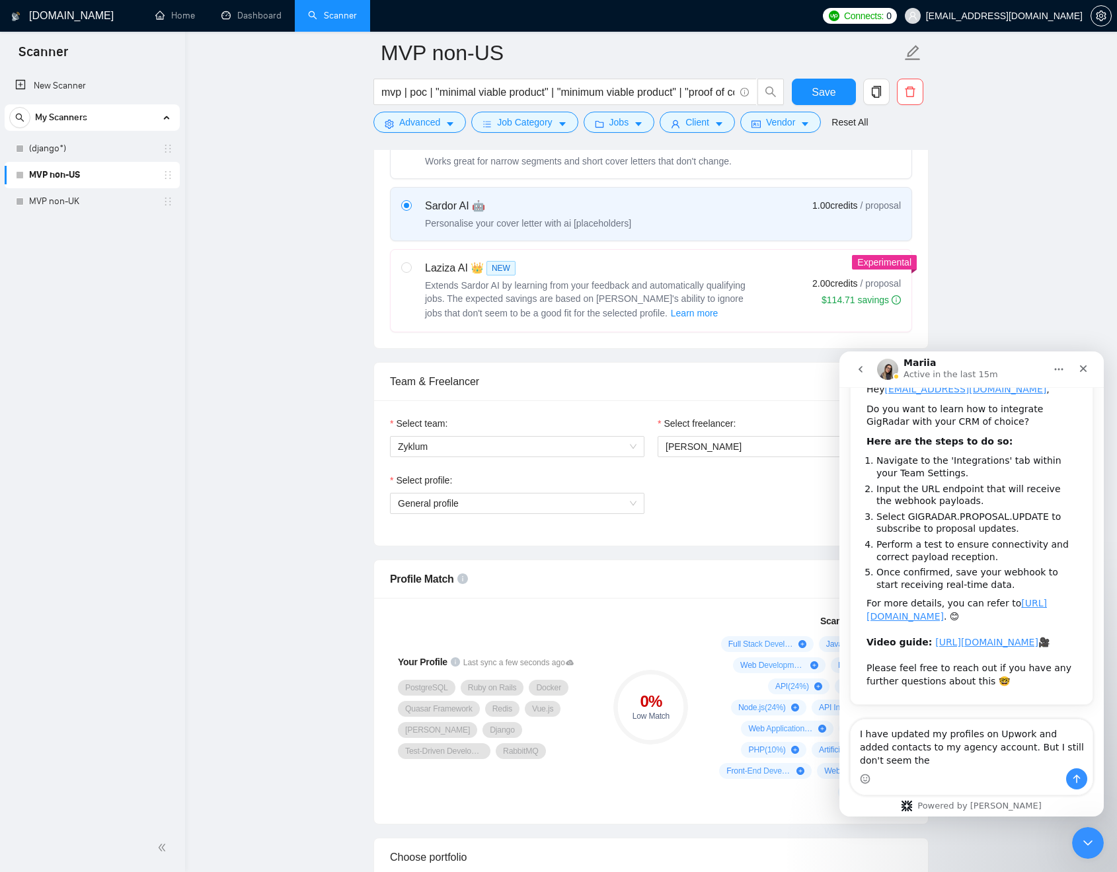
scroll to position [149, 0]
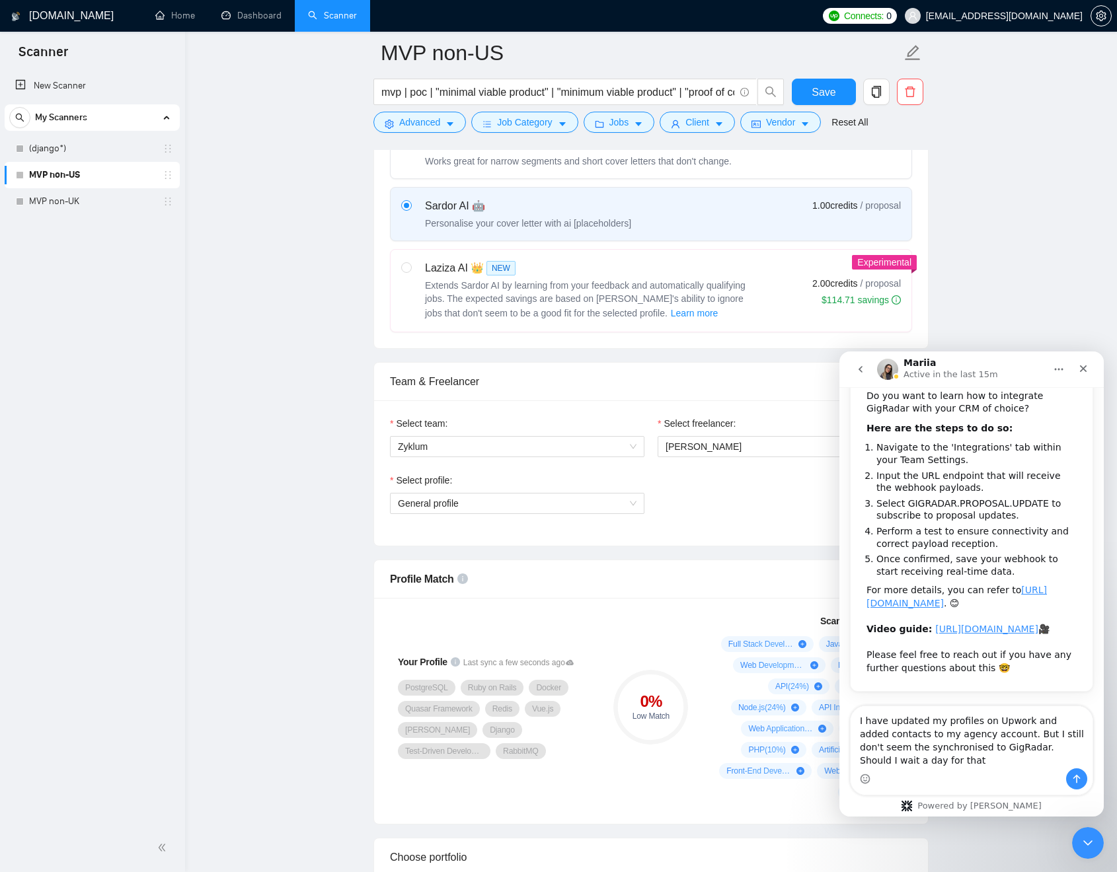
type textarea "I have updated my profiles on Upwork and added contacts to my agency account. B…"
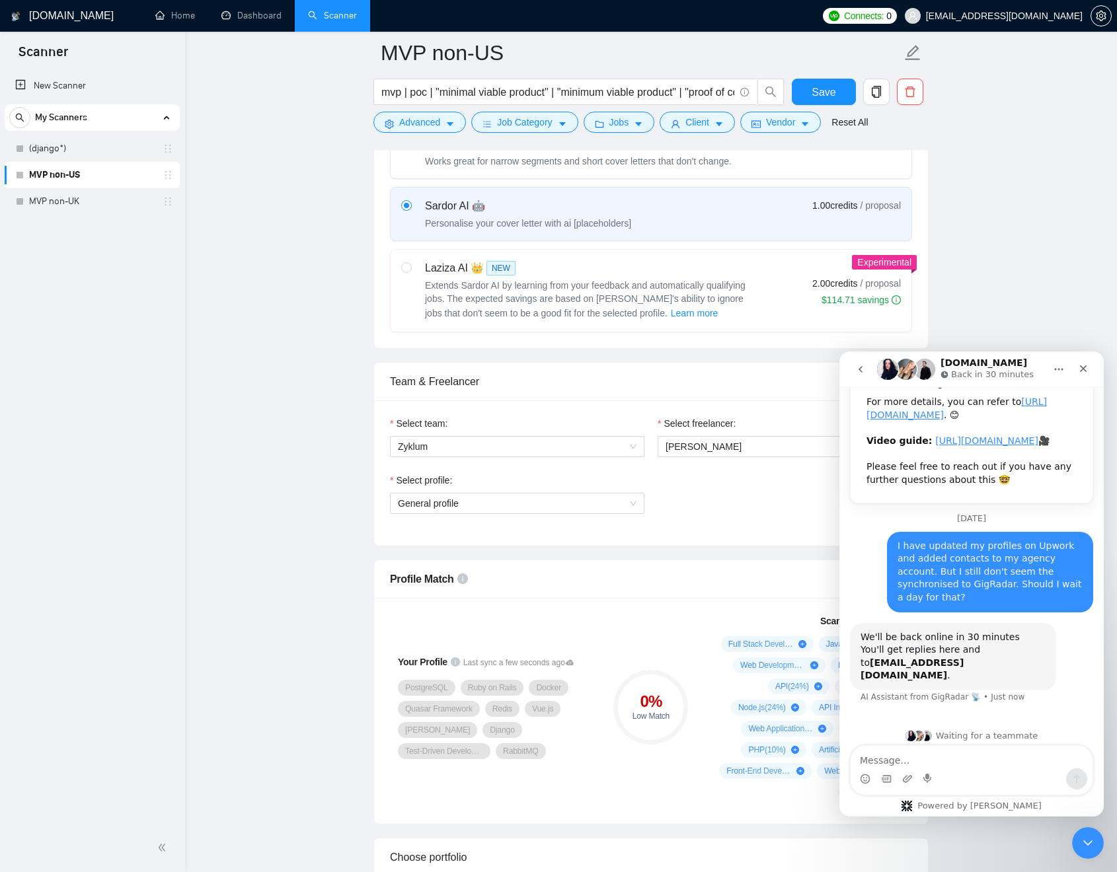
scroll to position [331, 0]
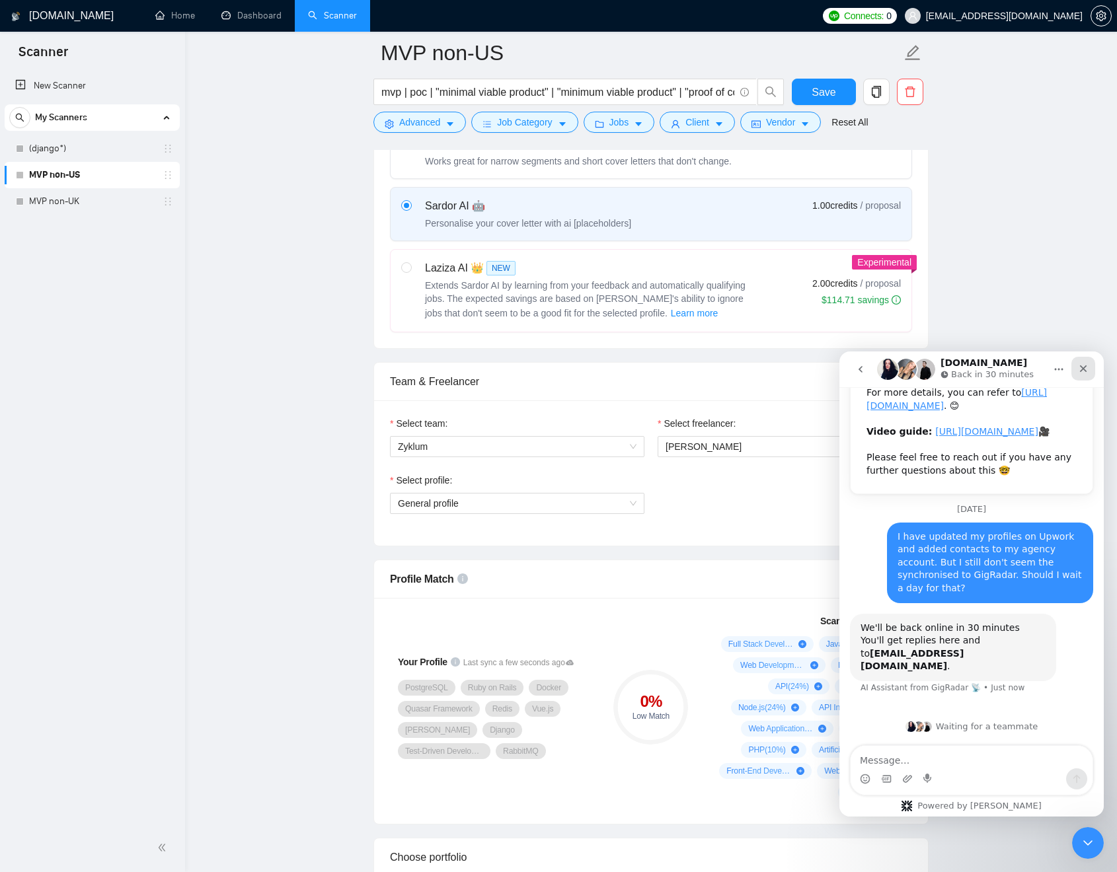
click at [1082, 371] on icon "Close" at bounding box center [1083, 368] width 11 height 11
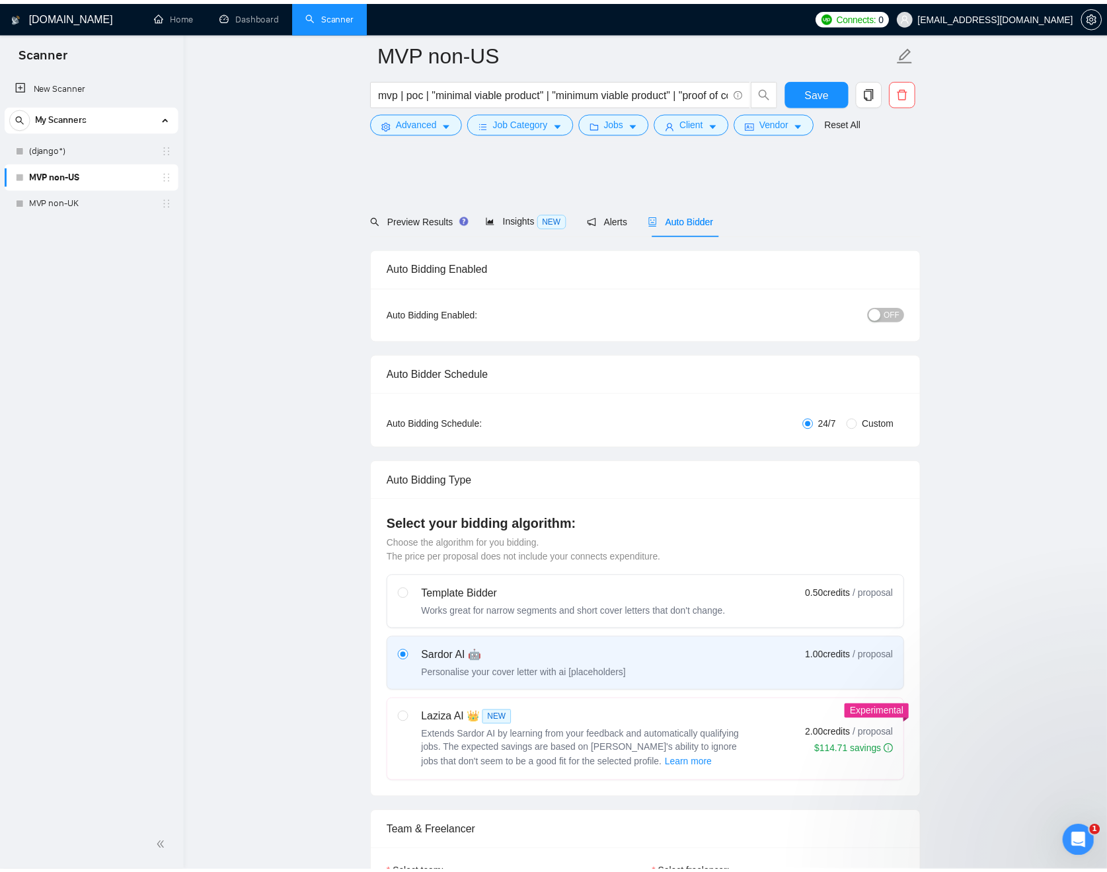
scroll to position [362, 0]
